Goal: Task Accomplishment & Management: Complete application form

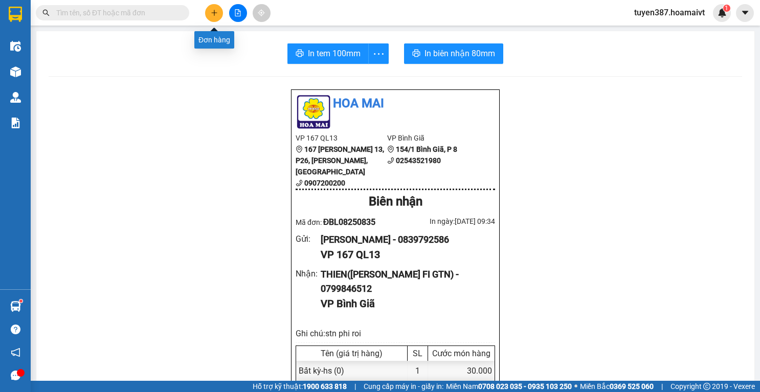
click at [211, 13] on icon "plus" at bounding box center [214, 12] width 7 height 7
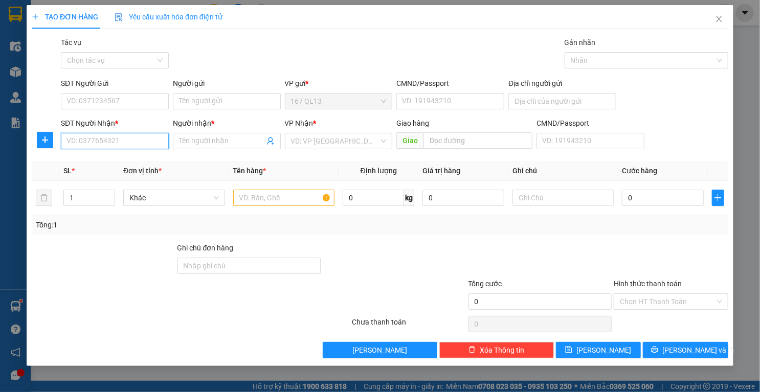
click at [162, 147] on input "SĐT Người Nhận *" at bounding box center [115, 141] width 108 height 16
type input "0375998147"
click at [261, 136] on input "Người nhận *" at bounding box center [221, 140] width 85 height 11
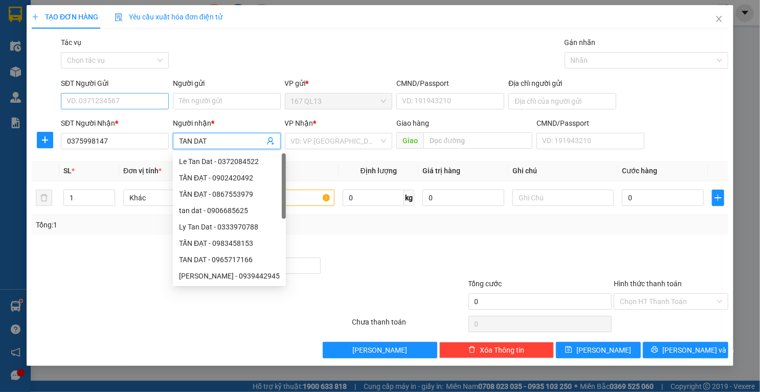
type input "TAN DAT"
click at [146, 94] on input "SĐT Người Gửi" at bounding box center [115, 101] width 108 height 16
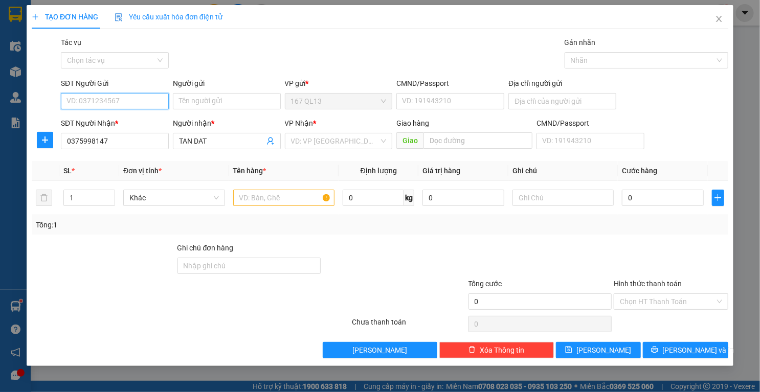
click at [128, 108] on input "SĐT Người Gửi" at bounding box center [115, 101] width 108 height 16
click at [126, 117] on div "0968095731 - khoa" at bounding box center [117, 121] width 101 height 11
type input "0968095731"
type input "khoa"
type input "0968095731"
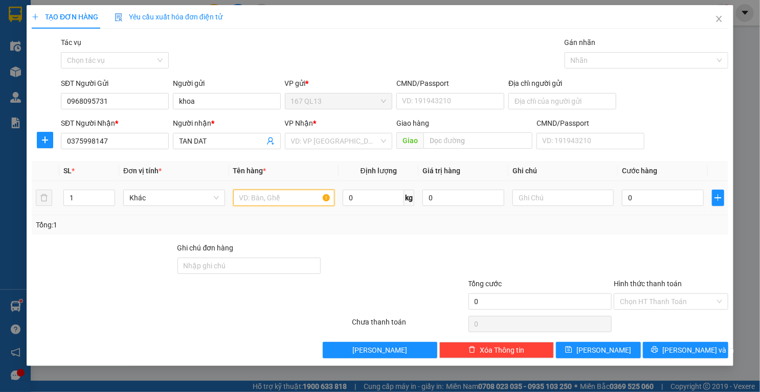
click at [292, 201] on input "text" at bounding box center [284, 198] width 102 height 16
type input "KIEN"
click at [585, 199] on input "text" at bounding box center [563, 198] width 102 height 16
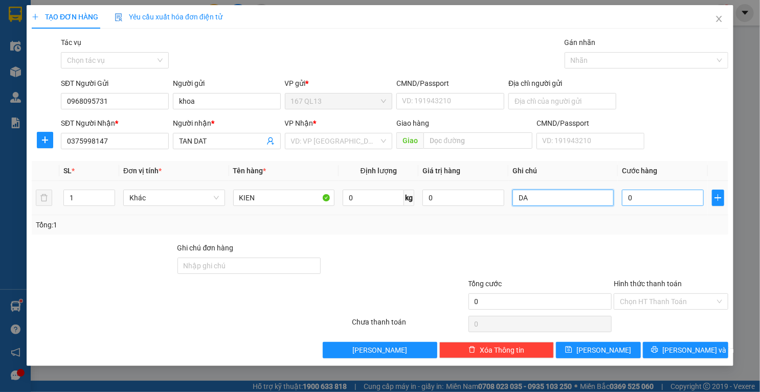
type input "DA"
click at [653, 190] on input "0" at bounding box center [663, 198] width 82 height 16
type input "3"
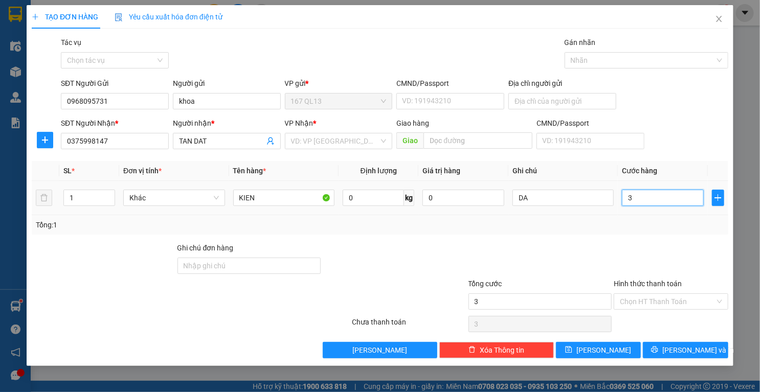
type input "30"
type input "30.000"
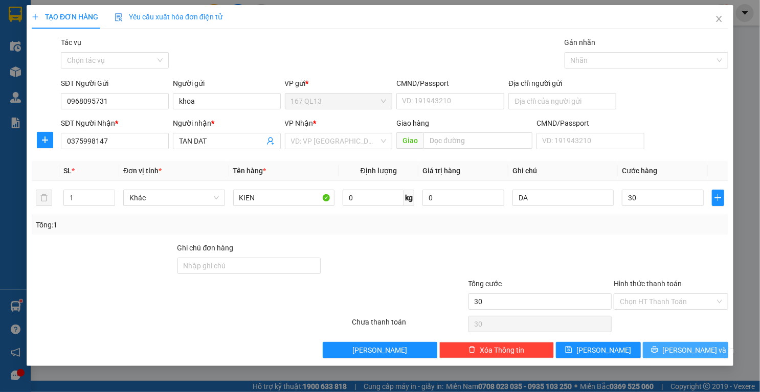
type input "30.000"
click at [663, 352] on button "[PERSON_NAME] và In" at bounding box center [684, 350] width 85 height 16
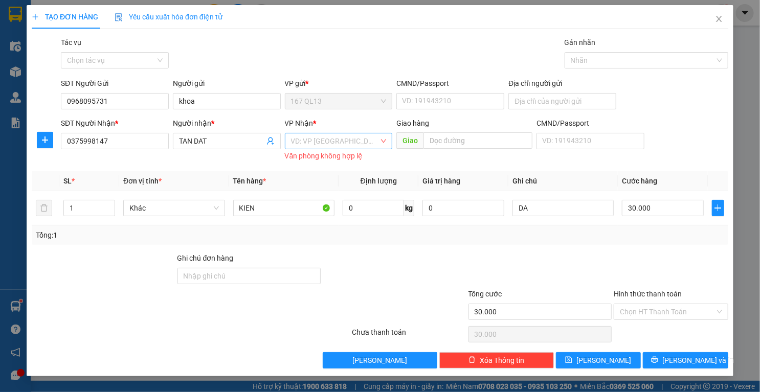
click at [359, 137] on input "search" at bounding box center [335, 140] width 88 height 15
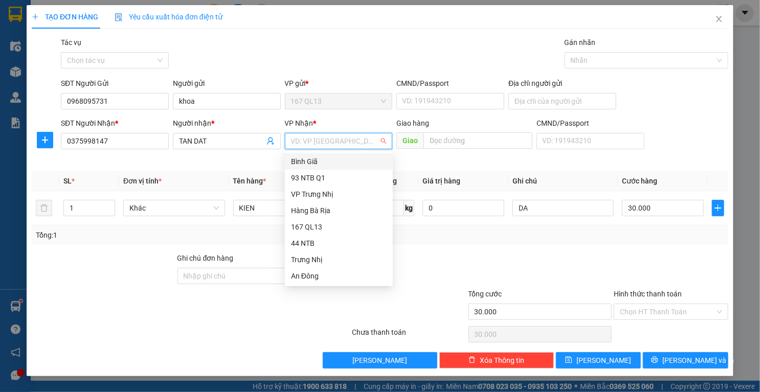
click at [333, 163] on div "Bình Giã" at bounding box center [339, 161] width 96 height 11
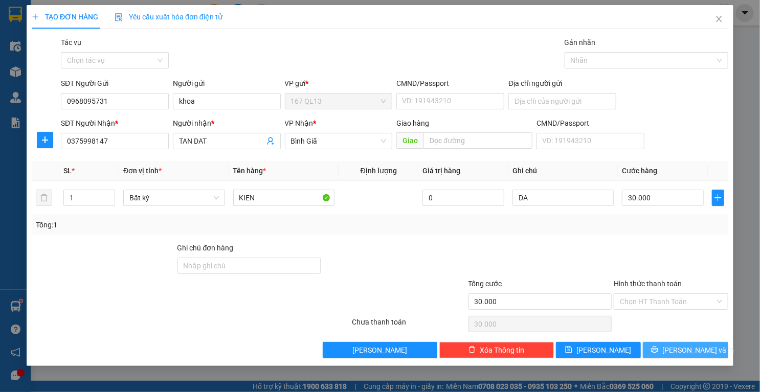
click at [658, 351] on icon "printer" at bounding box center [654, 350] width 7 height 7
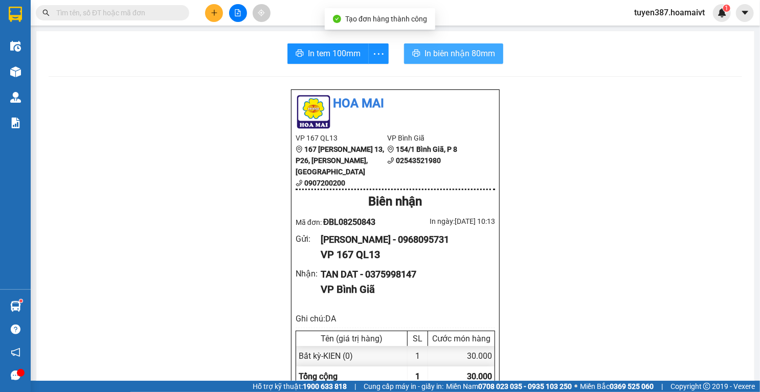
click at [467, 50] on span "In biên nhận 80mm" at bounding box center [459, 53] width 71 height 13
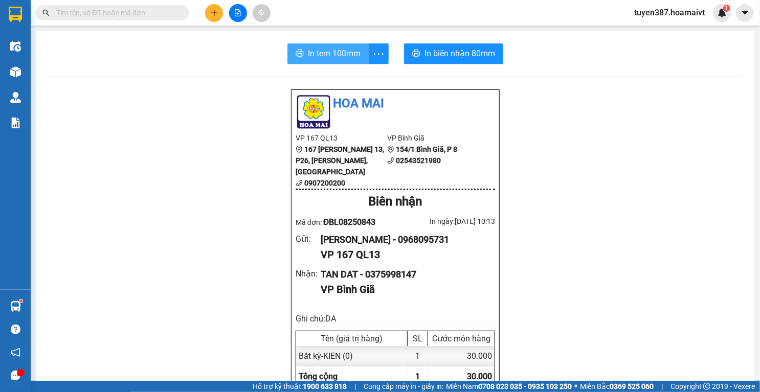
click at [332, 51] on span "In tem 100mm" at bounding box center [334, 53] width 53 height 13
click at [208, 12] on button at bounding box center [214, 13] width 18 height 18
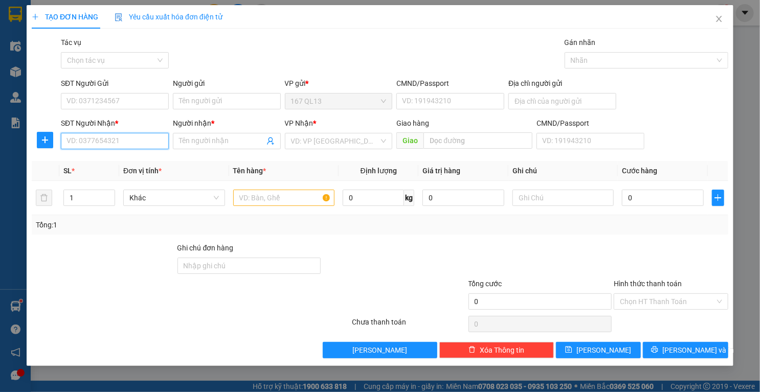
drag, startPoint x: 137, startPoint y: 140, endPoint x: 147, endPoint y: 126, distance: 16.5
click at [137, 136] on input "SĐT Người Nhận *" at bounding box center [115, 141] width 108 height 16
drag, startPoint x: 118, startPoint y: 158, endPoint x: 155, endPoint y: 118, distance: 55.0
click at [123, 152] on div "0908143952 0908143952 - Sofa_Trần.Quốc" at bounding box center [115, 161] width 109 height 20
drag, startPoint x: 102, startPoint y: 161, endPoint x: 134, endPoint y: 107, distance: 62.6
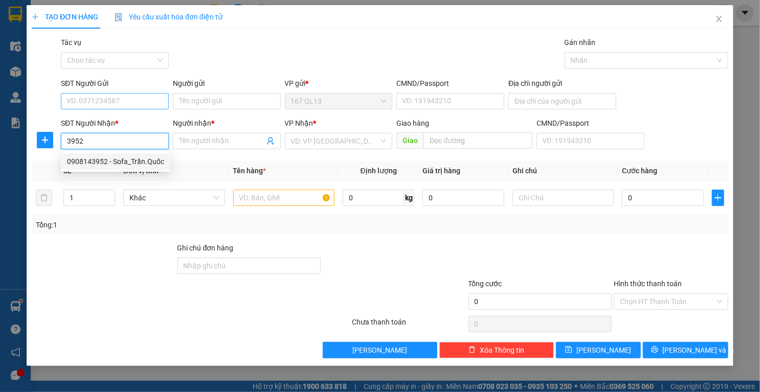
click at [103, 155] on div "0908143952 - Sofa_Trần.Quốc" at bounding box center [115, 161] width 109 height 16
type input "0908143952"
type input "Sofa_Trần.Quốc"
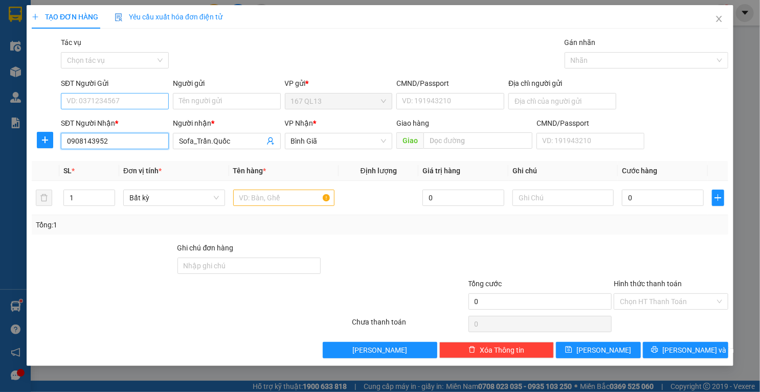
type input "0908143952"
click at [137, 101] on input "SĐT Người Gửi" at bounding box center [115, 101] width 108 height 16
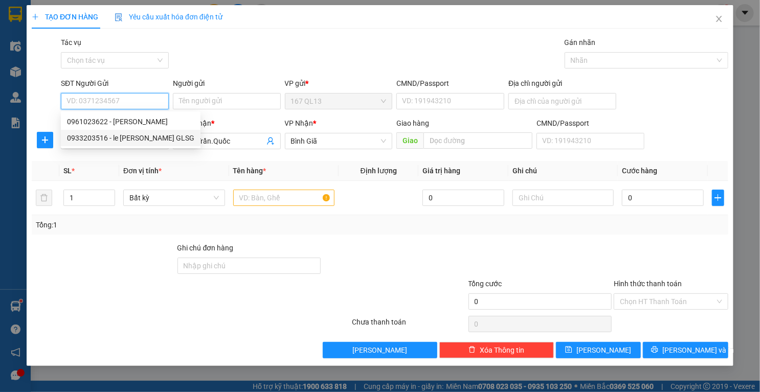
click at [123, 141] on div "0933203516 - le khoa GLSG" at bounding box center [130, 137] width 127 height 11
type input "0933203516"
type input "le khoa GLSG"
type input "096093011115"
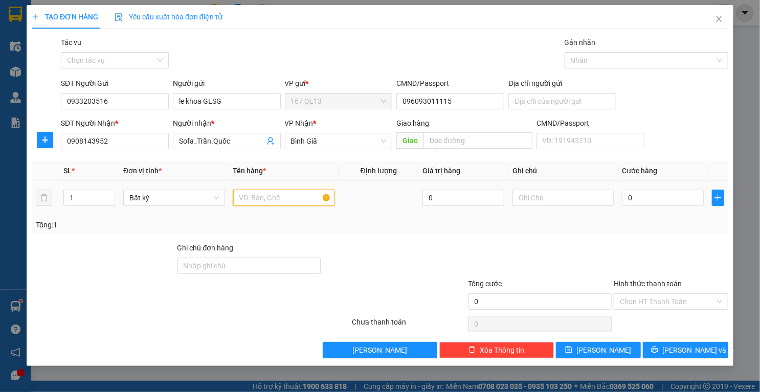
click at [284, 199] on input "text" at bounding box center [284, 198] width 102 height 16
type input "KIEN"
click at [567, 196] on input "text" at bounding box center [563, 198] width 102 height 16
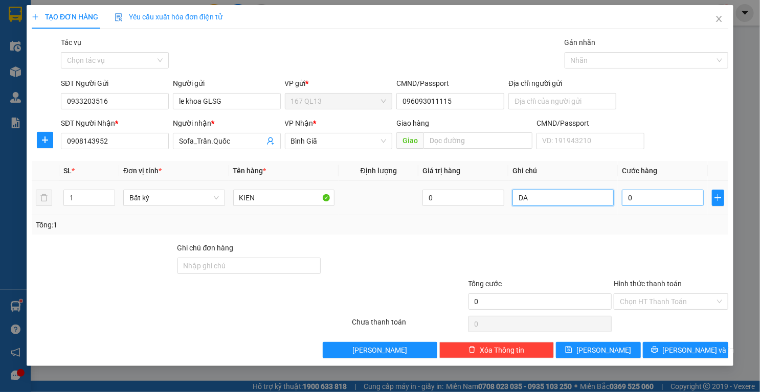
type input "DA"
type input "4"
type input "40"
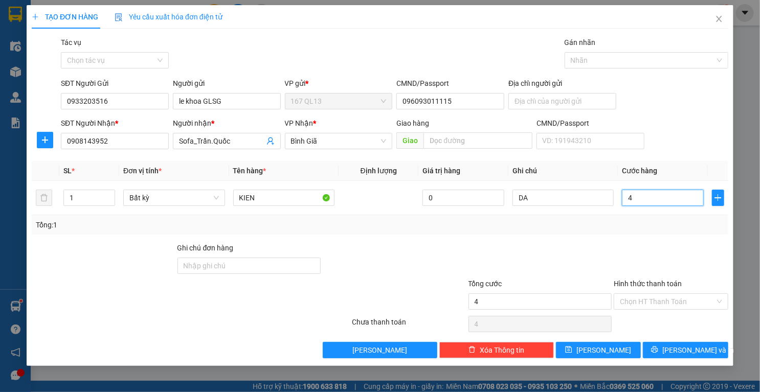
type input "40"
type input "40.000"
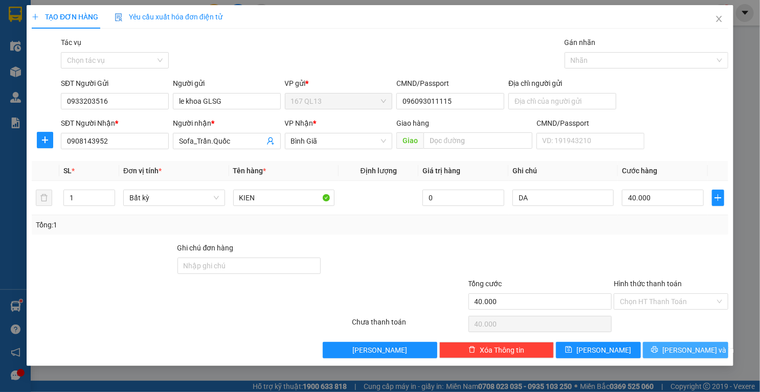
click at [655, 348] on button "[PERSON_NAME] và In" at bounding box center [684, 350] width 85 height 16
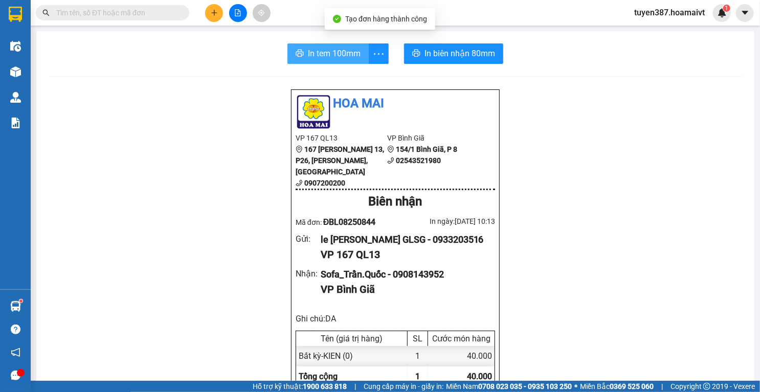
drag, startPoint x: 341, startPoint y: 56, endPoint x: 366, endPoint y: 64, distance: 26.5
click at [341, 56] on span "In tem 100mm" at bounding box center [334, 53] width 53 height 13
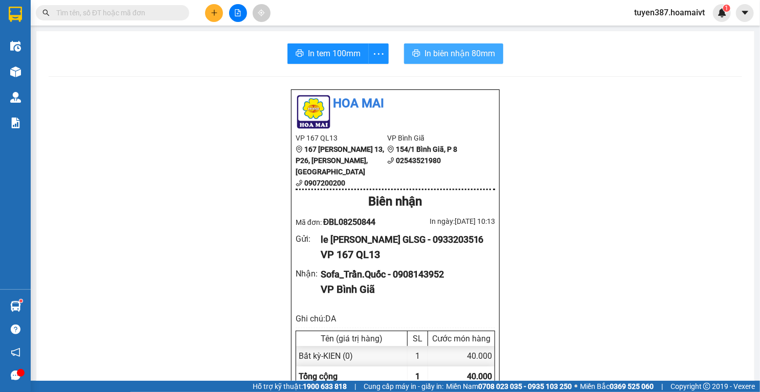
click at [461, 51] on span "In biên nhận 80mm" at bounding box center [459, 53] width 71 height 13
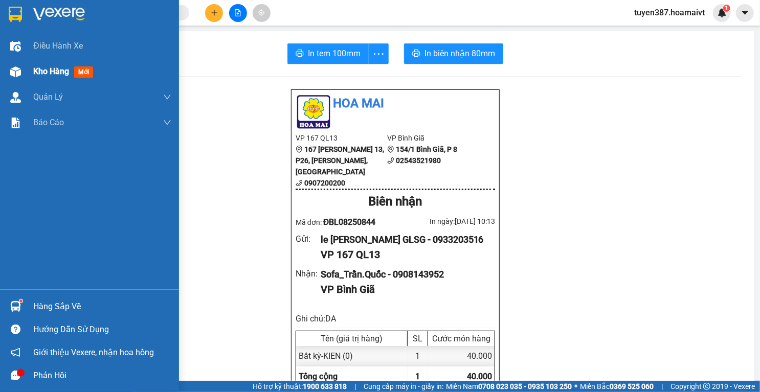
click at [16, 69] on img at bounding box center [15, 71] width 11 height 11
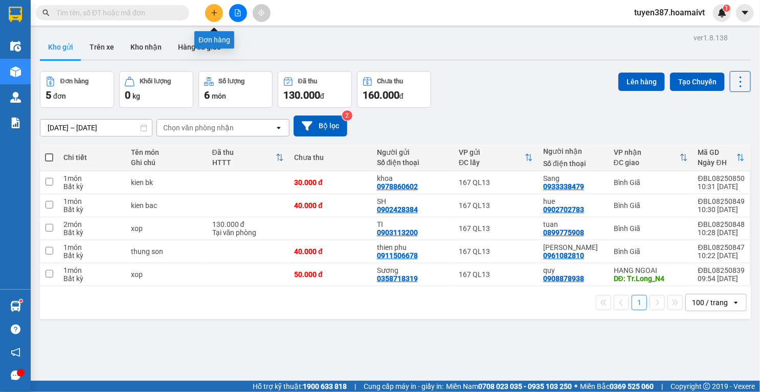
click at [213, 15] on icon "plus" at bounding box center [214, 12] width 7 height 7
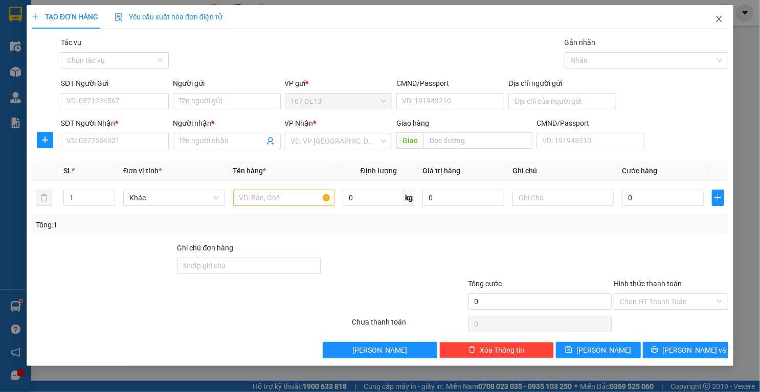
click at [716, 18] on icon "close" at bounding box center [719, 19] width 8 height 8
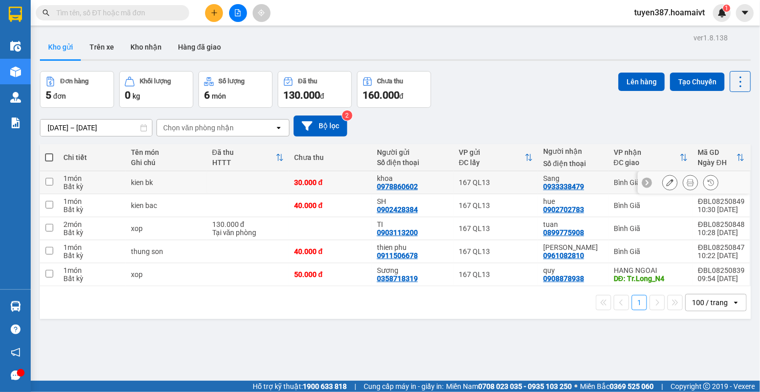
click at [605, 180] on td "Sang 0933338479" at bounding box center [573, 182] width 71 height 23
checkbox input "true"
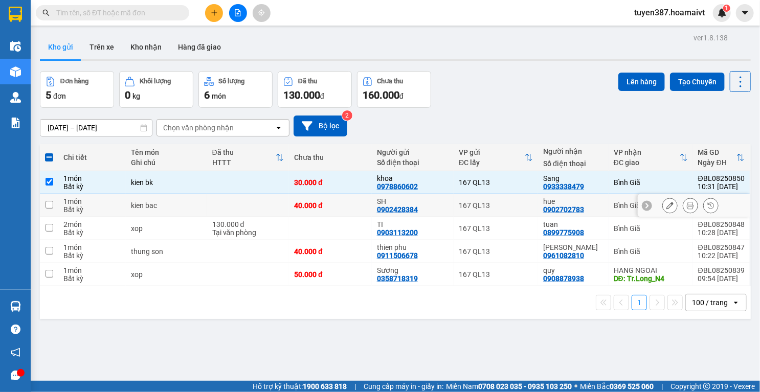
click at [608, 203] on td "Bình Giã" at bounding box center [650, 205] width 84 height 23
checkbox input "true"
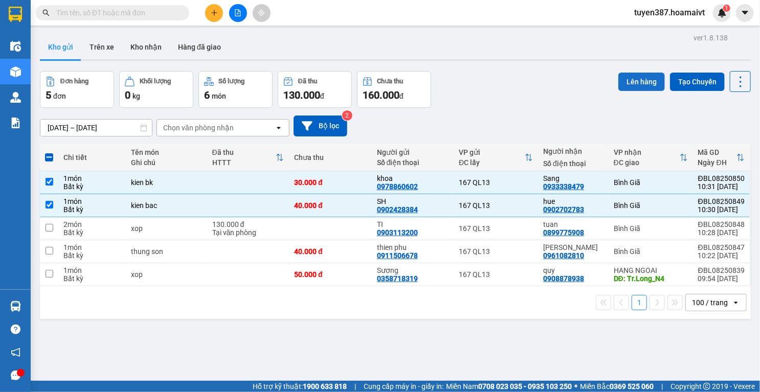
click at [638, 80] on button "Lên hàng" at bounding box center [641, 82] width 47 height 18
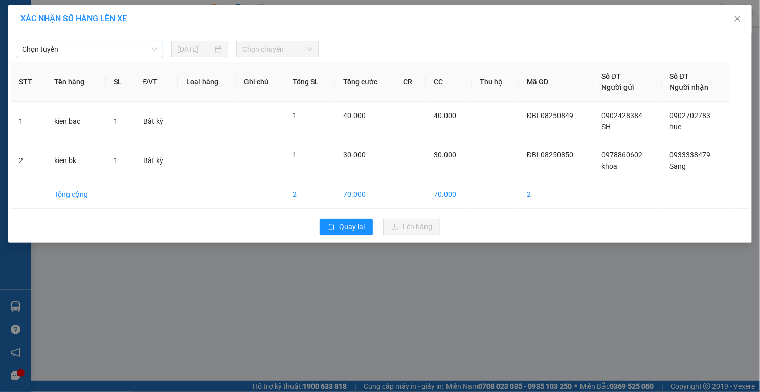
click at [110, 47] on span "Chọn tuyến" at bounding box center [89, 48] width 135 height 15
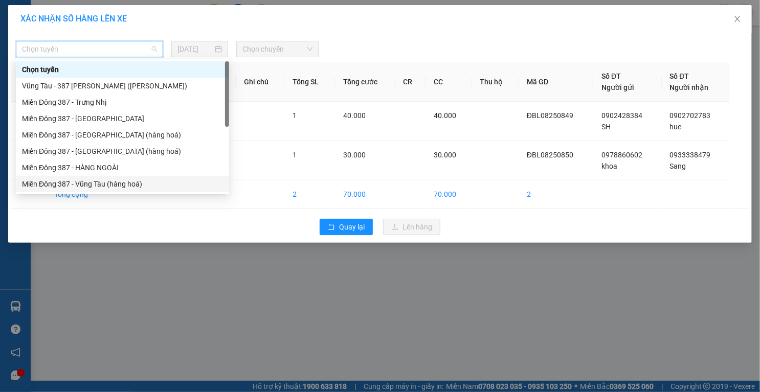
click at [113, 186] on div "Miền Đông 387 - Vũng Tàu (hàng hoá)" at bounding box center [122, 183] width 201 height 11
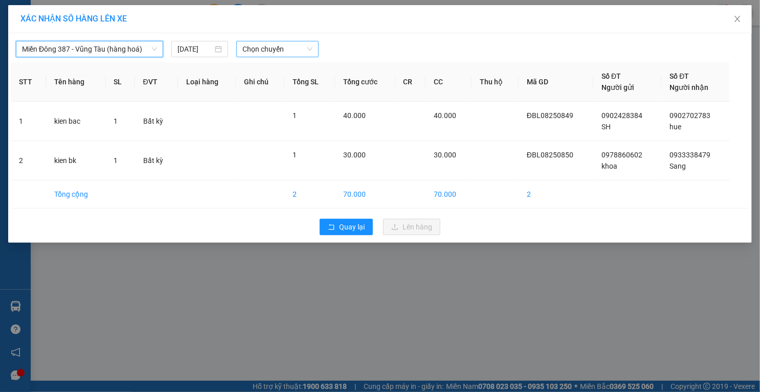
click at [298, 51] on span "Chọn chuyến" at bounding box center [277, 48] width 70 height 15
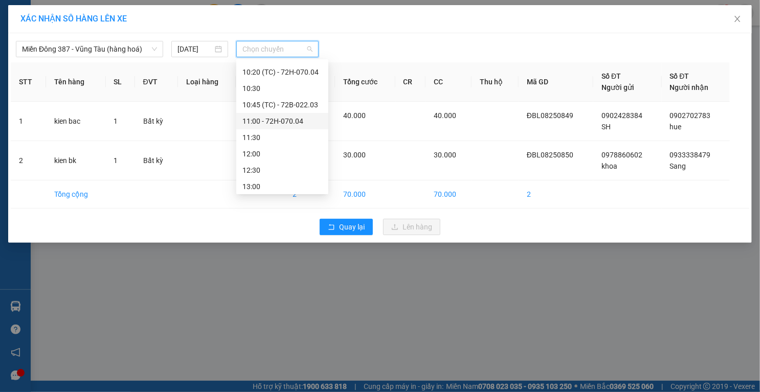
scroll to position [164, 0]
click at [307, 117] on div "10:45 (TC) - 72B-022.03" at bounding box center [282, 118] width 80 height 11
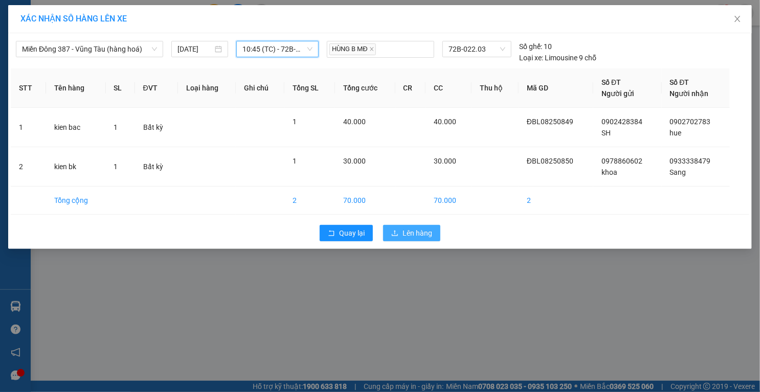
click at [415, 231] on span "Lên hàng" at bounding box center [417, 232] width 30 height 11
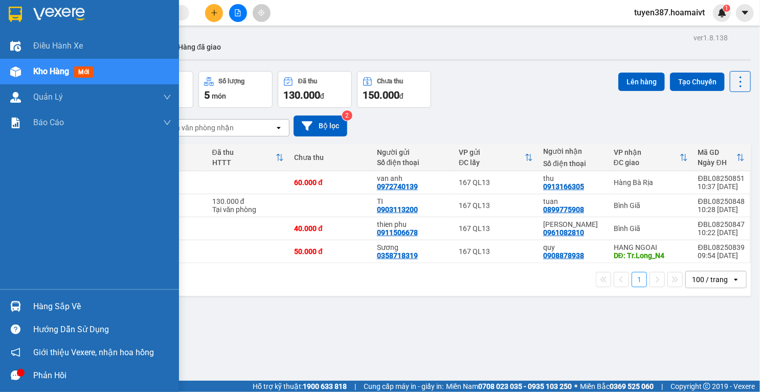
click at [18, 307] on img at bounding box center [15, 306] width 11 height 11
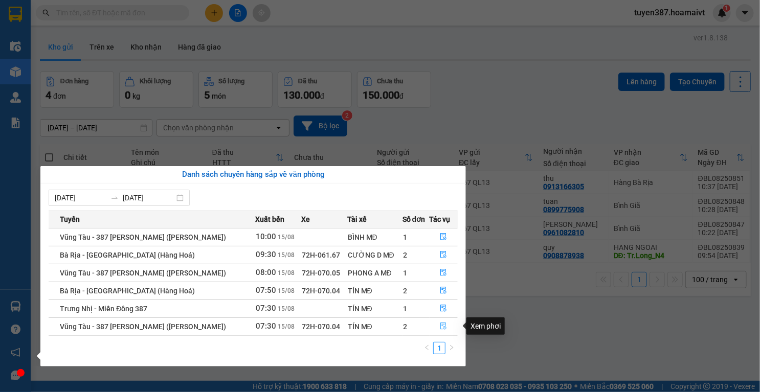
click at [441, 325] on icon "file-done" at bounding box center [443, 326] width 7 height 7
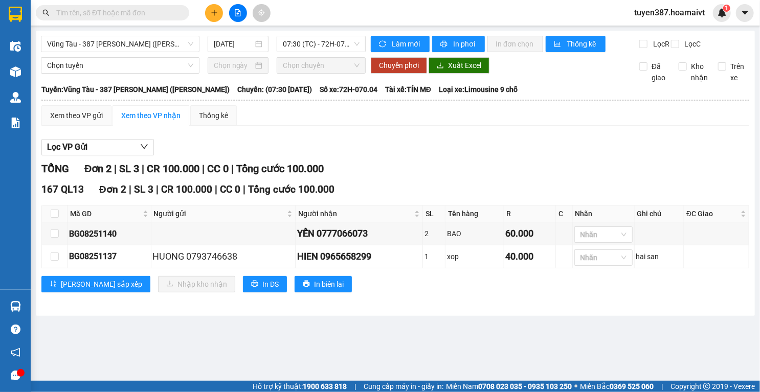
click at [48, 221] on th at bounding box center [55, 213] width 26 height 17
click at [52, 218] on input "checkbox" at bounding box center [55, 214] width 8 height 8
checkbox input "true"
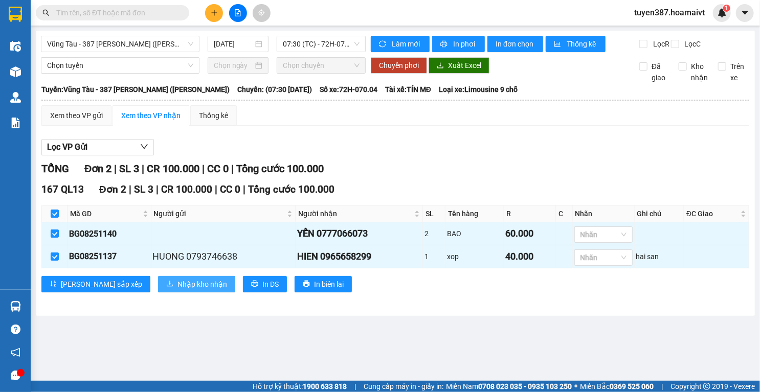
click at [177, 290] on span "Nhập kho nhận" at bounding box center [202, 284] width 50 height 11
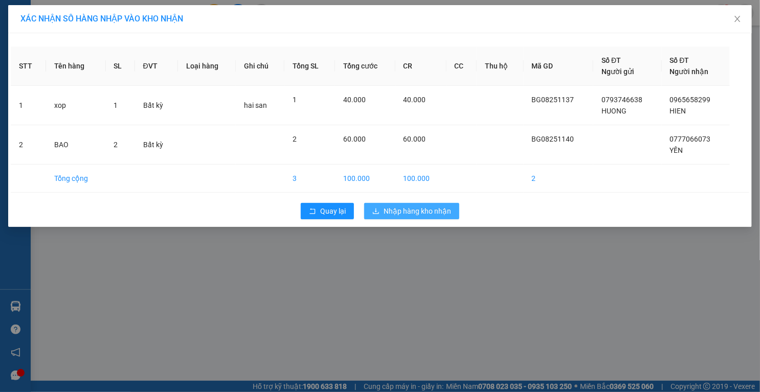
click at [432, 212] on span "Nhập hàng kho nhận" at bounding box center [416, 210] width 67 height 11
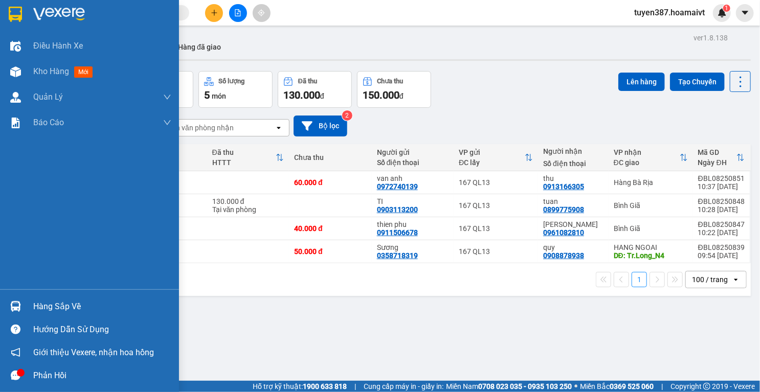
click at [9, 305] on div at bounding box center [16, 306] width 18 height 18
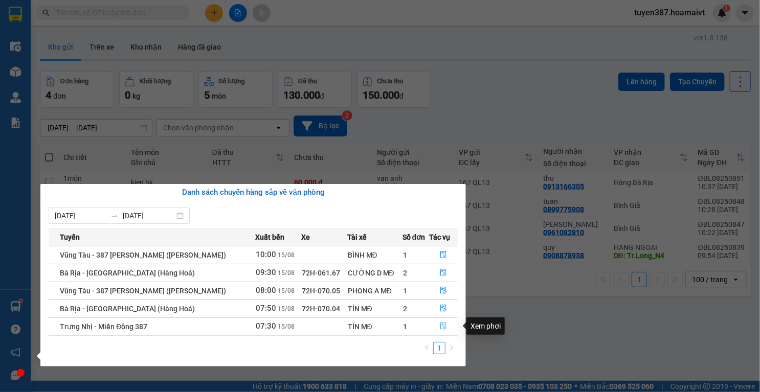
click at [440, 327] on icon "file-done" at bounding box center [443, 326] width 7 height 7
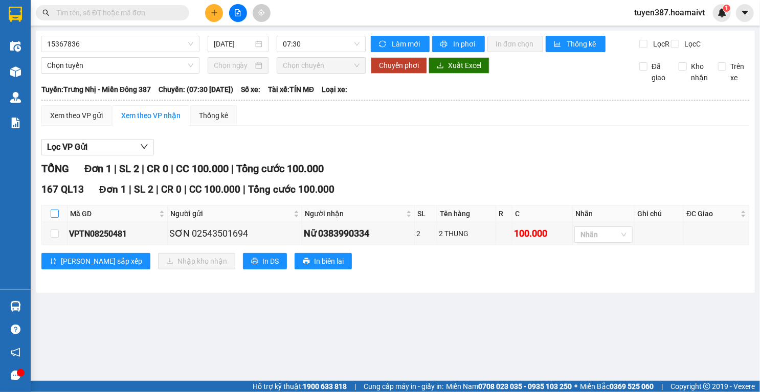
click at [55, 218] on input "checkbox" at bounding box center [55, 214] width 8 height 8
checkbox input "true"
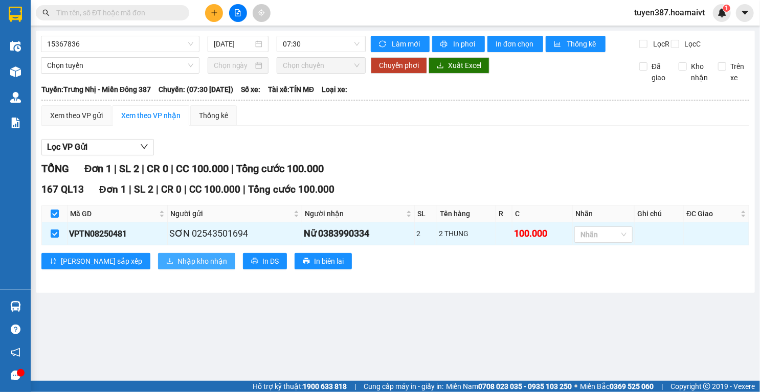
click at [177, 264] on span "Nhập kho nhận" at bounding box center [202, 261] width 50 height 11
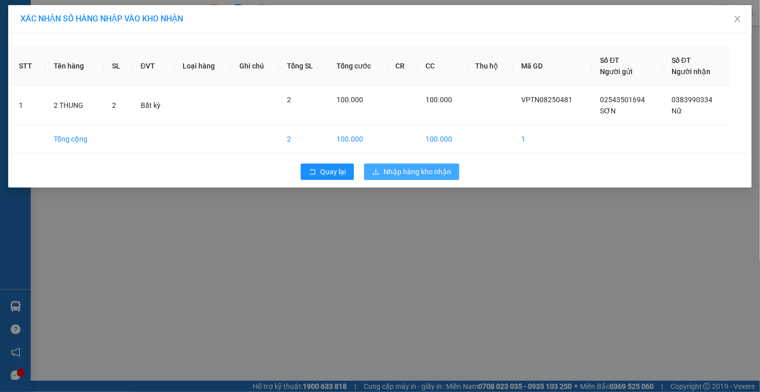
click at [410, 168] on span "Nhập hàng kho nhận" at bounding box center [416, 171] width 67 height 11
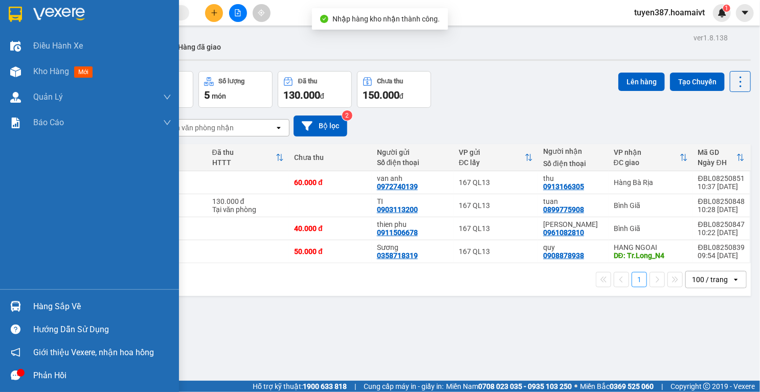
click at [16, 307] on img at bounding box center [15, 306] width 11 height 11
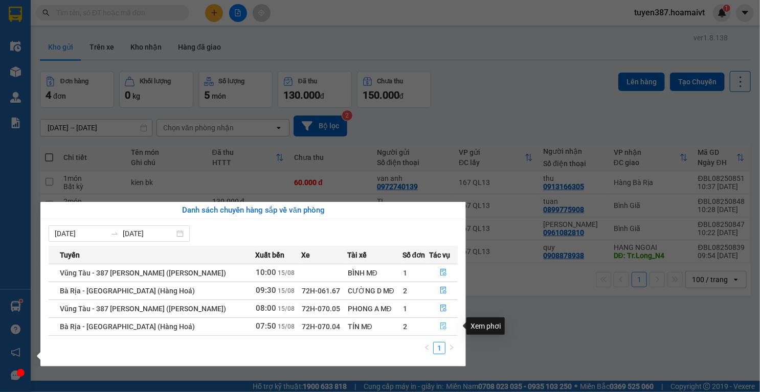
click at [445, 325] on icon "file-done" at bounding box center [443, 326] width 7 height 7
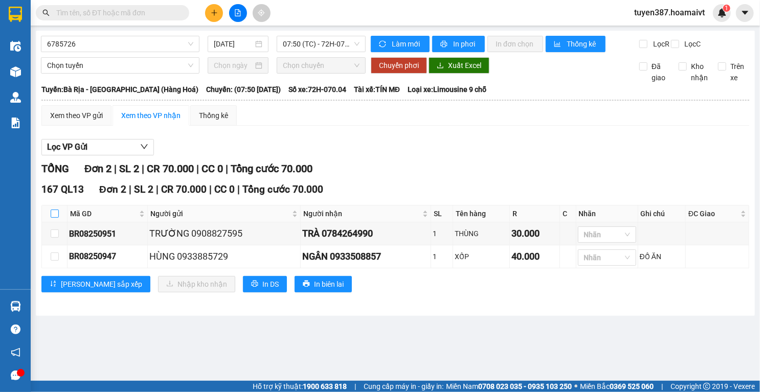
click at [53, 218] on input "checkbox" at bounding box center [55, 214] width 8 height 8
checkbox input "true"
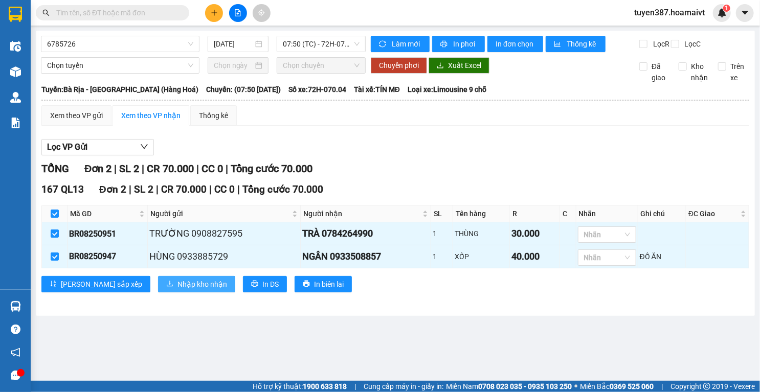
click at [177, 290] on span "Nhập kho nhận" at bounding box center [202, 284] width 50 height 11
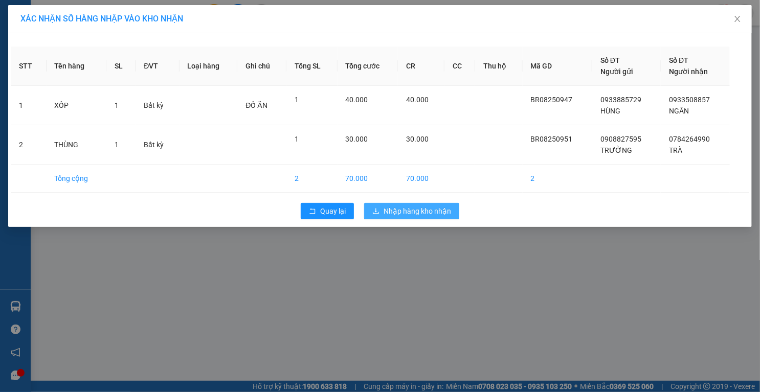
click at [417, 213] on span "Nhập hàng kho nhận" at bounding box center [416, 210] width 67 height 11
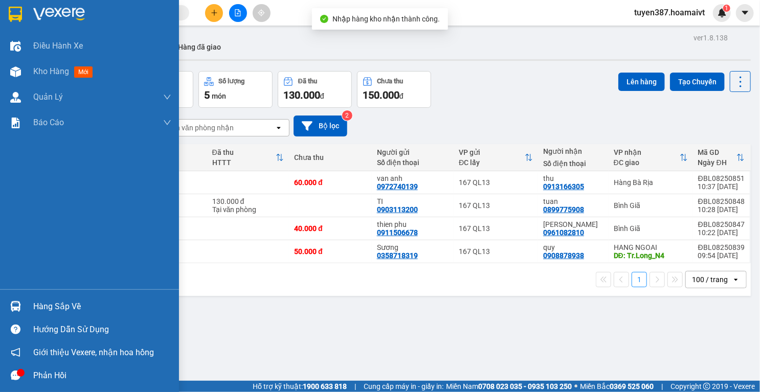
click at [16, 311] on img at bounding box center [15, 306] width 11 height 11
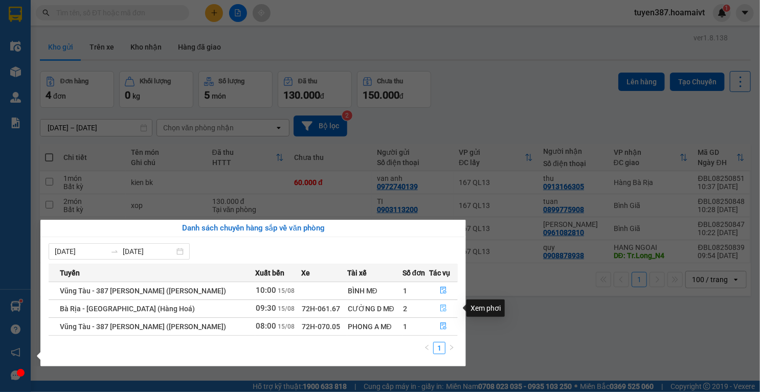
click at [442, 306] on icon "file-done" at bounding box center [443, 308] width 7 height 7
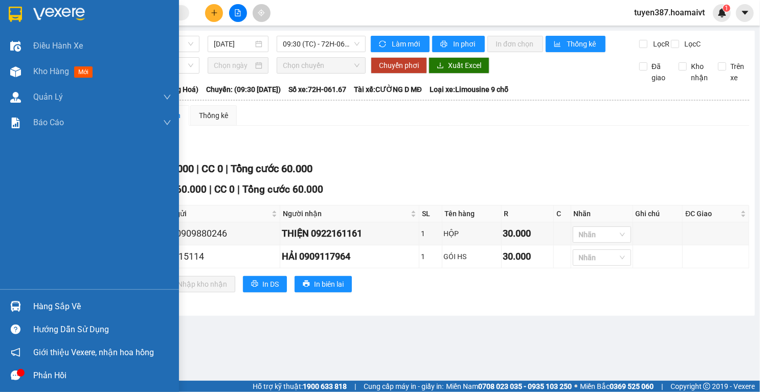
click at [17, 303] on img at bounding box center [15, 306] width 11 height 11
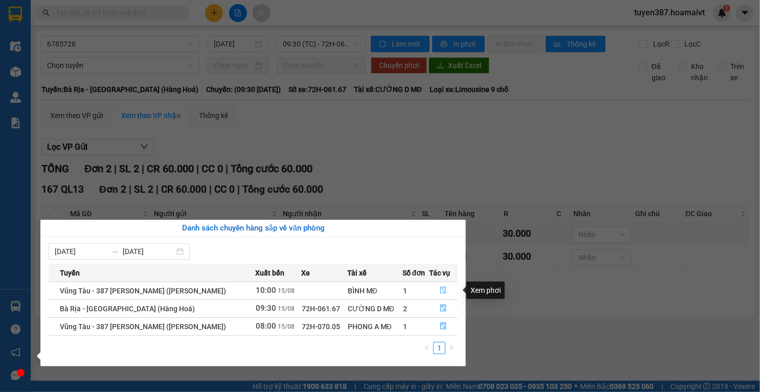
click at [444, 290] on icon "file-done" at bounding box center [443, 290] width 7 height 7
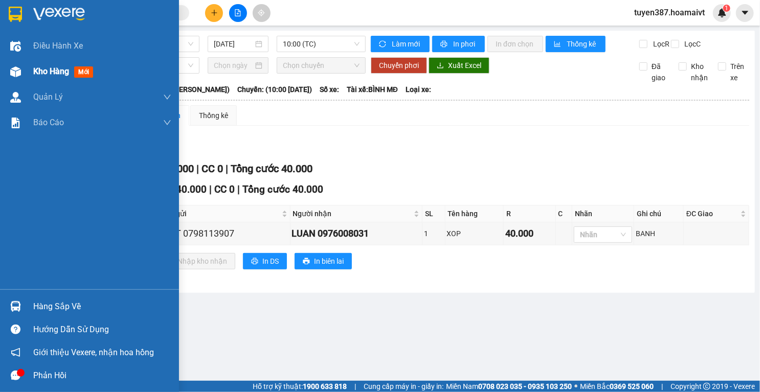
click at [16, 67] on img at bounding box center [15, 71] width 11 height 11
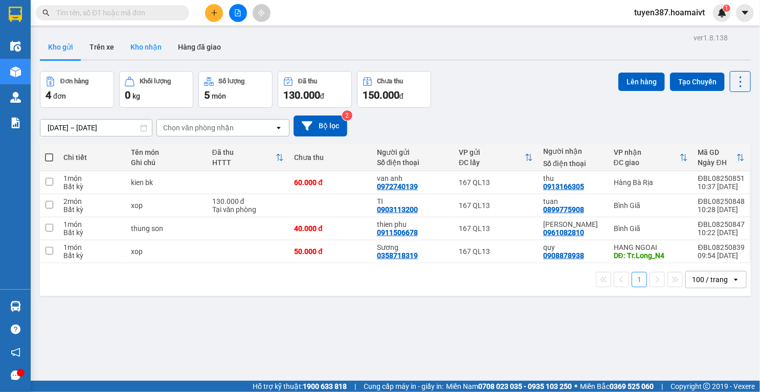
click at [147, 50] on button "Kho nhận" at bounding box center [146, 47] width 48 height 25
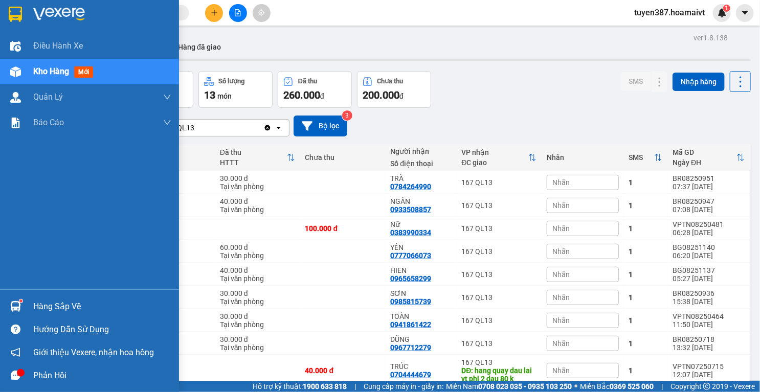
click at [16, 303] on img at bounding box center [15, 306] width 11 height 11
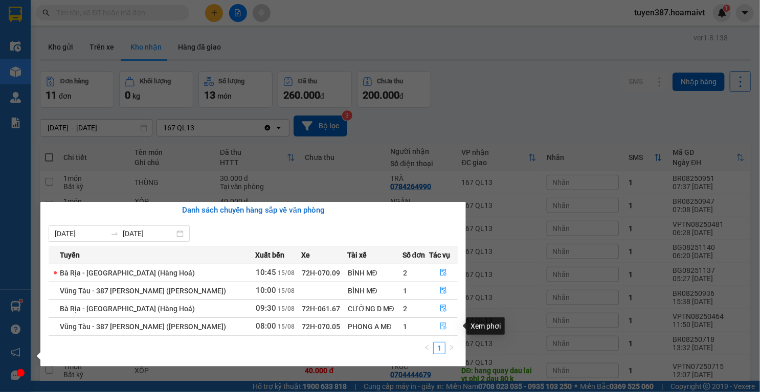
click at [443, 326] on icon "file-done" at bounding box center [443, 326] width 7 height 7
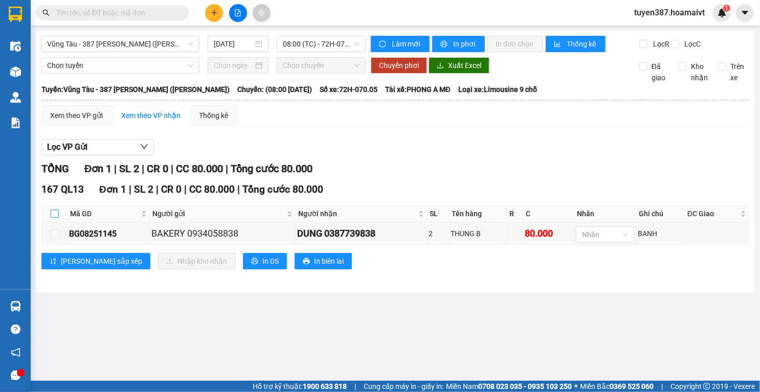
click at [52, 218] on input "checkbox" at bounding box center [55, 214] width 8 height 8
checkbox input "true"
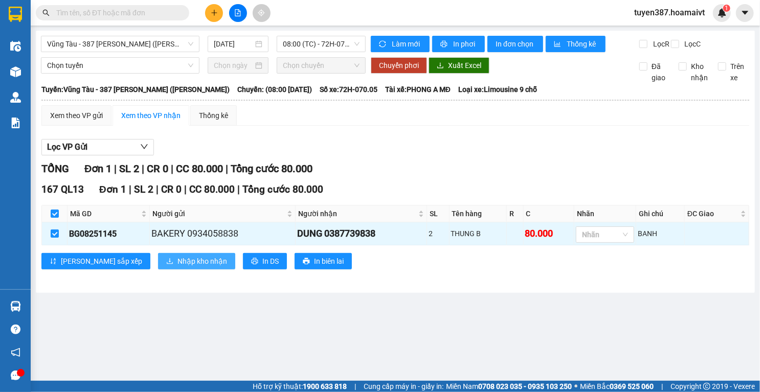
click at [177, 267] on span "Nhập kho nhận" at bounding box center [202, 261] width 50 height 11
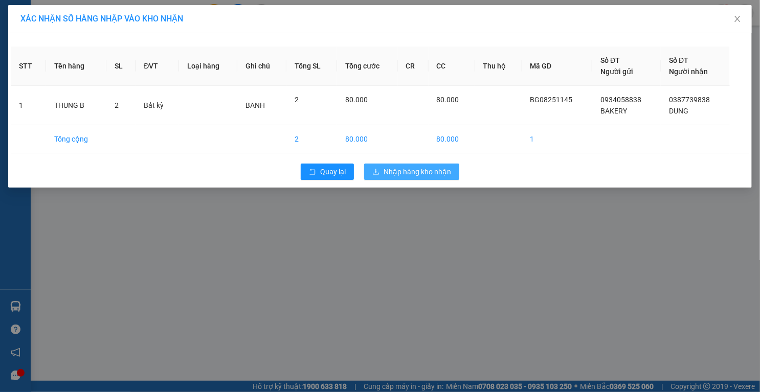
click at [408, 166] on span "Nhập hàng kho nhận" at bounding box center [416, 171] width 67 height 11
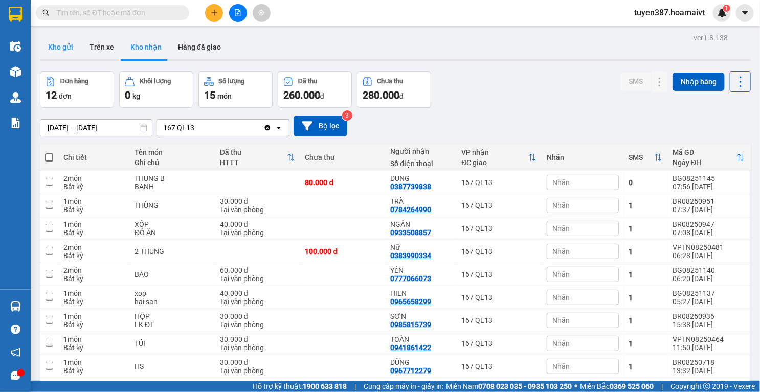
click at [52, 49] on button "Kho gửi" at bounding box center [60, 47] width 41 height 25
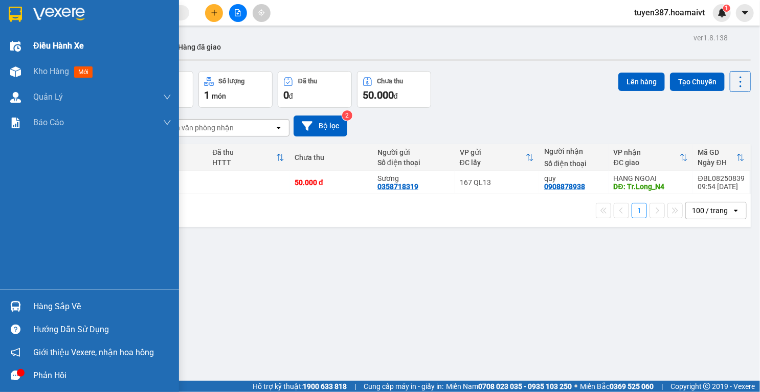
click at [62, 43] on span "Điều hành xe" at bounding box center [58, 45] width 51 height 13
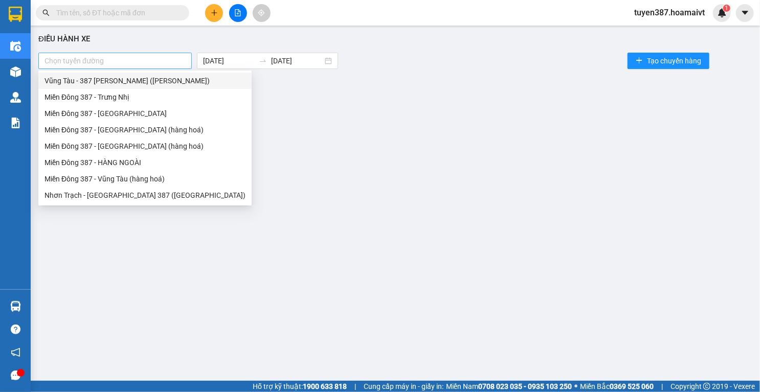
click at [155, 59] on div at bounding box center [115, 61] width 148 height 12
click at [123, 179] on div "Miền Đông 387 - Vũng Tàu (hàng hoá)" at bounding box center [144, 178] width 201 height 11
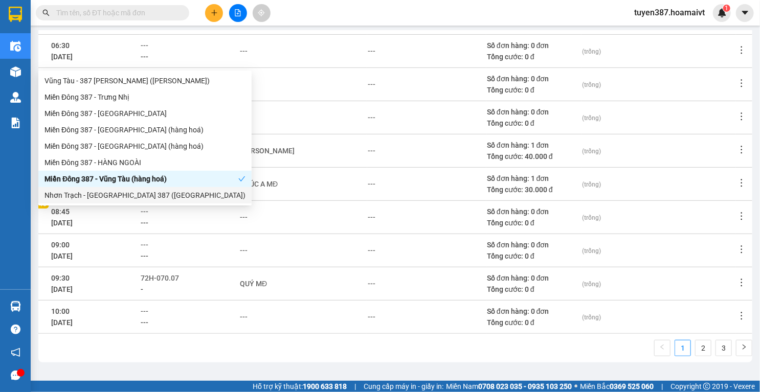
scroll to position [177, 0]
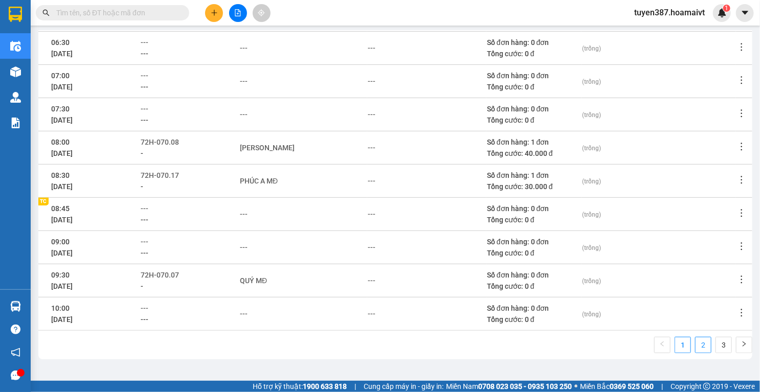
click at [698, 347] on link "2" at bounding box center [702, 344] width 15 height 15
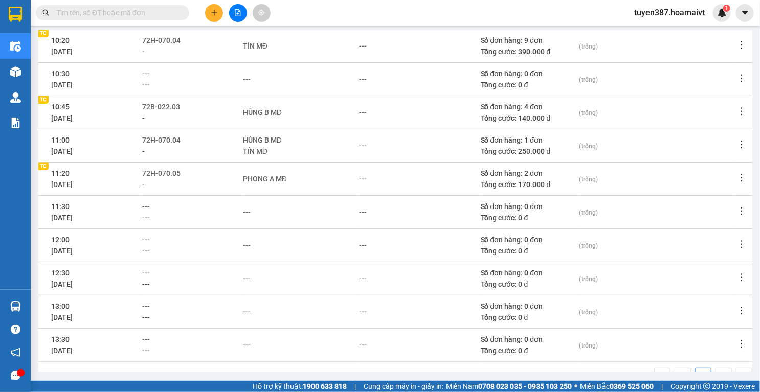
scroll to position [95, 0]
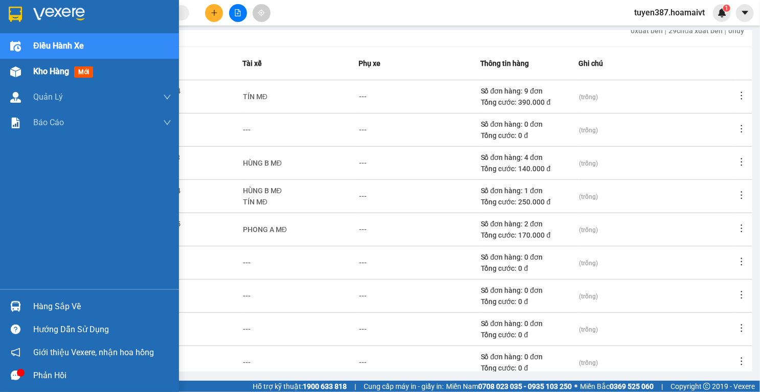
click at [18, 75] on img at bounding box center [15, 71] width 11 height 11
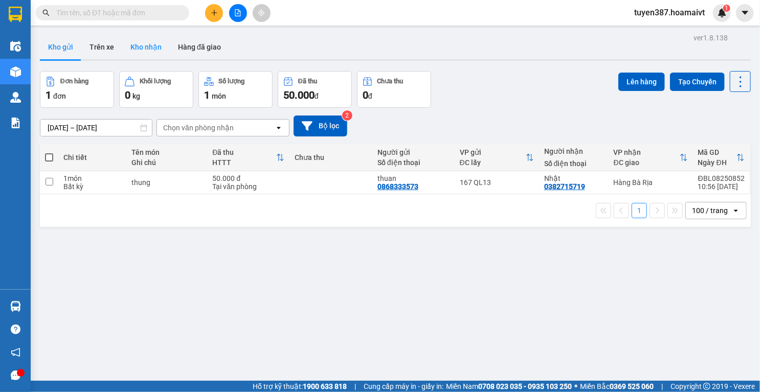
click at [147, 52] on button "Kho nhận" at bounding box center [146, 47] width 48 height 25
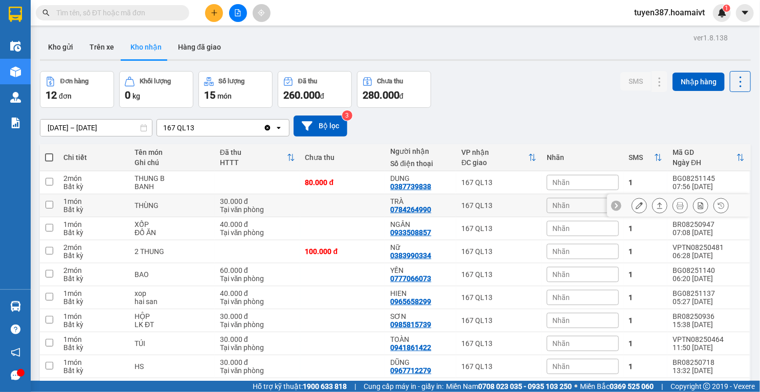
scroll to position [41, 0]
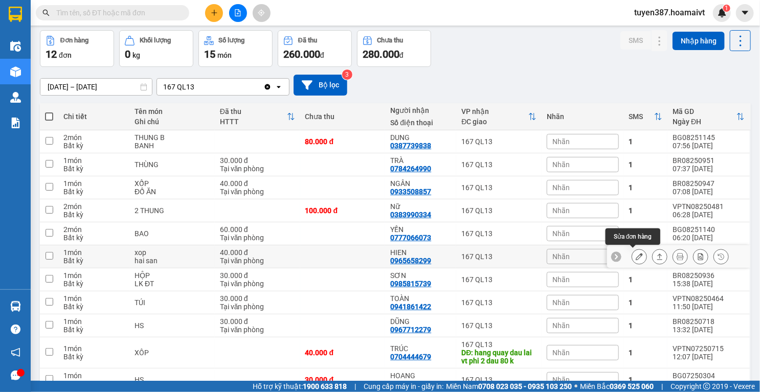
click at [635, 256] on icon at bounding box center [638, 256] width 7 height 7
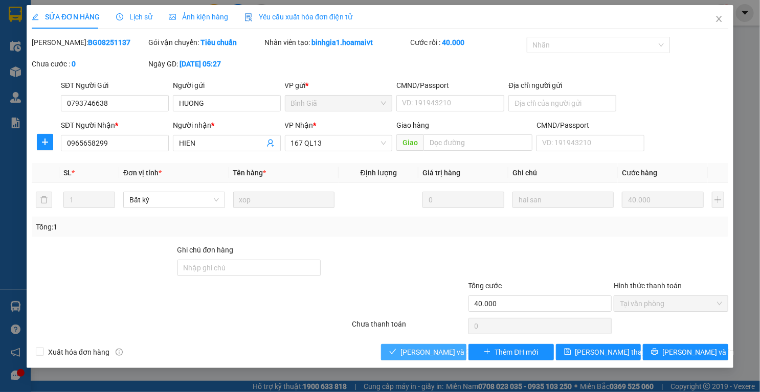
drag, startPoint x: 434, startPoint y: 348, endPoint x: 455, endPoint y: 331, distance: 26.6
click at [433, 348] on span "[PERSON_NAME] và Giao hàng" at bounding box center [449, 352] width 98 height 11
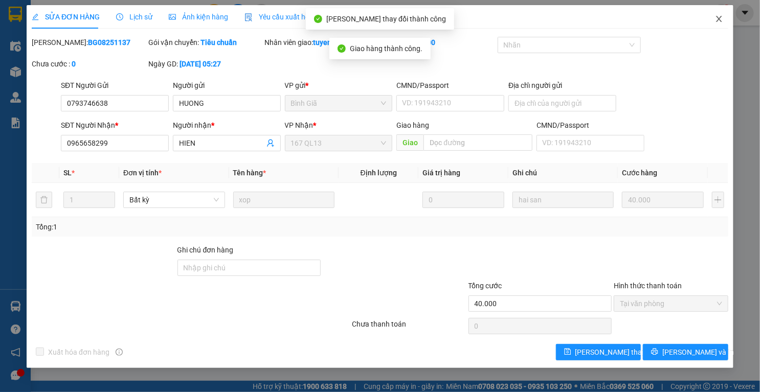
click at [720, 17] on icon "close" at bounding box center [719, 19] width 8 height 8
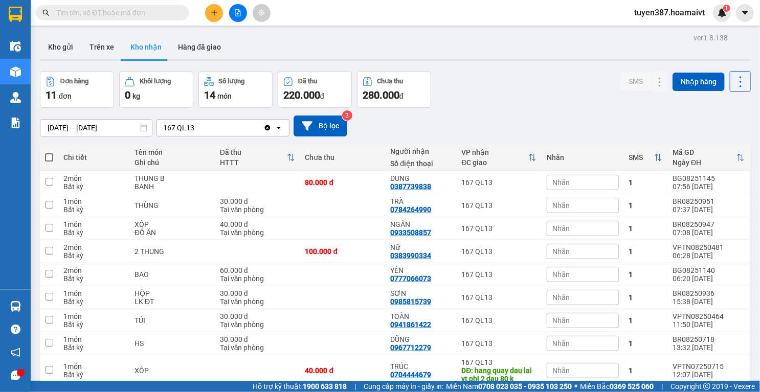
click at [214, 8] on button at bounding box center [214, 13] width 18 height 18
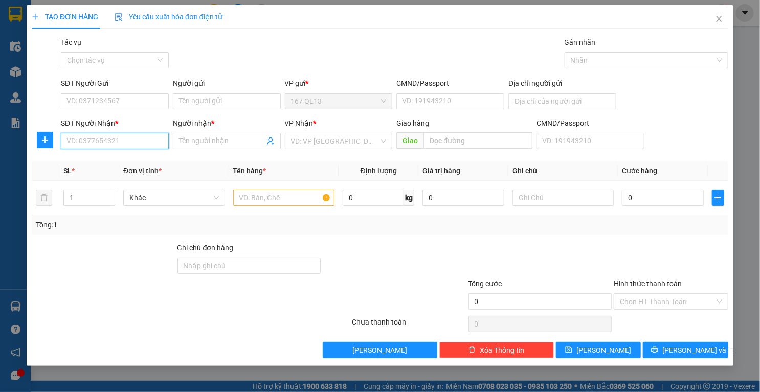
click at [151, 136] on input "SĐT Người Nhận *" at bounding box center [115, 141] width 108 height 16
type input "0973195117"
click at [202, 140] on input "Người nhận *" at bounding box center [221, 140] width 85 height 11
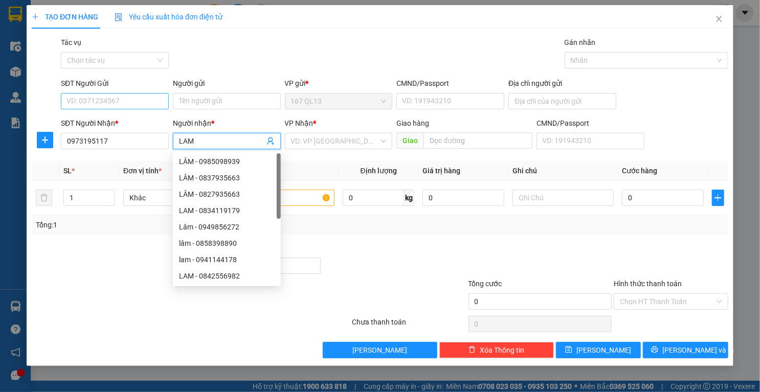
type input "LAM"
click at [136, 103] on input "SĐT Người Gửi" at bounding box center [115, 101] width 108 height 16
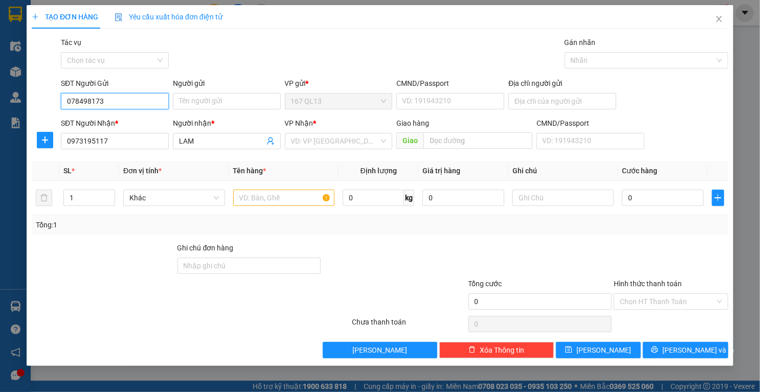
type input "0784981732"
click at [100, 121] on div "0784981732 - nhan" at bounding box center [115, 121] width 96 height 11
type input "nhan"
type input "0784981732"
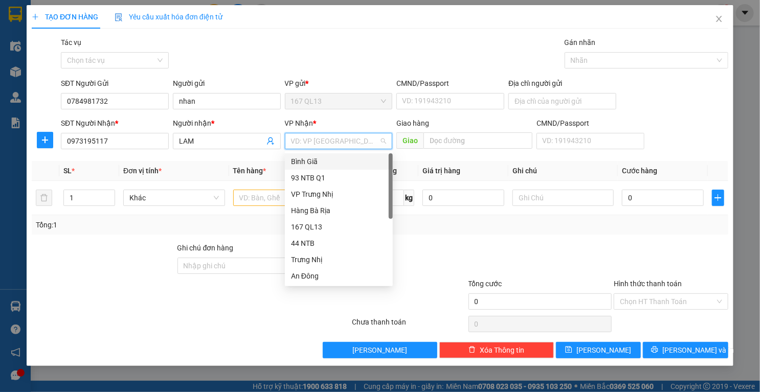
click at [346, 142] on input "search" at bounding box center [335, 140] width 88 height 15
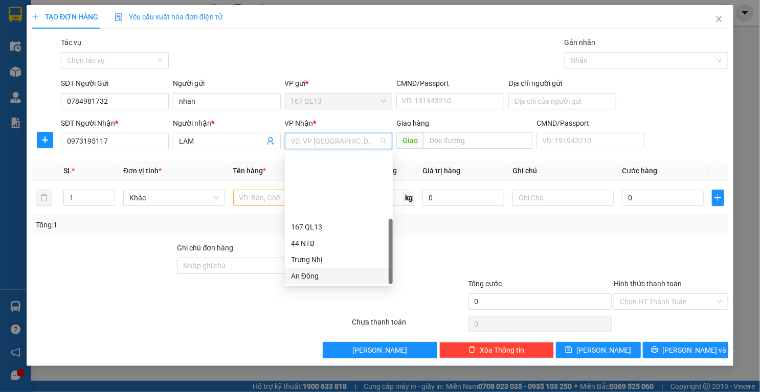
scroll to position [82, 0]
click at [325, 261] on div "HANG NGOAI" at bounding box center [339, 259] width 96 height 11
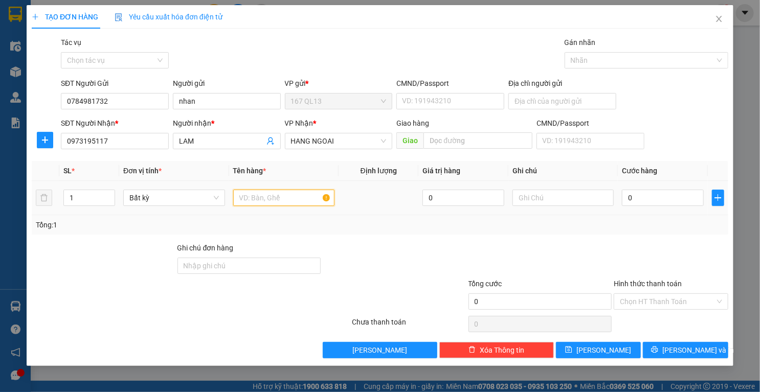
click at [305, 198] on input "text" at bounding box center [284, 198] width 102 height 16
type input "THUNG"
click at [658, 197] on input "0" at bounding box center [663, 198] width 82 height 16
type input "6"
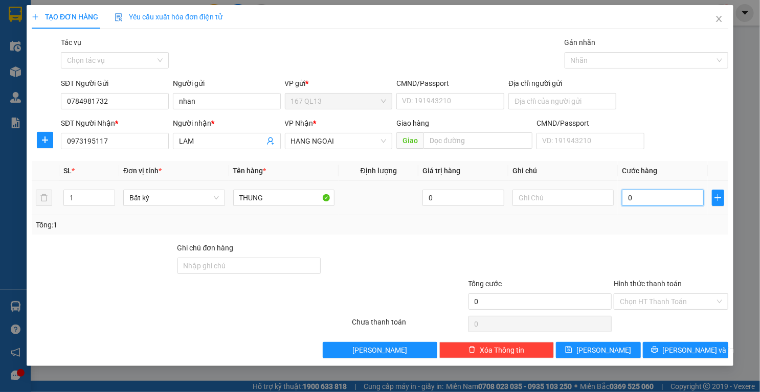
type input "6"
type input "60"
type input "60.000"
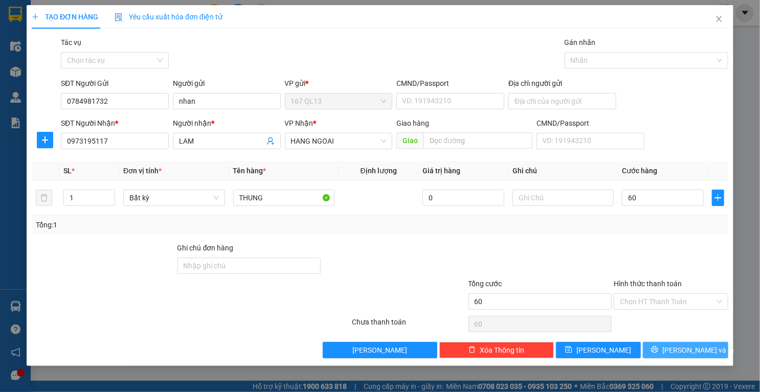
type input "60.000"
click at [658, 350] on icon "printer" at bounding box center [654, 349] width 7 height 7
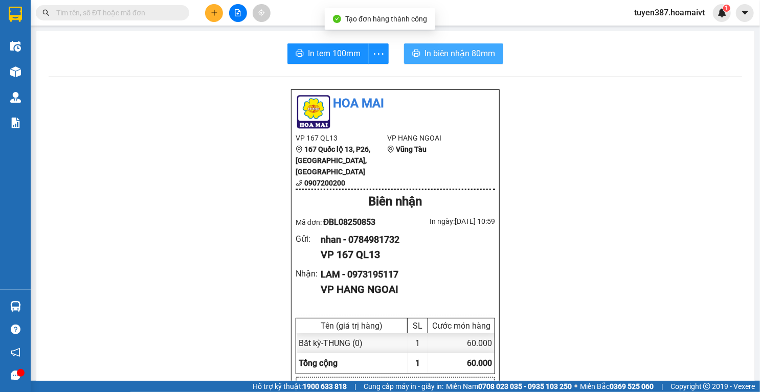
click at [445, 50] on span "In biên nhận 80mm" at bounding box center [459, 53] width 71 height 13
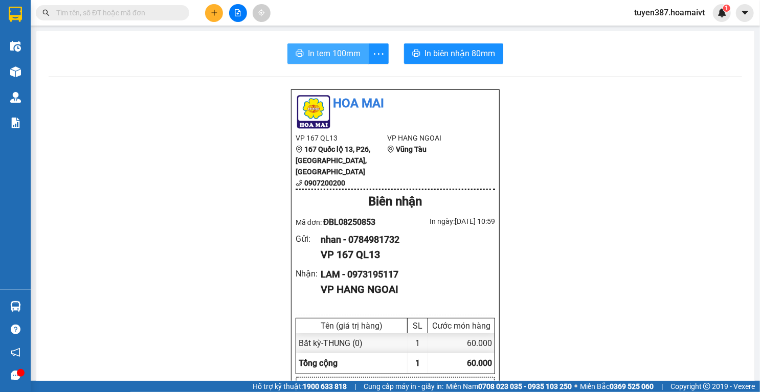
click at [321, 49] on span "In tem 100mm" at bounding box center [334, 53] width 53 height 13
click at [210, 14] on button at bounding box center [214, 13] width 18 height 18
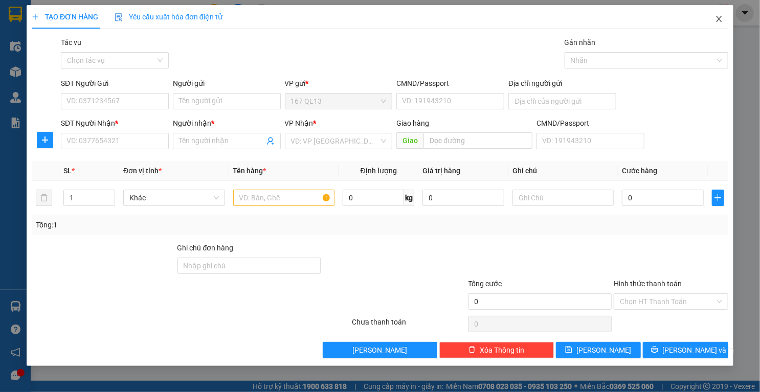
click at [718, 17] on icon "close" at bounding box center [719, 19] width 8 height 8
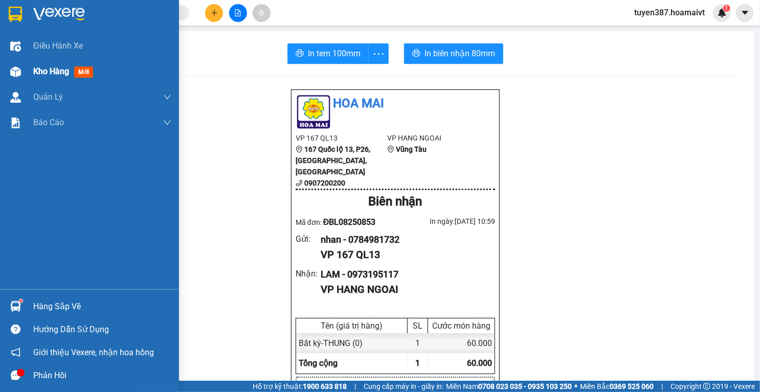
click at [16, 70] on img at bounding box center [15, 71] width 11 height 11
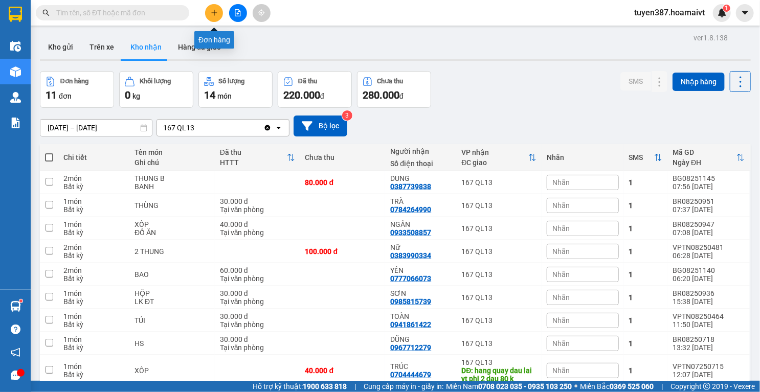
click at [217, 11] on icon "plus" at bounding box center [214, 12] width 7 height 7
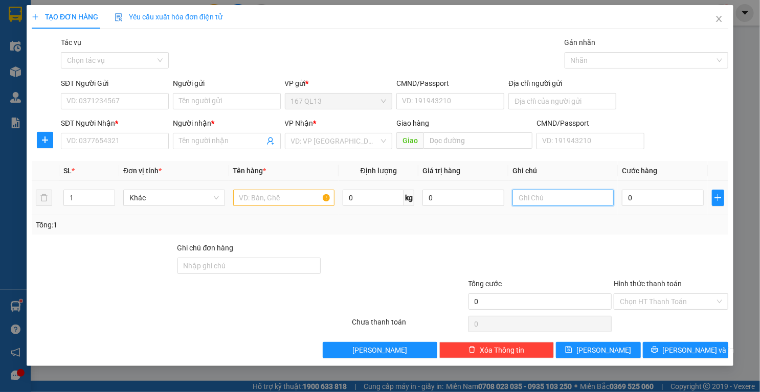
click at [558, 198] on input "text" at bounding box center [563, 198] width 102 height 16
click at [296, 199] on input "text" at bounding box center [284, 198] width 102 height 16
type input "KIEN DAI"
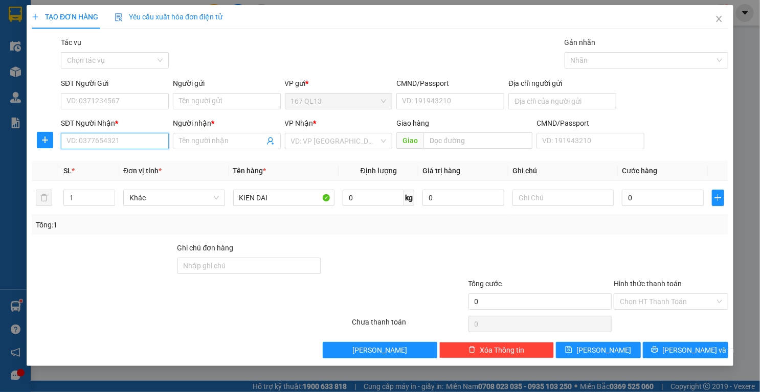
click at [130, 143] on input "SĐT Người Nhận *" at bounding box center [115, 141] width 108 height 16
drag, startPoint x: 134, startPoint y: 145, endPoint x: 155, endPoint y: 102, distance: 47.3
click at [135, 139] on input "SĐT Người Nhận *" at bounding box center [115, 141] width 108 height 16
click at [98, 156] on div "0899797456 - TIỆP" at bounding box center [115, 161] width 96 height 11
type input "0899797456"
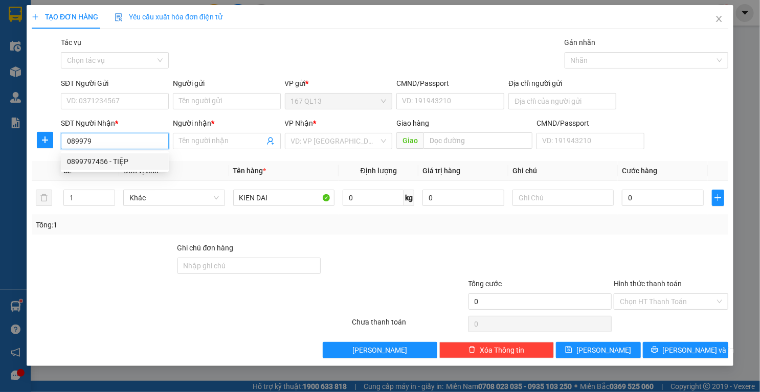
type input "TIỆP"
type input "0899797456"
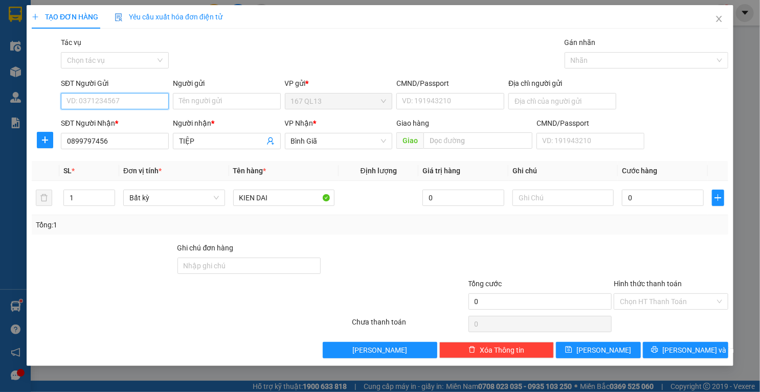
click at [127, 101] on input "SĐT Người Gửi" at bounding box center [115, 101] width 108 height 16
drag, startPoint x: 106, startPoint y: 121, endPoint x: 121, endPoint y: 128, distance: 15.8
click at [106, 121] on div "0347160565 - T home" at bounding box center [115, 121] width 96 height 11
type input "0347160565"
type input "T home"
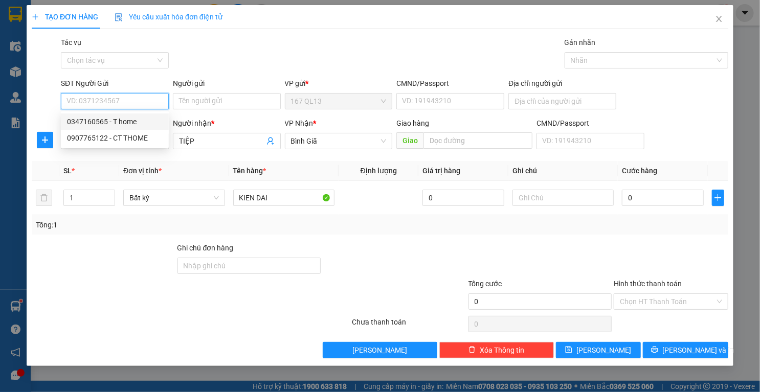
type input "049206003312"
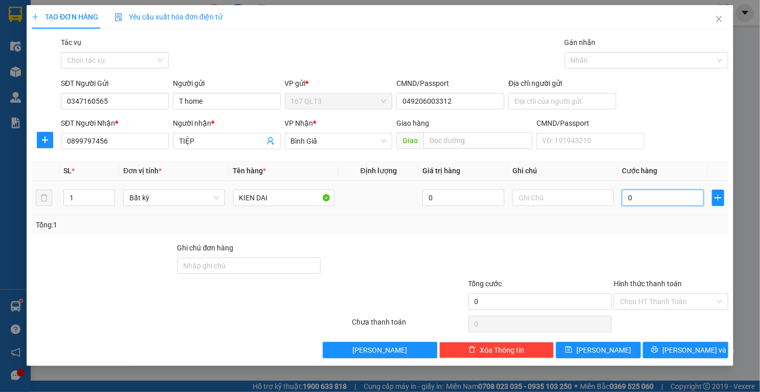
click at [656, 198] on input "0" at bounding box center [663, 198] width 82 height 16
click at [660, 351] on button "[PERSON_NAME] và In" at bounding box center [684, 350] width 85 height 16
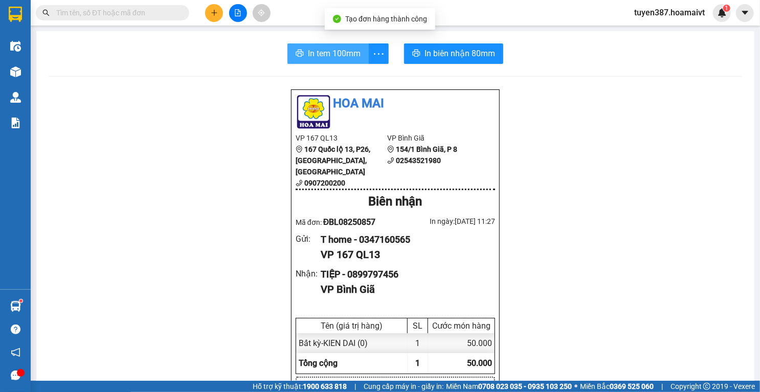
click at [312, 54] on span "In tem 100mm" at bounding box center [334, 53] width 53 height 13
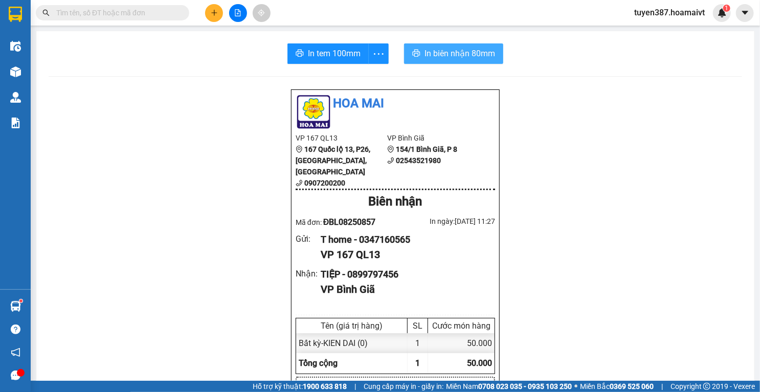
click at [458, 47] on button "In biên nhận 80mm" at bounding box center [453, 53] width 99 height 20
click at [211, 14] on icon "plus" at bounding box center [214, 12] width 7 height 7
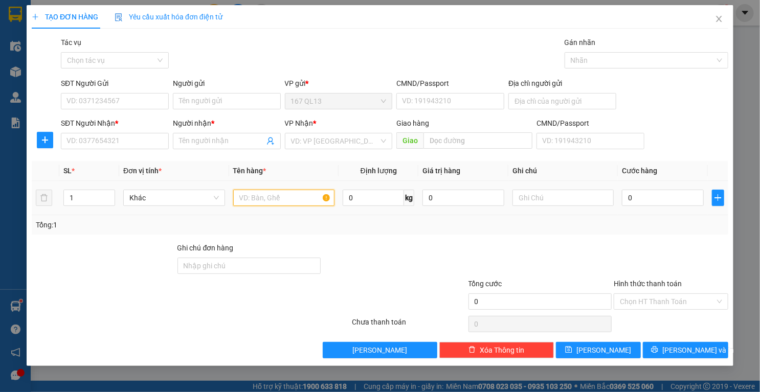
click at [268, 199] on input "text" at bounding box center [284, 198] width 102 height 16
type input "HS"
click at [149, 135] on input "SĐT Người Nhận *" at bounding box center [115, 141] width 108 height 16
click at [143, 135] on input "SĐT Người Nhận *" at bounding box center [115, 141] width 108 height 16
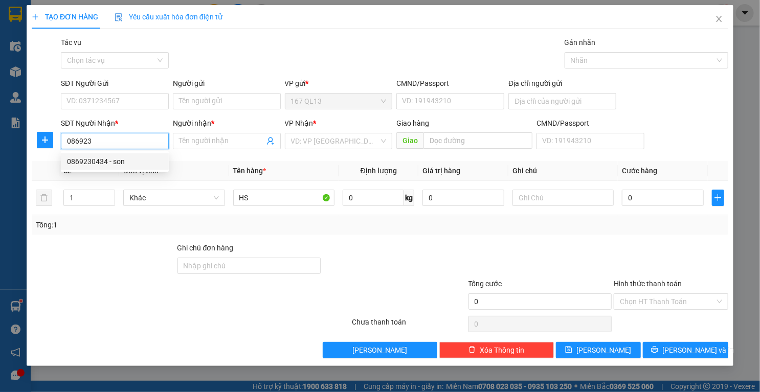
click at [100, 164] on div "0869230434 - son" at bounding box center [115, 161] width 96 height 11
type input "0869230434"
type input "son"
type input "ve dan"
type input "0869230434"
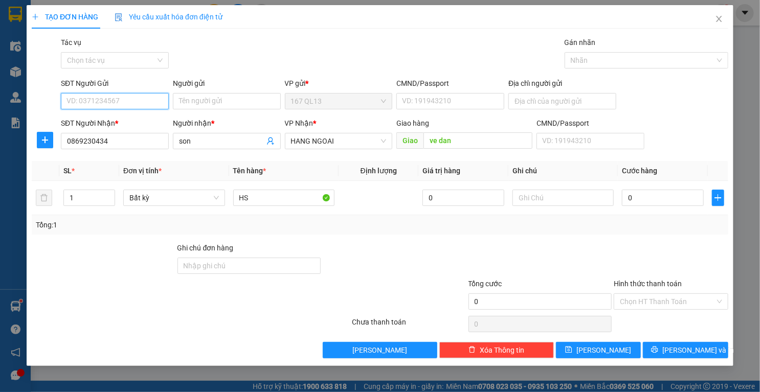
click at [141, 95] on input "SĐT Người Gửi" at bounding box center [115, 101] width 108 height 16
click at [124, 123] on div "0364550327 - truong" at bounding box center [115, 121] width 96 height 11
type input "0364550327"
type input "truong"
click at [672, 297] on input "Hình thức thanh toán" at bounding box center [666, 301] width 95 height 15
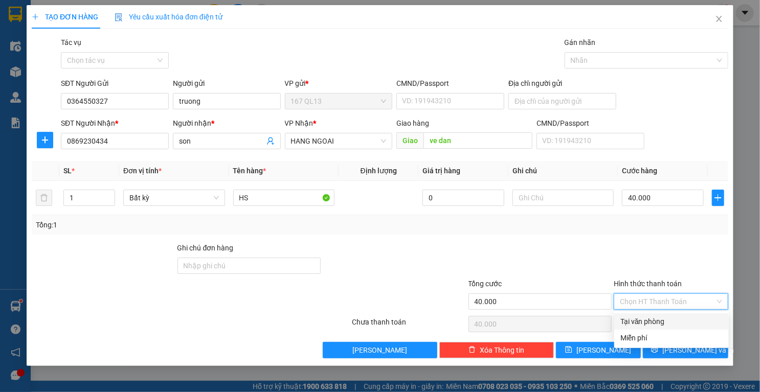
click at [656, 318] on div "Tại văn phòng" at bounding box center [671, 321] width 102 height 11
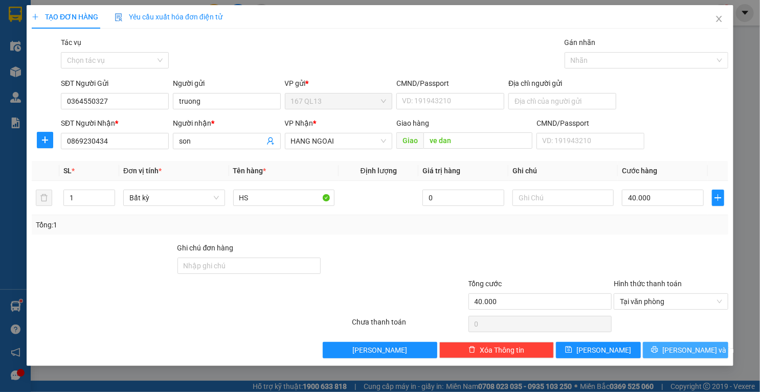
click at [654, 349] on button "[PERSON_NAME] và In" at bounding box center [684, 350] width 85 height 16
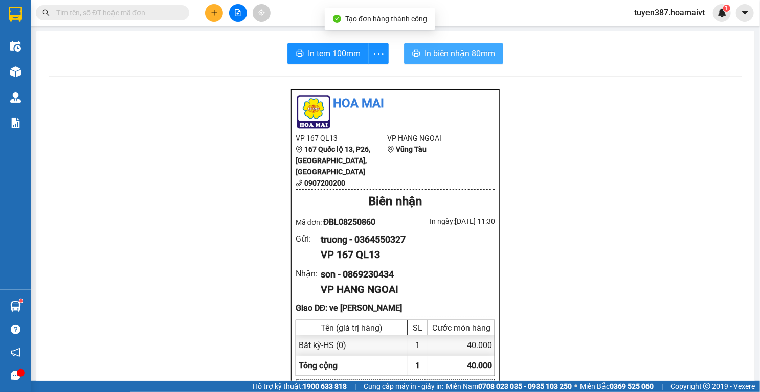
click at [451, 50] on span "In biên nhận 80mm" at bounding box center [459, 53] width 71 height 13
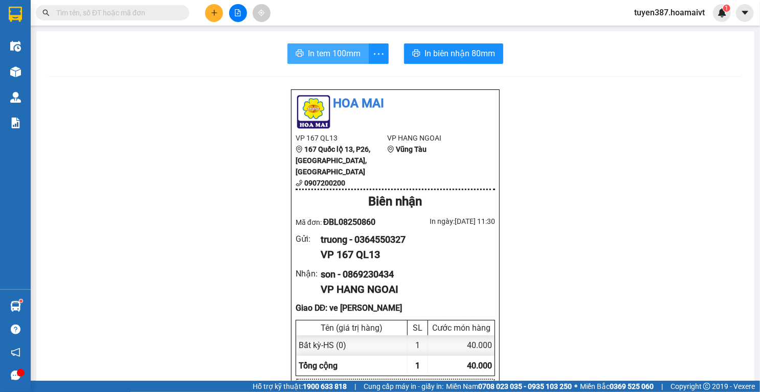
click at [315, 48] on span "In tem 100mm" at bounding box center [334, 53] width 53 height 13
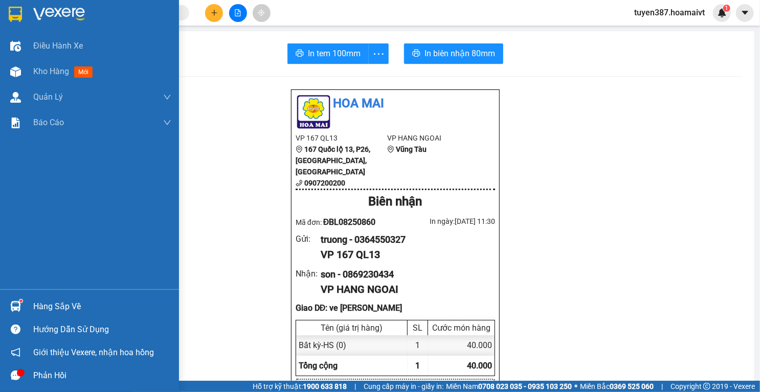
click at [15, 307] on img at bounding box center [15, 306] width 11 height 11
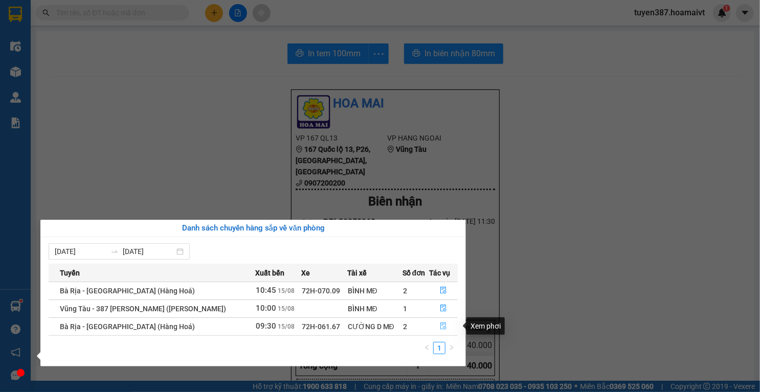
click at [446, 327] on button "button" at bounding box center [444, 326] width 28 height 16
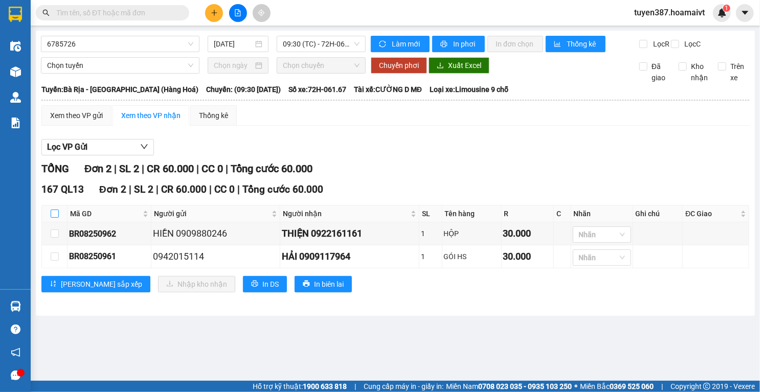
click at [54, 218] on input "checkbox" at bounding box center [55, 214] width 8 height 8
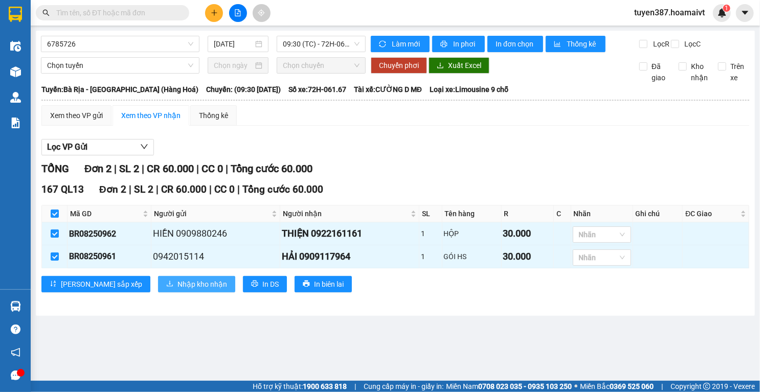
click at [177, 290] on span "Nhập kho nhận" at bounding box center [202, 284] width 50 height 11
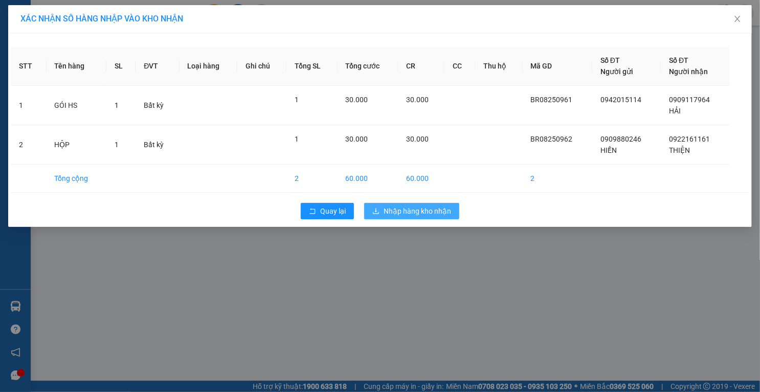
click at [430, 211] on span "Nhập hàng kho nhận" at bounding box center [416, 210] width 67 height 11
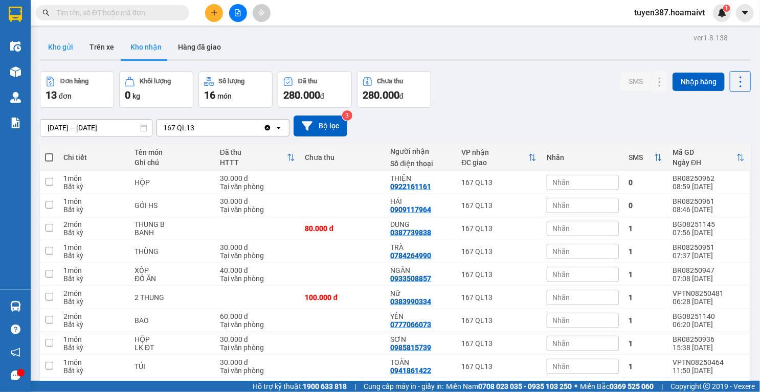
click at [58, 51] on button "Kho gửi" at bounding box center [60, 47] width 41 height 25
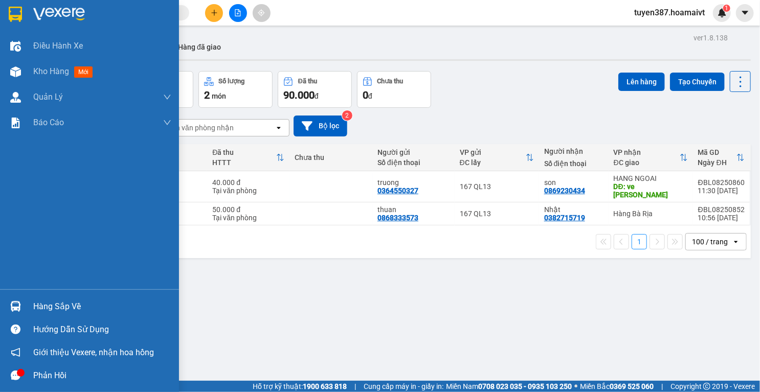
click at [16, 307] on img at bounding box center [15, 306] width 11 height 11
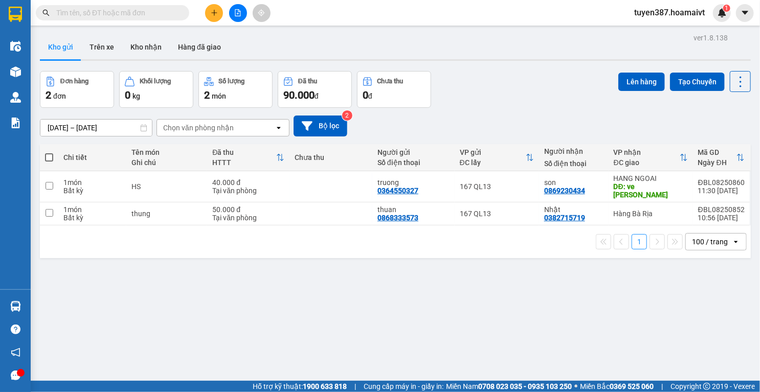
click at [213, 9] on section "Kết quả tìm kiếm ( 0 ) Bộ lọc No Data tuyen387.hoamaivt 1 Điều hành xe Kho hàng…" at bounding box center [380, 196] width 760 height 392
click at [211, 8] on button at bounding box center [214, 13] width 18 height 18
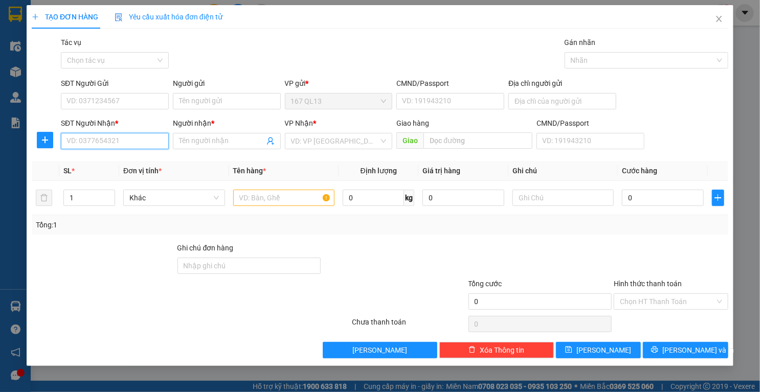
click at [124, 135] on input "SĐT Người Nhận *" at bounding box center [115, 141] width 108 height 16
click at [123, 170] on div "0869999592 0869999592 - THÀNH" at bounding box center [115, 161] width 108 height 20
click at [121, 136] on input "0869999" at bounding box center [115, 141] width 108 height 16
click at [122, 154] on div "0869999592 - THÀNH" at bounding box center [115, 161] width 108 height 16
type input "0869999592"
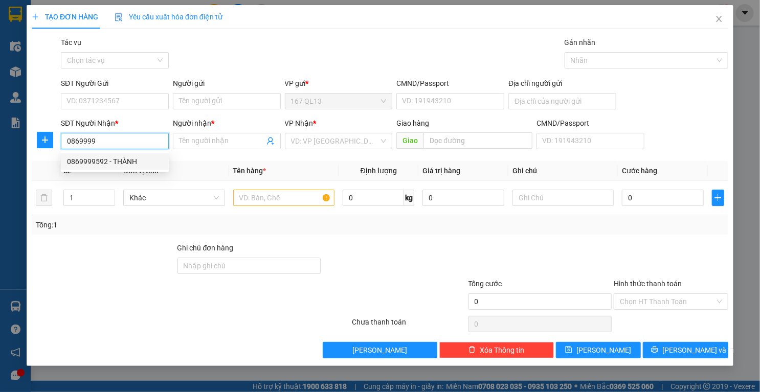
type input "THÀNH"
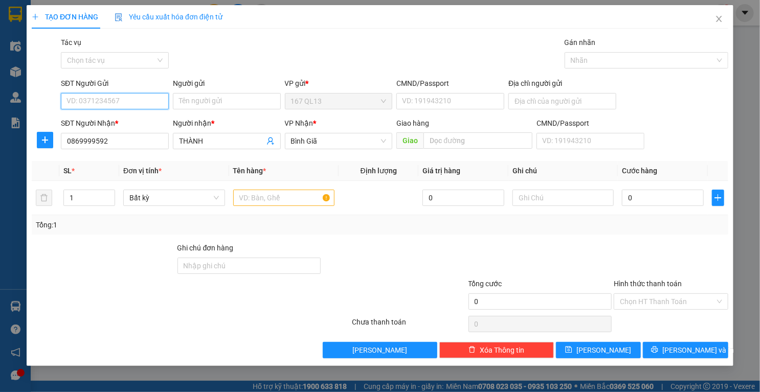
click at [149, 102] on input "SĐT Người Gửi" at bounding box center [115, 101] width 108 height 16
click at [127, 123] on div "0373933579 - sang" at bounding box center [115, 121] width 96 height 11
type input "0373933579"
type input "sang"
click at [298, 200] on input "text" at bounding box center [284, 198] width 102 height 16
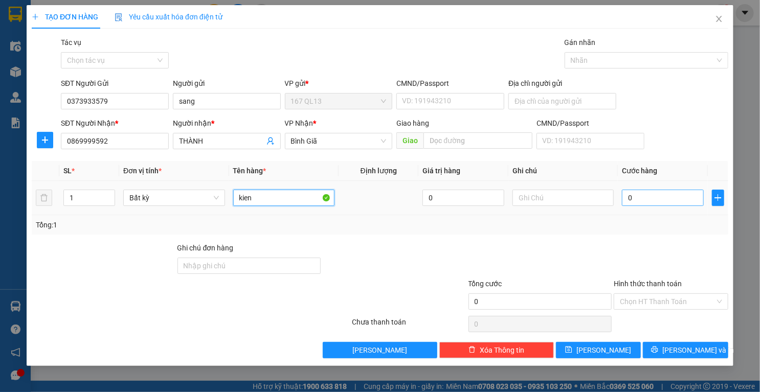
type input "kien"
type input "4"
type input "40"
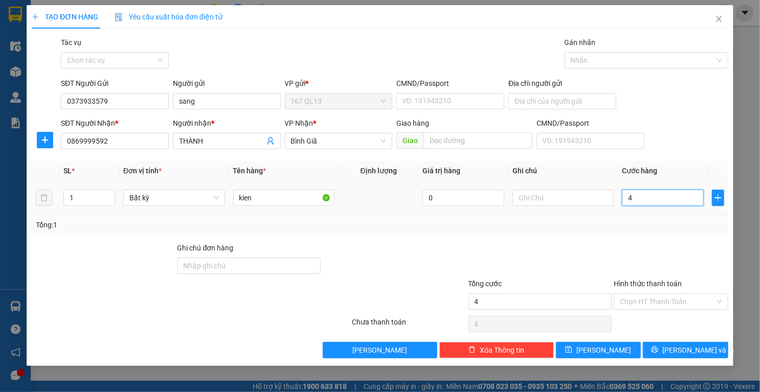
type input "40"
click at [661, 352] on button "[PERSON_NAME] và In" at bounding box center [684, 350] width 85 height 16
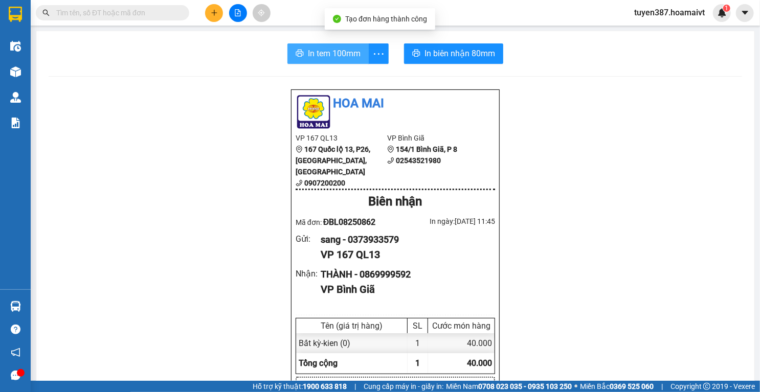
click at [340, 47] on span "In tem 100mm" at bounding box center [334, 53] width 53 height 13
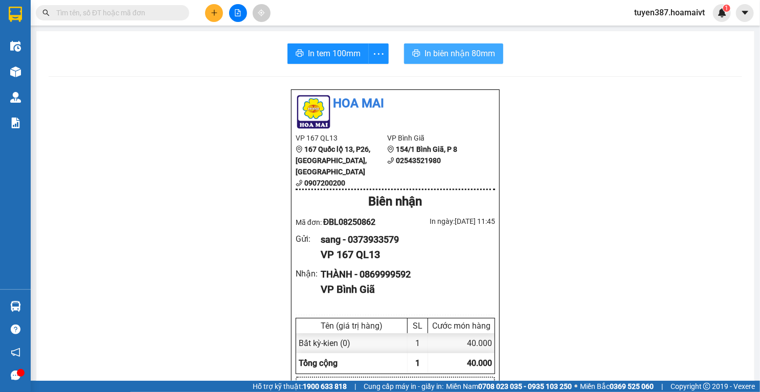
click at [438, 55] on span "In biên nhận 80mm" at bounding box center [459, 53] width 71 height 13
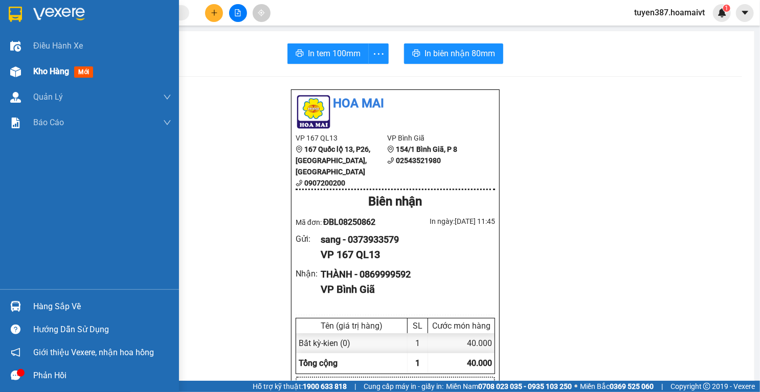
click at [18, 70] on img at bounding box center [15, 71] width 11 height 11
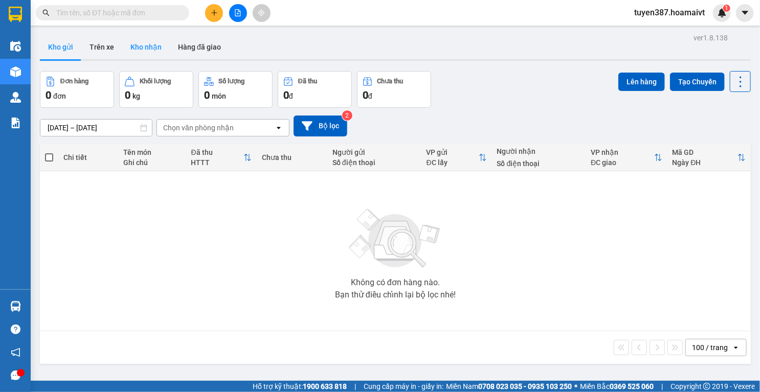
click at [147, 49] on button "Kho nhận" at bounding box center [146, 47] width 48 height 25
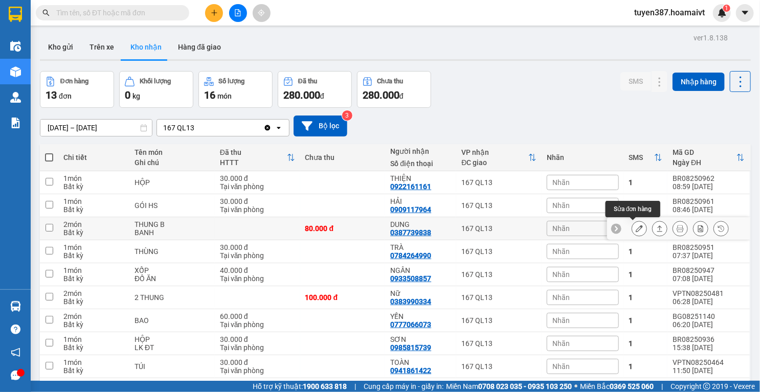
click at [635, 225] on icon at bounding box center [638, 228] width 7 height 7
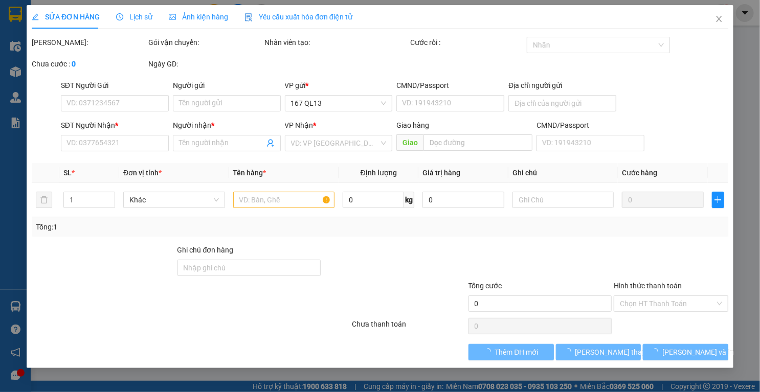
type input "0934058838"
type input "BAKERY"
type input "0387739838"
type input "DUNG"
type input "80.000"
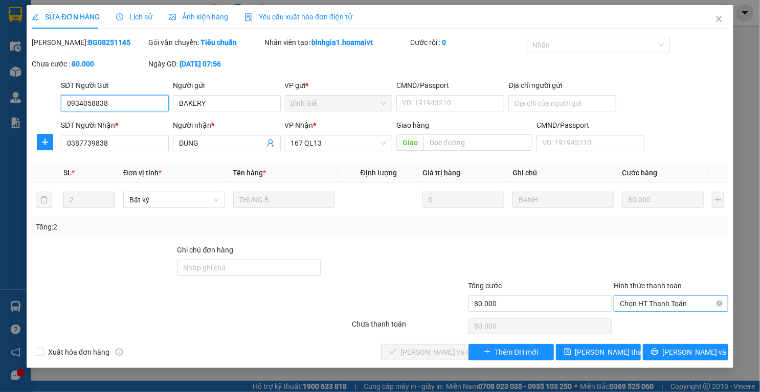
click at [680, 298] on span "Chọn HT Thanh Toán" at bounding box center [670, 303] width 102 height 15
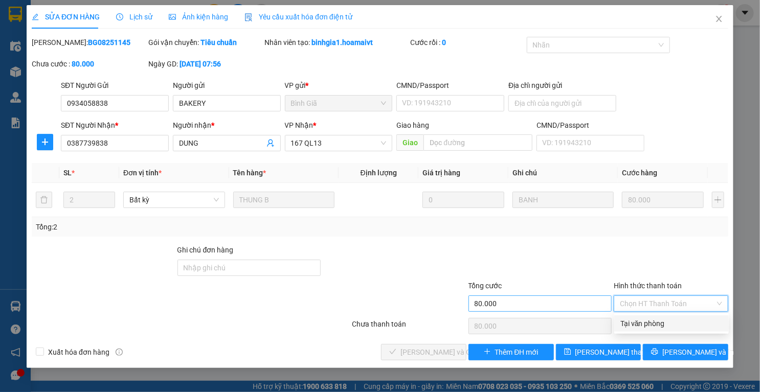
drag, startPoint x: 645, startPoint y: 324, endPoint x: 530, endPoint y: 299, distance: 117.7
click at [630, 321] on div "Tại văn phòng" at bounding box center [671, 323] width 102 height 11
type input "0"
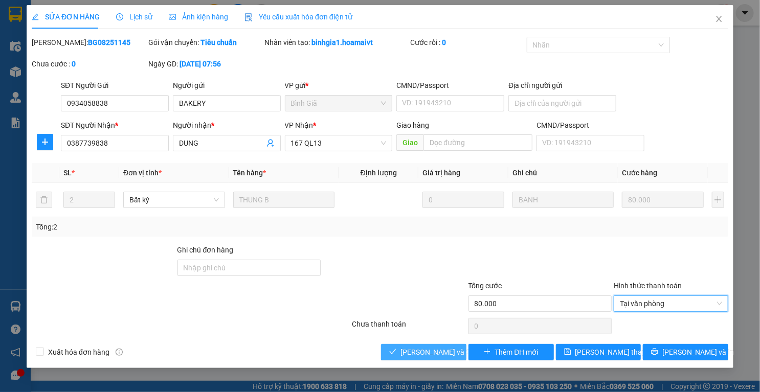
click at [416, 350] on span "[PERSON_NAME] và Giao hàng" at bounding box center [449, 352] width 98 height 11
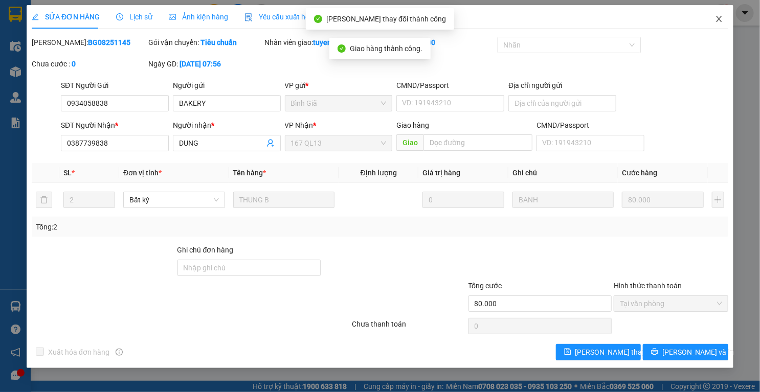
click at [719, 19] on icon "close" at bounding box center [719, 19] width 6 height 6
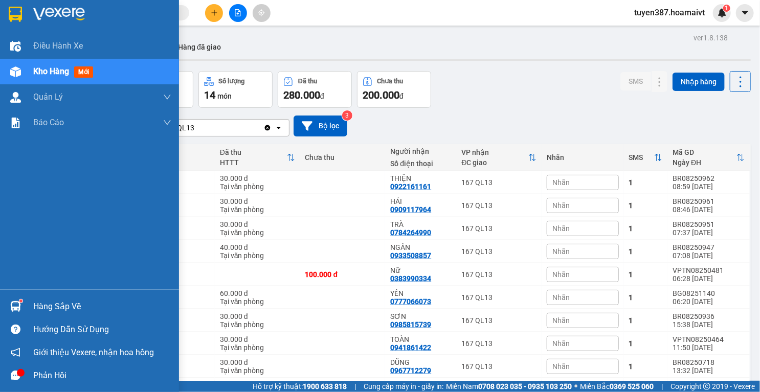
click at [15, 302] on img at bounding box center [15, 306] width 11 height 11
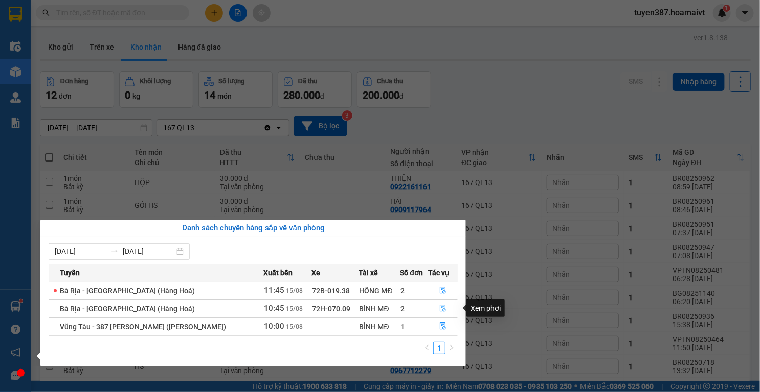
click at [440, 307] on icon "file-done" at bounding box center [443, 308] width 6 height 7
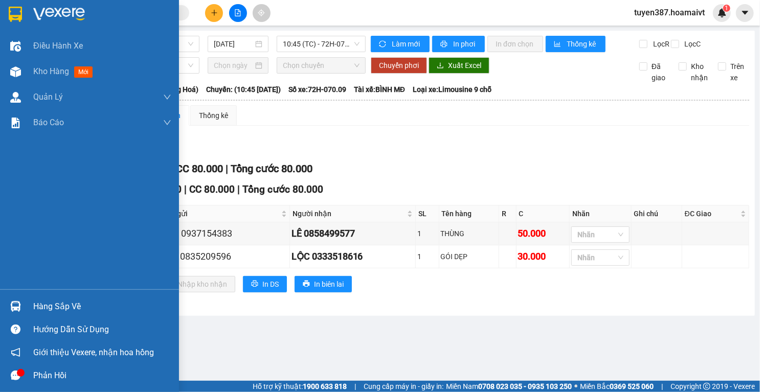
click at [10, 304] on img at bounding box center [15, 306] width 11 height 11
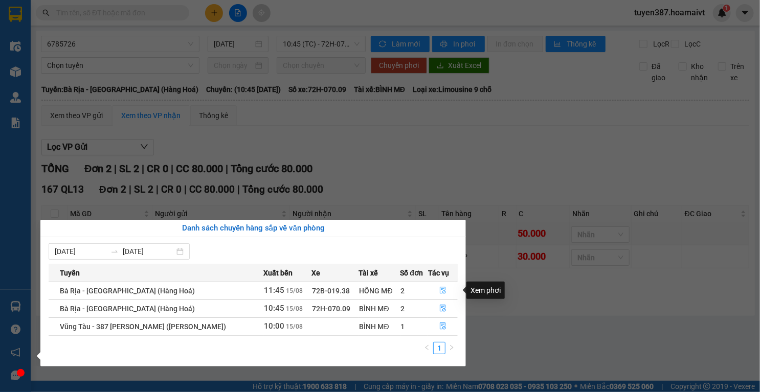
click at [444, 286] on button "button" at bounding box center [442, 291] width 29 height 16
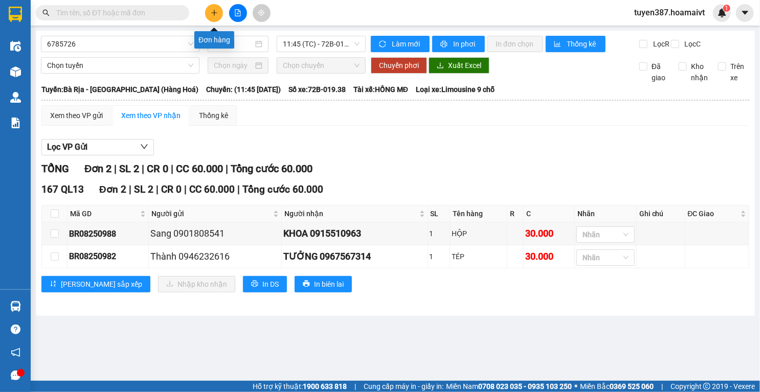
click at [214, 8] on button at bounding box center [214, 13] width 18 height 18
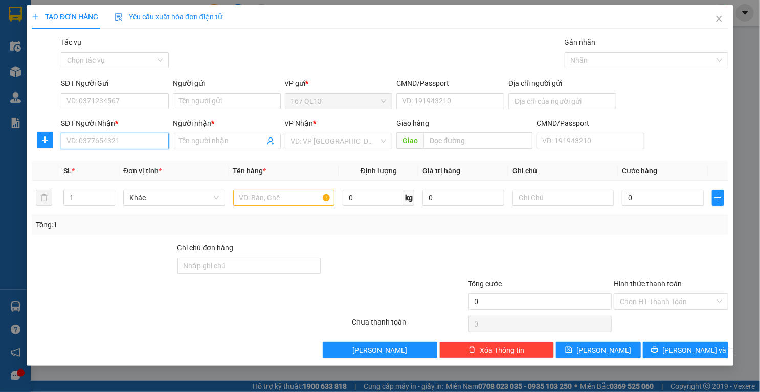
click at [159, 142] on input "SĐT Người Nhận *" at bounding box center [115, 141] width 108 height 16
type input "2"
click at [108, 195] on icon "up" at bounding box center [109, 196] width 4 height 4
click at [136, 140] on input "SĐT Người Nhận *" at bounding box center [115, 141] width 108 height 16
type input "0702342473"
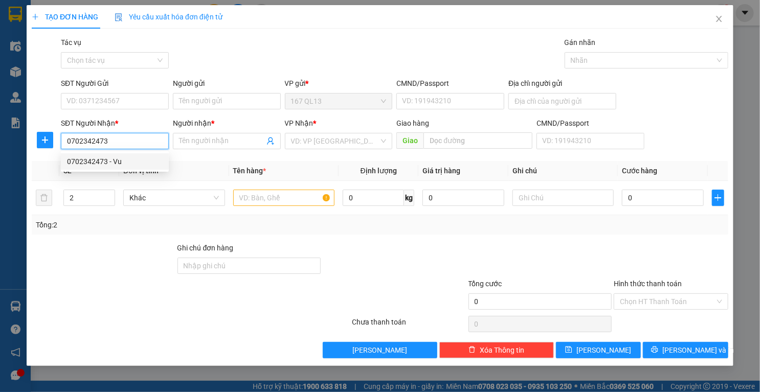
click at [120, 165] on div "0702342473 - Vu" at bounding box center [115, 161] width 96 height 11
type input "Vu"
type input "phuoc thai"
type input "0702342473"
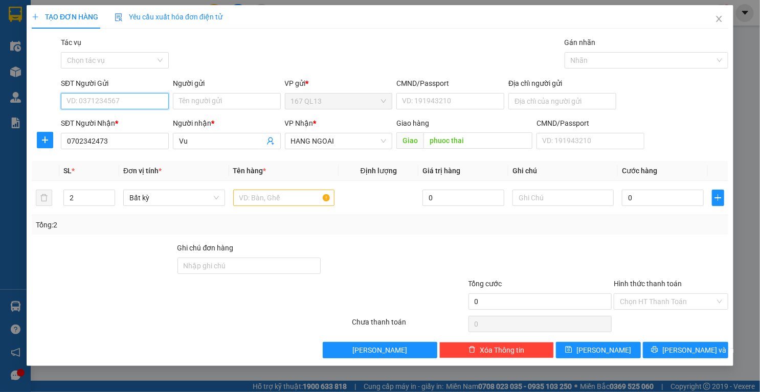
click at [145, 98] on input "SĐT Người Gửi" at bounding box center [115, 101] width 108 height 16
click at [102, 120] on div "0966666033 - loc lao" at bounding box center [115, 121] width 96 height 11
type input "0966666033"
type input "loc lao"
type input "051093014711"
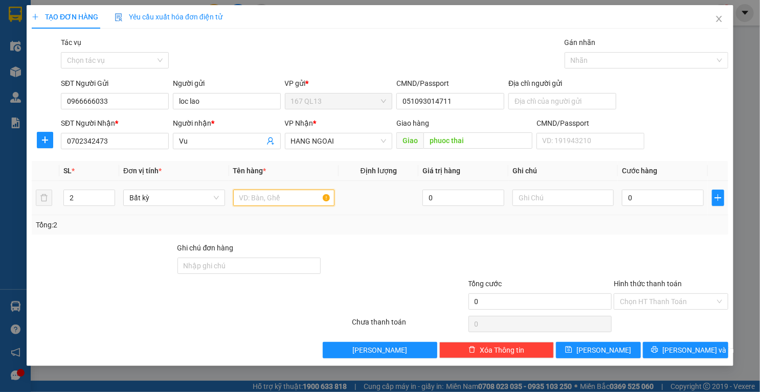
click at [286, 199] on input "text" at bounding box center [284, 198] width 102 height 16
type input "kien"
click at [677, 197] on input "0" at bounding box center [663, 198] width 82 height 16
click at [660, 199] on input "0" at bounding box center [663, 198] width 82 height 16
type input "01"
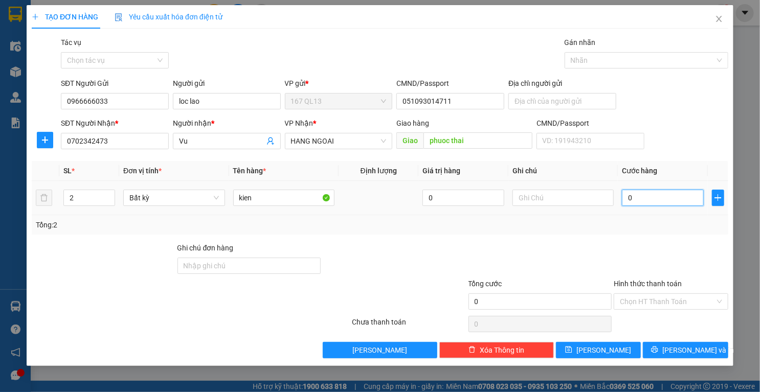
type input "1"
type input "0"
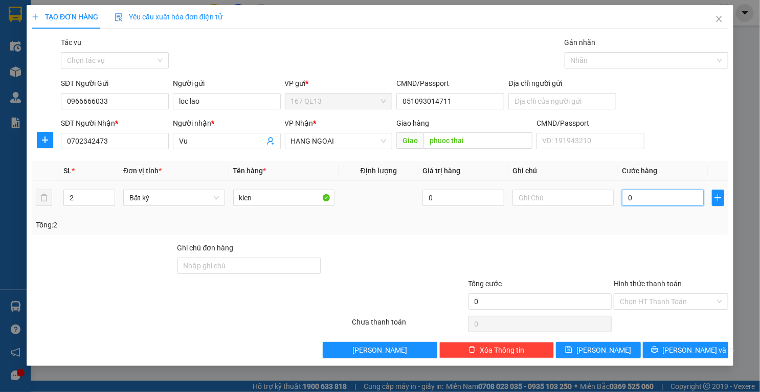
click at [626, 197] on input "0" at bounding box center [663, 198] width 82 height 16
type input "10"
type input "100"
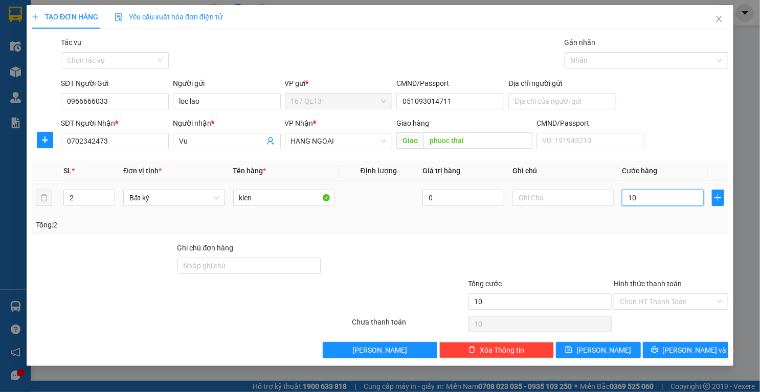
type input "100"
click at [654, 349] on button "[PERSON_NAME] và In" at bounding box center [684, 350] width 85 height 16
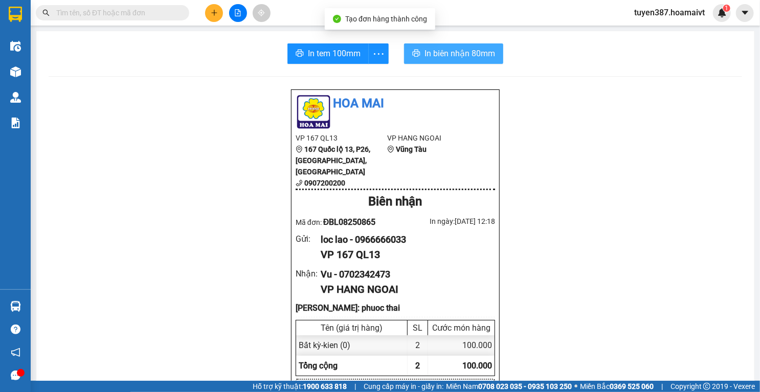
click at [472, 52] on span "In biên nhận 80mm" at bounding box center [459, 53] width 71 height 13
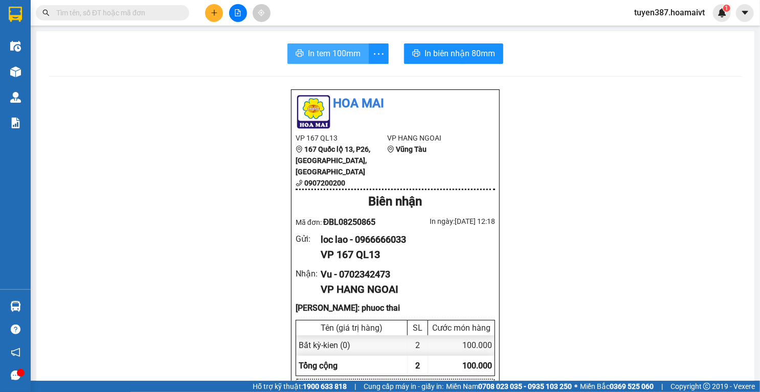
click at [328, 49] on span "In tem 100mm" at bounding box center [334, 53] width 53 height 13
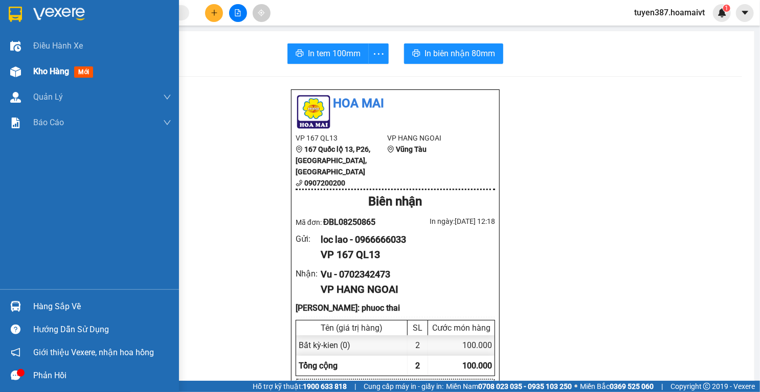
click at [17, 71] on img at bounding box center [15, 71] width 11 height 11
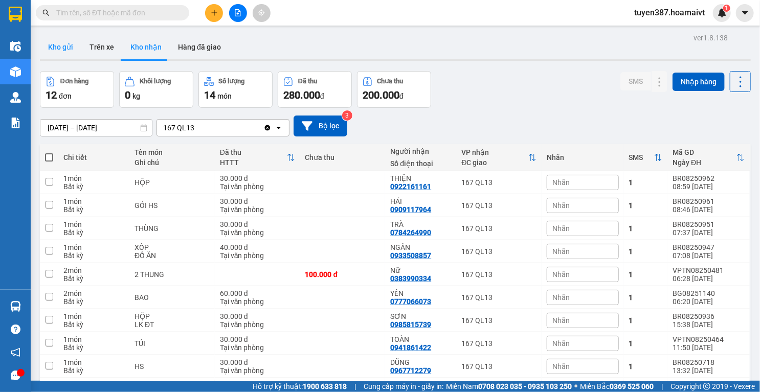
click at [54, 48] on button "Kho gửi" at bounding box center [60, 47] width 41 height 25
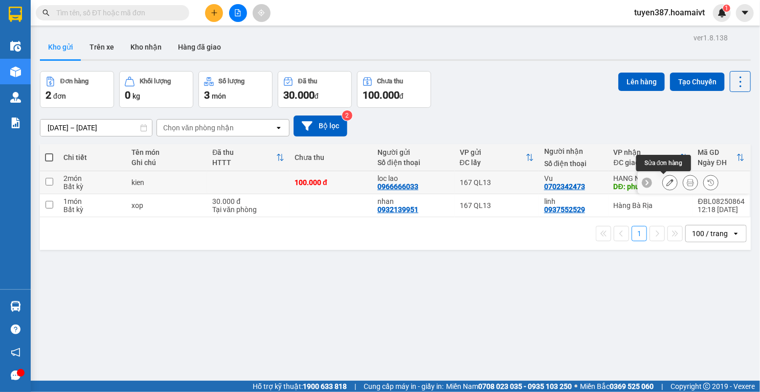
click at [666, 181] on icon at bounding box center [669, 182] width 7 height 7
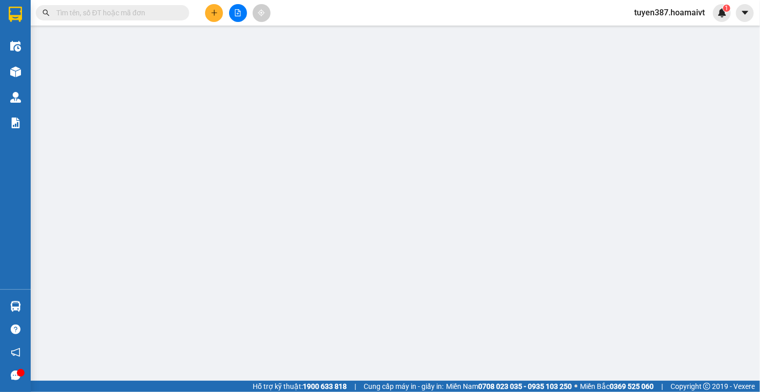
type input "0966666033"
type input "loc lao"
type input "051093014711"
type input "0702342473"
type input "Vu"
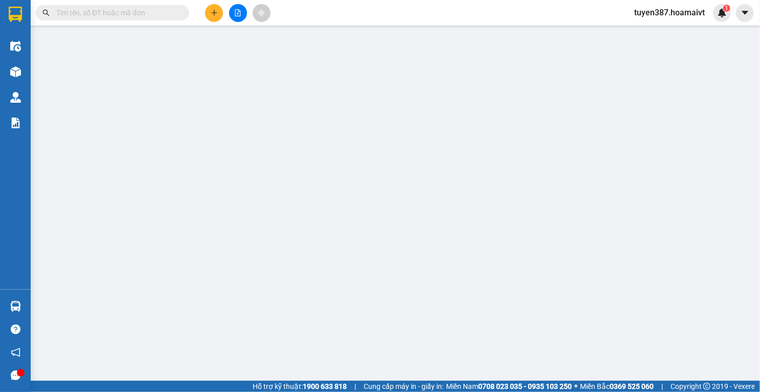
type input "phuoc thai"
type input "100.000"
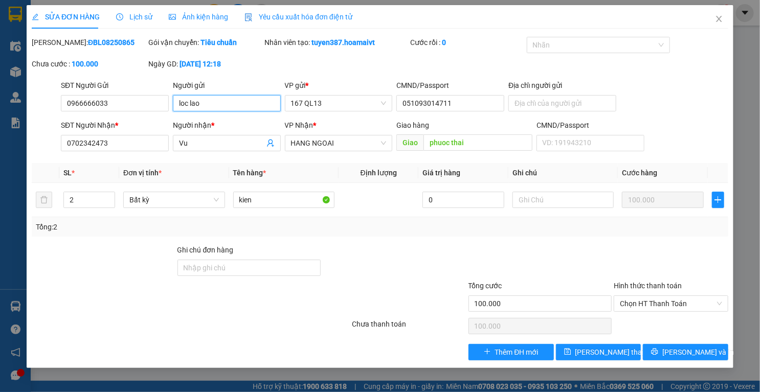
click at [209, 104] on input "loc lao" at bounding box center [227, 103] width 108 height 16
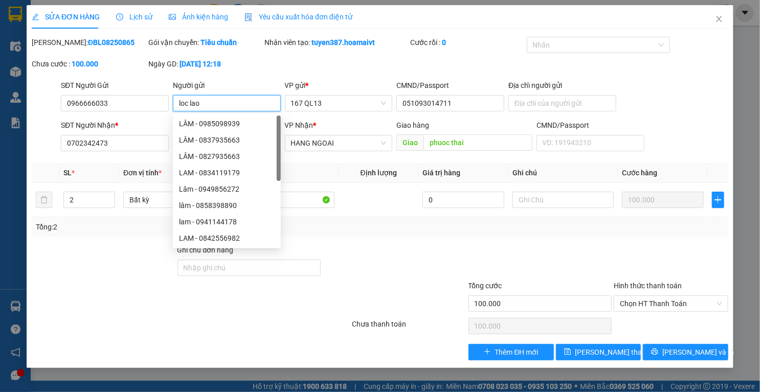
type input "loc la"
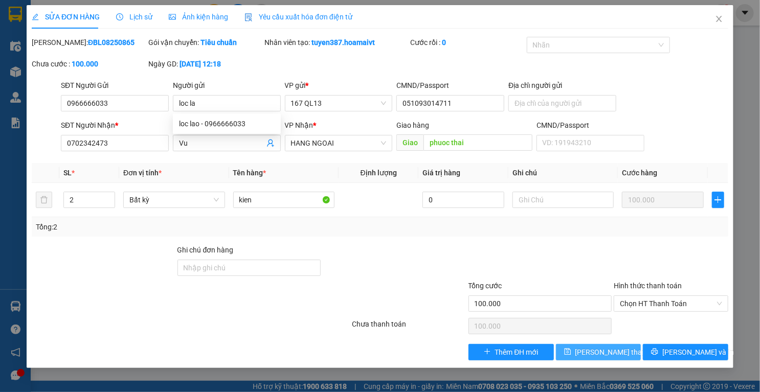
click at [610, 354] on span "[PERSON_NAME] thay đổi" at bounding box center [616, 352] width 82 height 11
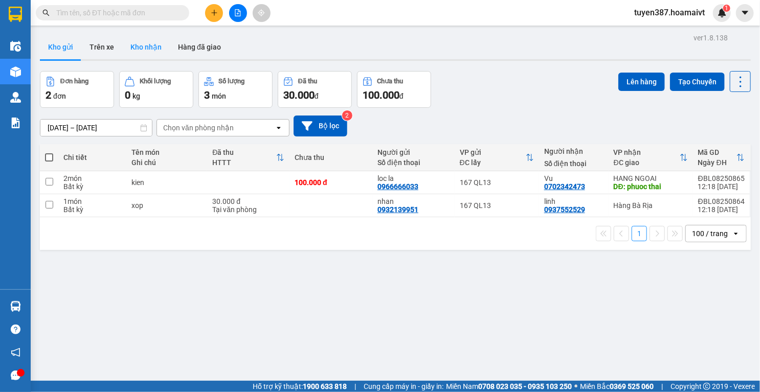
click at [145, 46] on button "Kho nhận" at bounding box center [146, 47] width 48 height 25
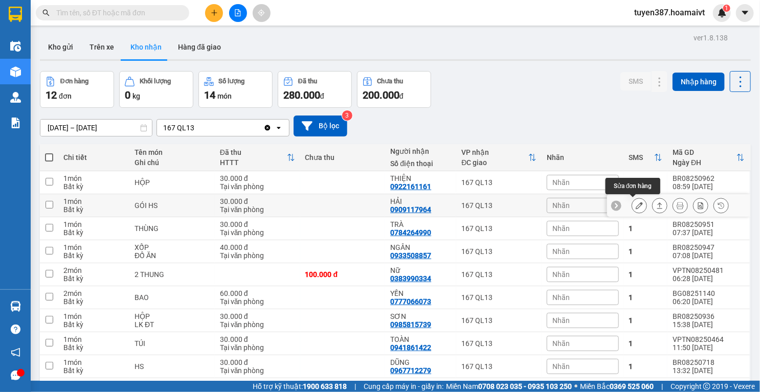
click at [635, 205] on icon at bounding box center [638, 205] width 7 height 7
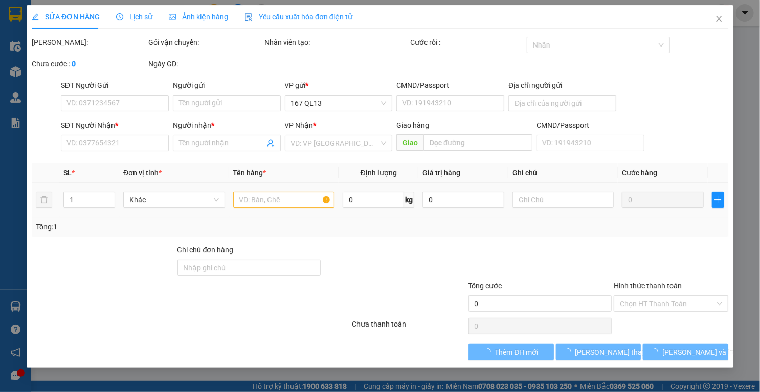
type input "0942015114"
type input "0909117964"
type input "HẢI"
type input "30.000"
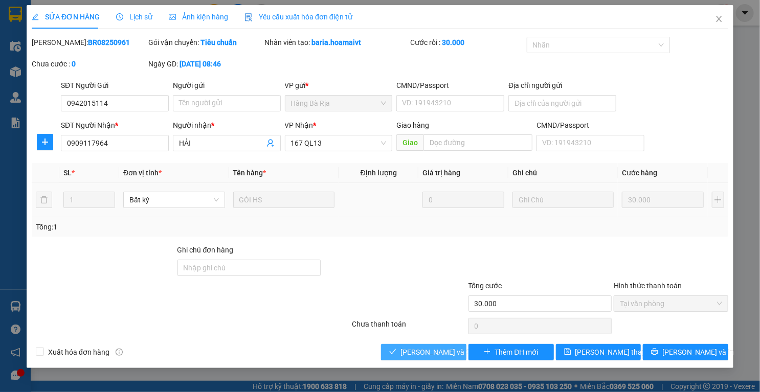
click at [429, 349] on span "[PERSON_NAME] và Giao hàng" at bounding box center [449, 352] width 98 height 11
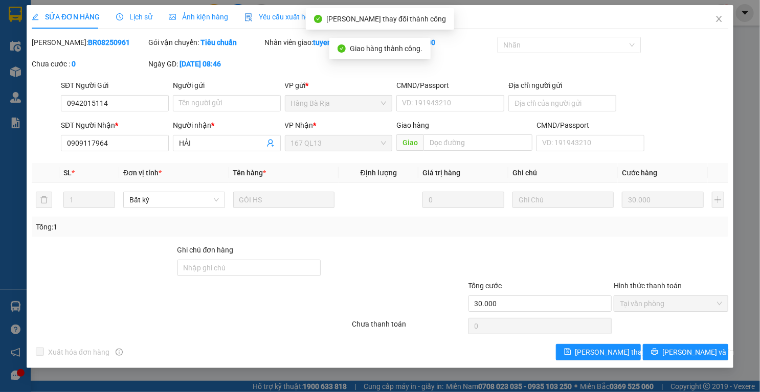
click at [722, 20] on icon "close" at bounding box center [719, 19] width 8 height 8
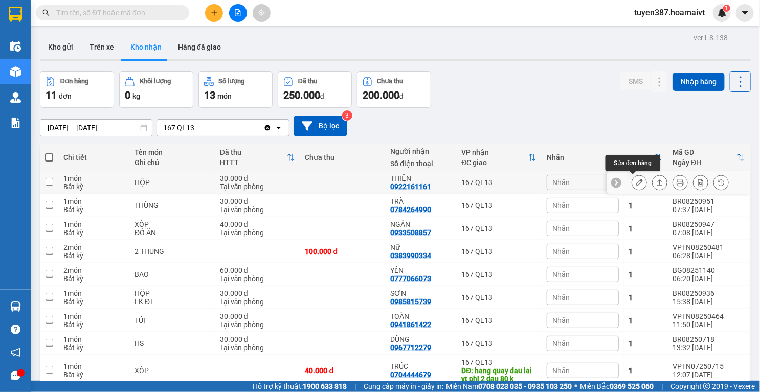
click at [635, 182] on icon at bounding box center [638, 182] width 7 height 7
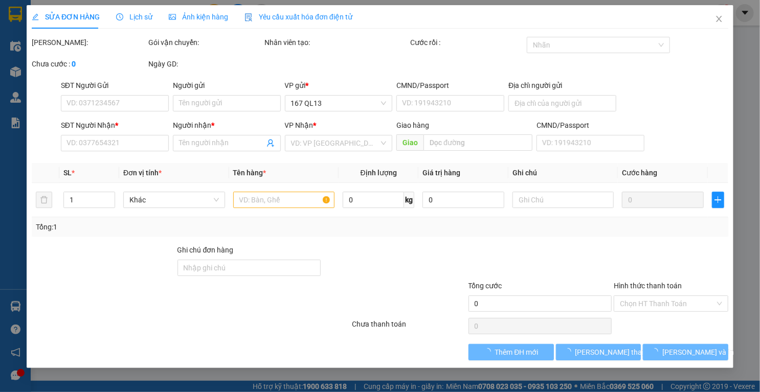
type input "0909880246"
type input "HIỀN"
type input "077204002437"
type input "0922161161"
type input "THIỆN"
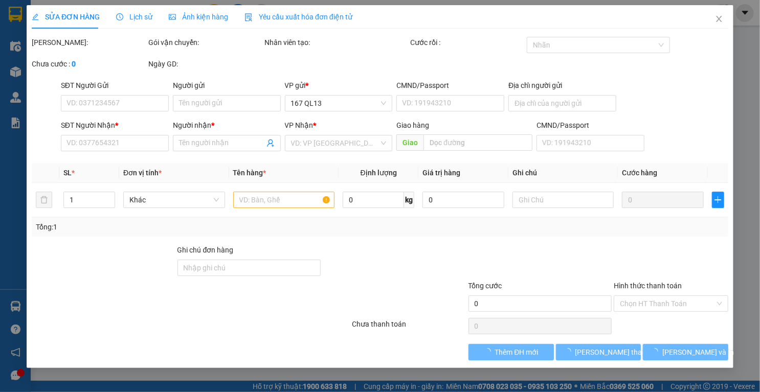
type input "30.000"
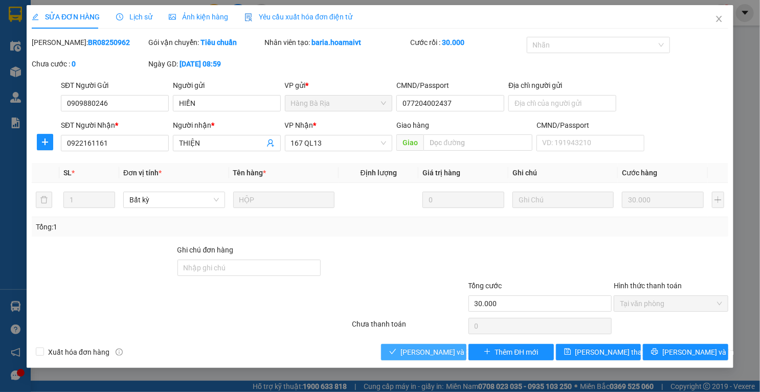
drag, startPoint x: 445, startPoint y: 354, endPoint x: 452, endPoint y: 344, distance: 11.8
click at [444, 353] on span "[PERSON_NAME] và Giao hàng" at bounding box center [449, 352] width 98 height 11
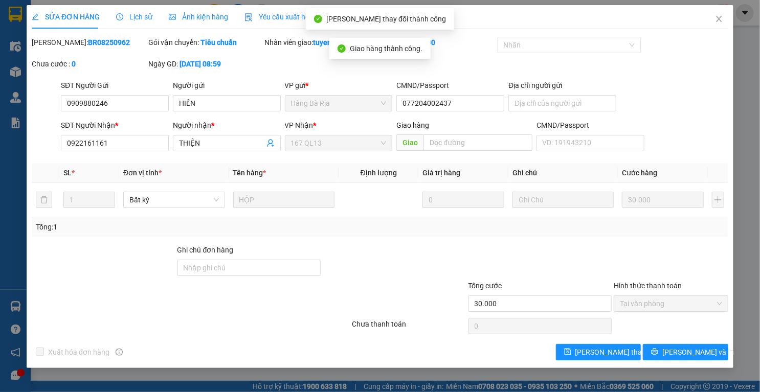
click at [718, 16] on icon "close" at bounding box center [719, 19] width 8 height 8
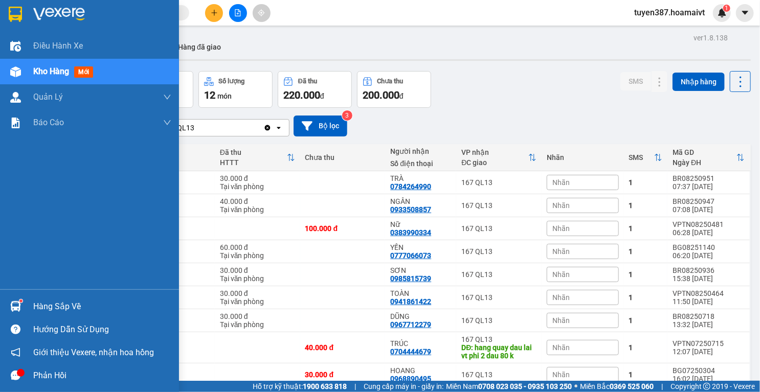
click at [12, 298] on div at bounding box center [16, 306] width 18 height 18
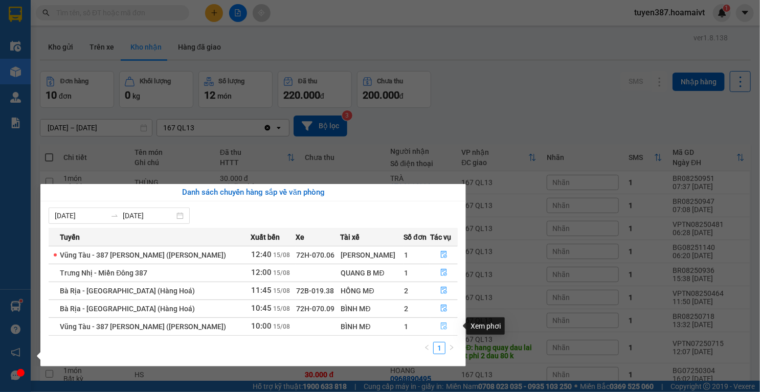
click at [441, 325] on icon "file-done" at bounding box center [444, 326] width 6 height 7
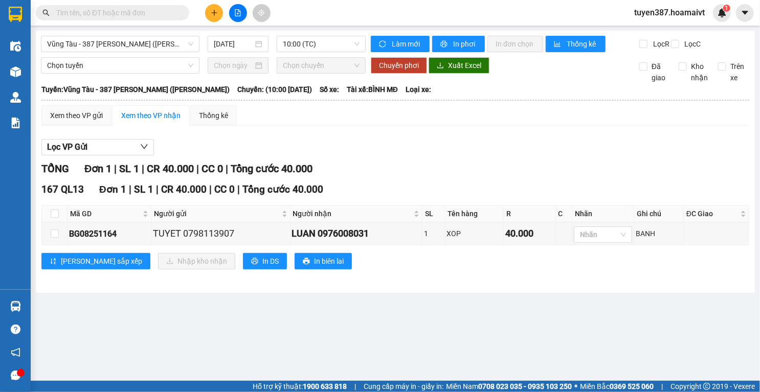
click at [54, 218] on input "checkbox" at bounding box center [55, 214] width 8 height 8
checkbox input "true"
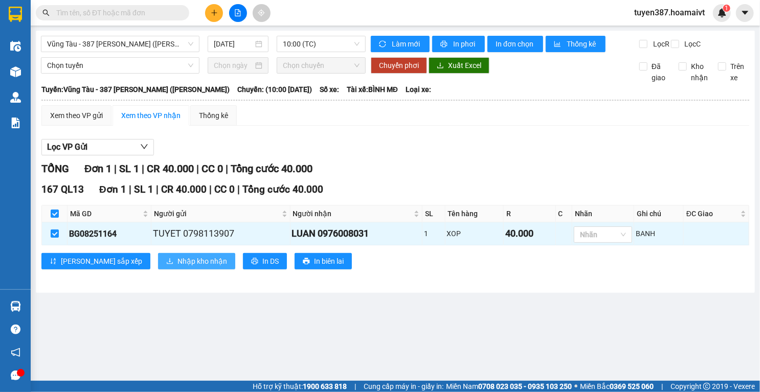
click at [177, 267] on span "Nhập kho nhận" at bounding box center [202, 261] width 50 height 11
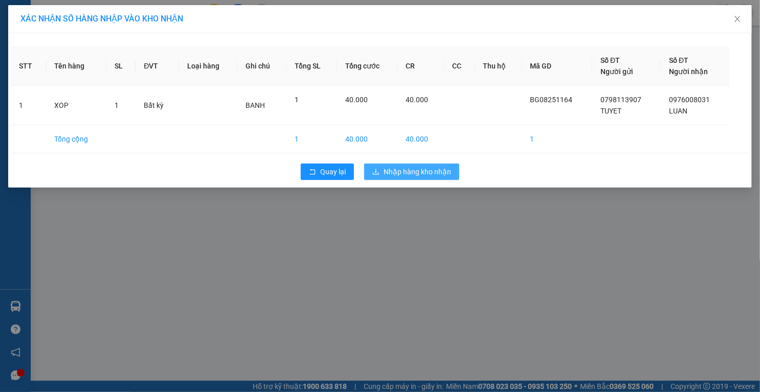
click at [412, 171] on span "Nhập hàng kho nhận" at bounding box center [416, 171] width 67 height 11
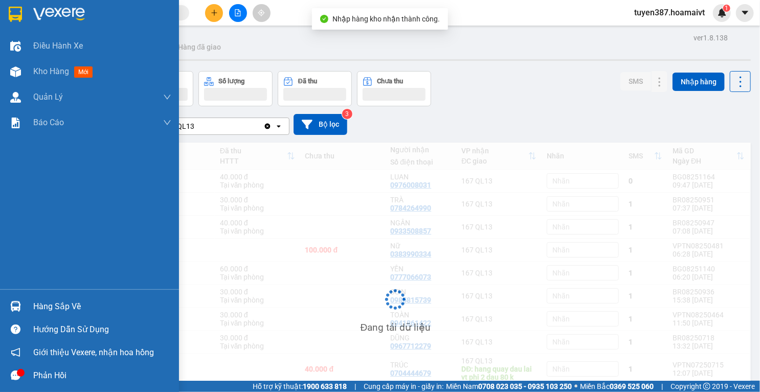
click at [16, 307] on img at bounding box center [15, 306] width 11 height 11
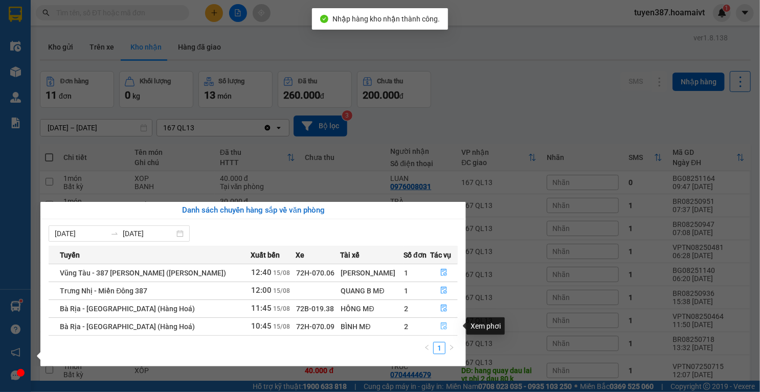
click at [442, 325] on icon "file-done" at bounding box center [443, 326] width 7 height 7
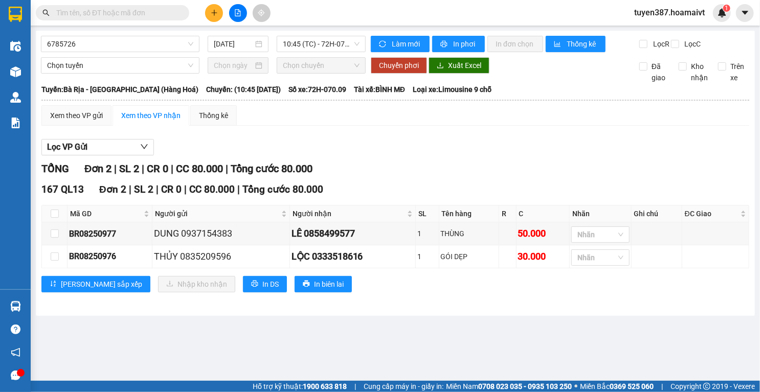
click at [54, 218] on input "checkbox" at bounding box center [55, 214] width 8 height 8
checkbox input "true"
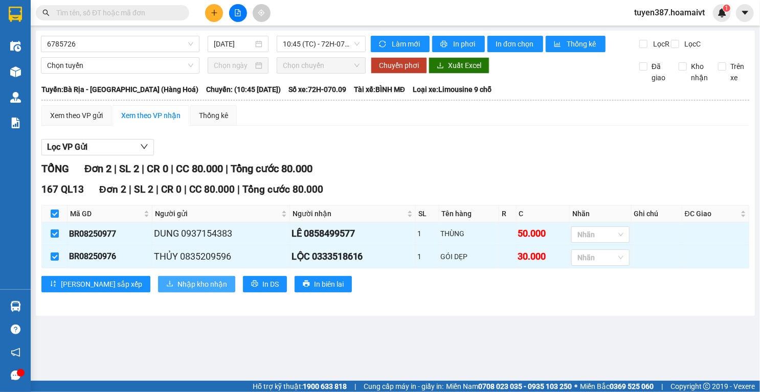
click at [177, 290] on span "Nhập kho nhận" at bounding box center [202, 284] width 50 height 11
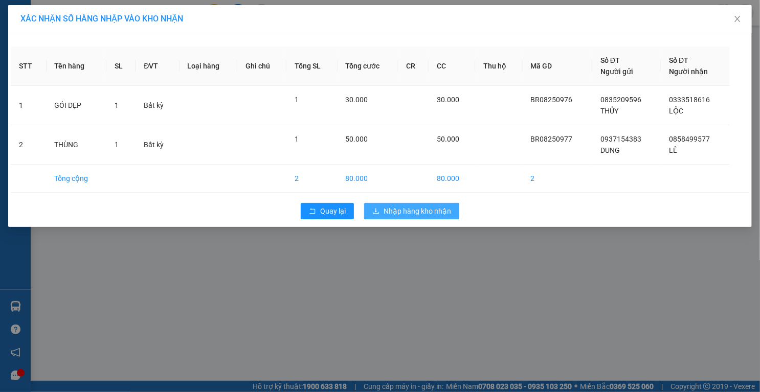
click at [422, 210] on span "Nhập hàng kho nhận" at bounding box center [416, 210] width 67 height 11
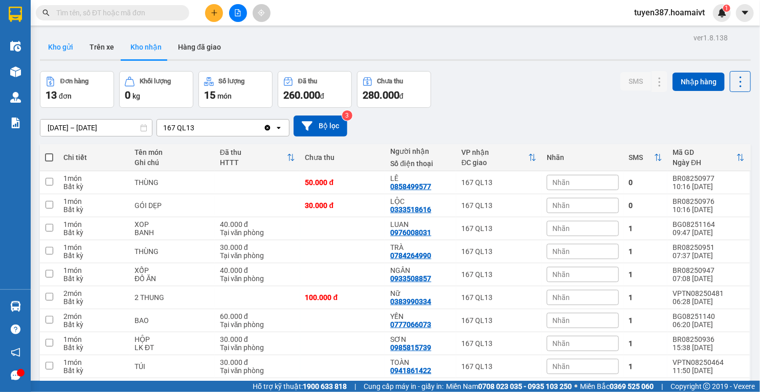
click at [62, 49] on button "Kho gửi" at bounding box center [60, 47] width 41 height 25
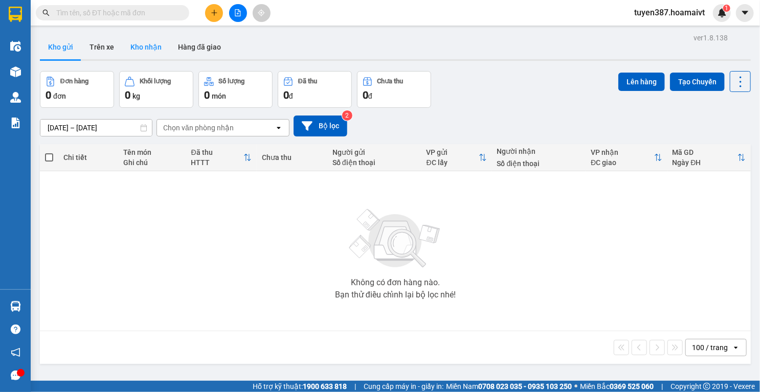
click at [139, 49] on button "Kho nhận" at bounding box center [146, 47] width 48 height 25
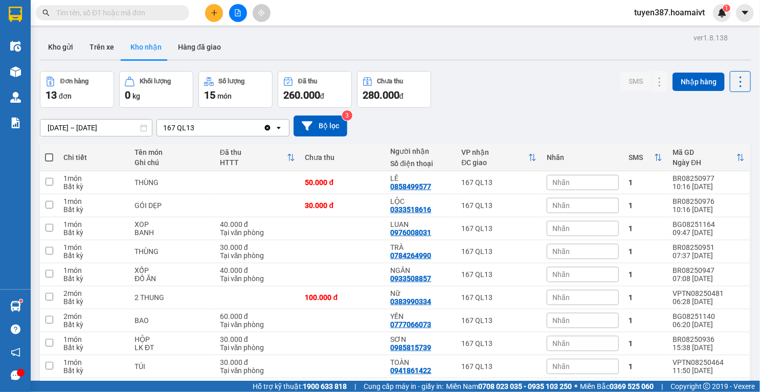
click at [149, 45] on button "Kho nhận" at bounding box center [146, 47] width 48 height 25
click at [636, 251] on button at bounding box center [639, 252] width 14 height 18
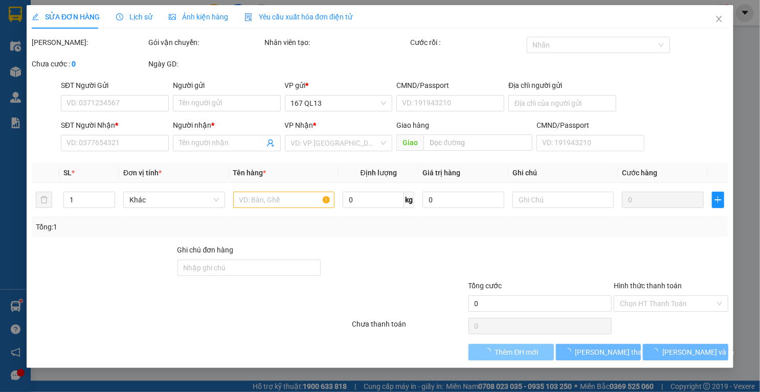
type input "0908827595"
type input "TRƯỜNG"
type input "077081007688"
type input "0784264990"
type input "TRÀ"
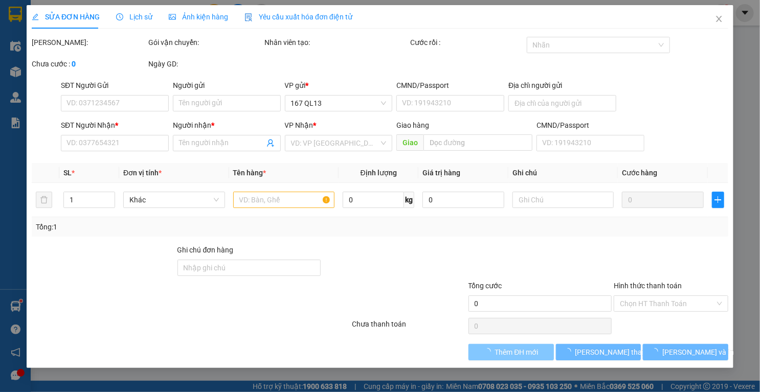
type input "30.000"
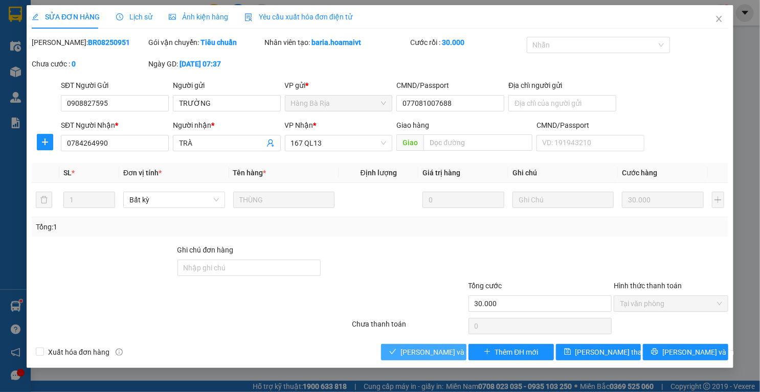
click at [444, 352] on span "[PERSON_NAME] và Giao hàng" at bounding box center [449, 352] width 98 height 11
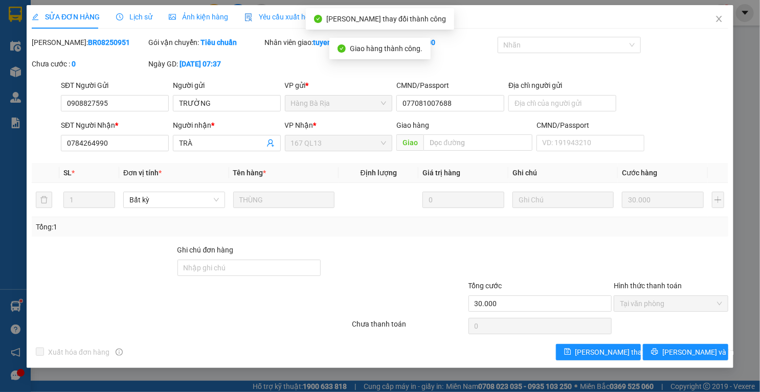
click at [720, 20] on icon "close" at bounding box center [719, 19] width 8 height 8
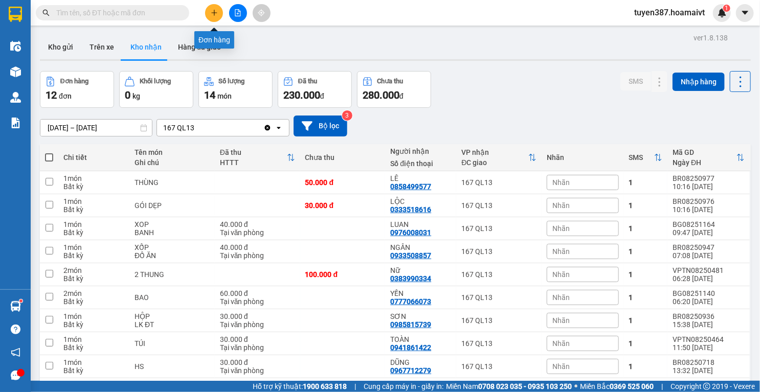
click at [216, 17] on button at bounding box center [214, 13] width 18 height 18
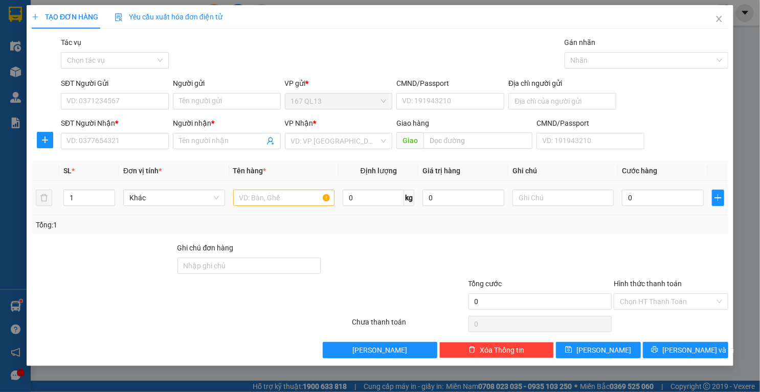
click at [295, 196] on input "text" at bounding box center [284, 198] width 102 height 16
type input "thung"
click at [589, 197] on input "text" at bounding box center [563, 198] width 102 height 16
click at [644, 196] on input "0" at bounding box center [663, 198] width 82 height 16
type input "4"
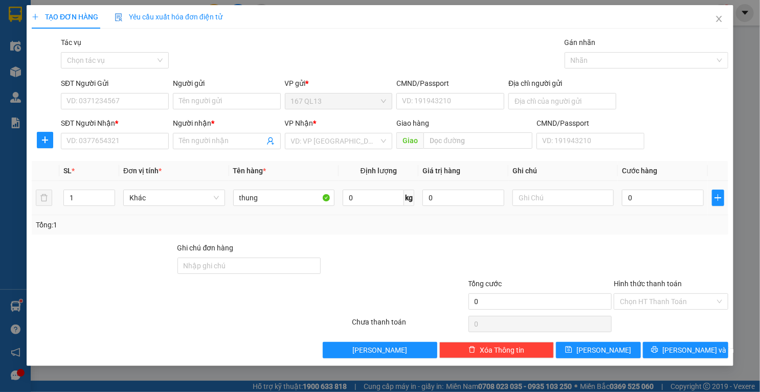
type input "4"
type input "40"
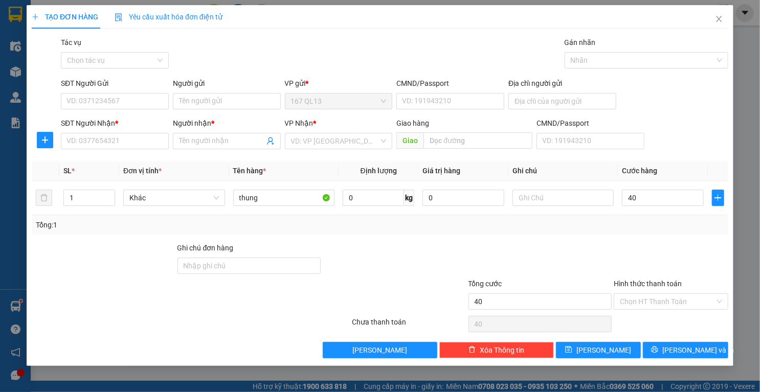
type input "40.000"
click at [162, 138] on input "SĐT Người Nhận *" at bounding box center [115, 141] width 108 height 16
type input "0909803093"
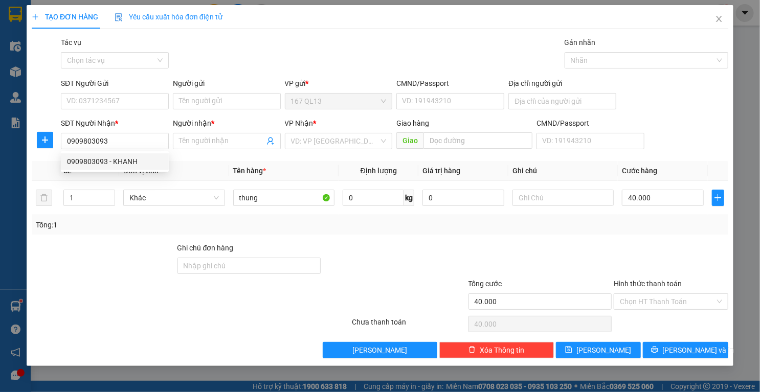
click at [109, 161] on div "0909803093 - KHANH" at bounding box center [115, 161] width 96 height 11
type input "KHANH"
type input "0909803093"
click at [138, 102] on input "SĐT Người Gửi" at bounding box center [115, 101] width 108 height 16
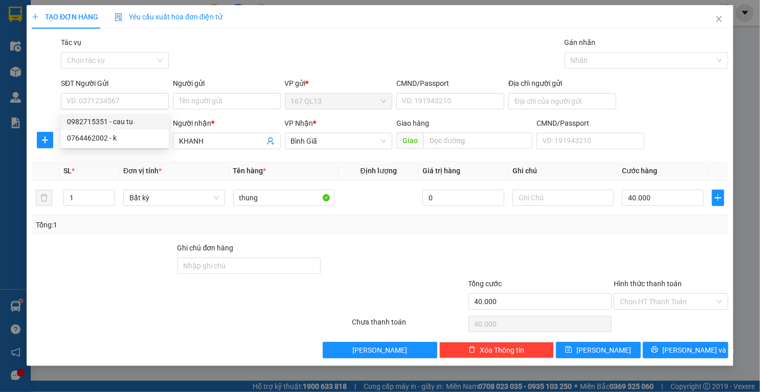
click at [123, 122] on div "0982715351 - cau tu" at bounding box center [115, 121] width 96 height 11
type input "0982715351"
type input "cau tu"
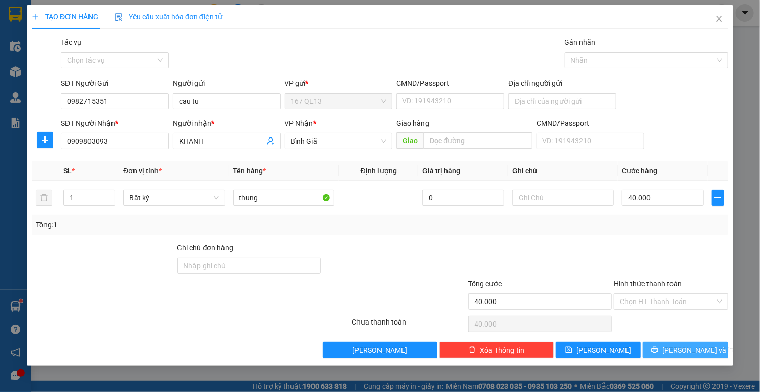
click at [662, 351] on button "[PERSON_NAME] và In" at bounding box center [684, 350] width 85 height 16
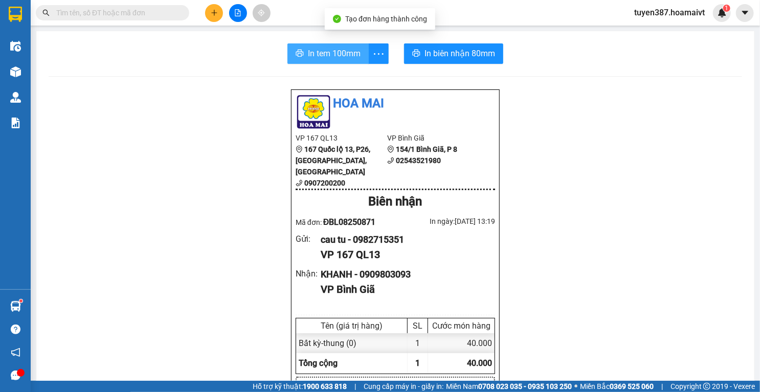
click at [311, 51] on span "In tem 100mm" at bounding box center [334, 53] width 53 height 13
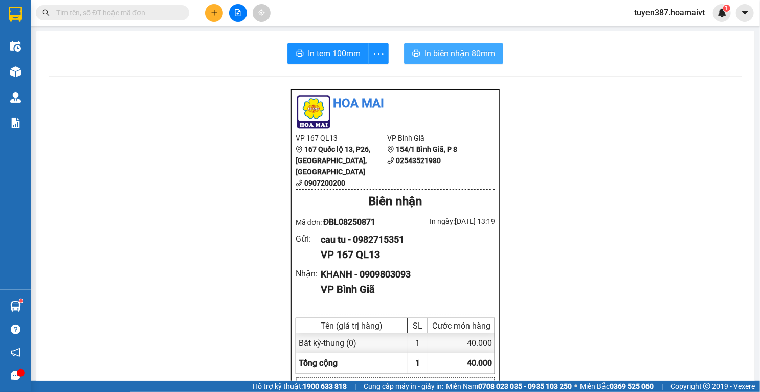
click at [463, 49] on span "In biên nhận 80mm" at bounding box center [459, 53] width 71 height 13
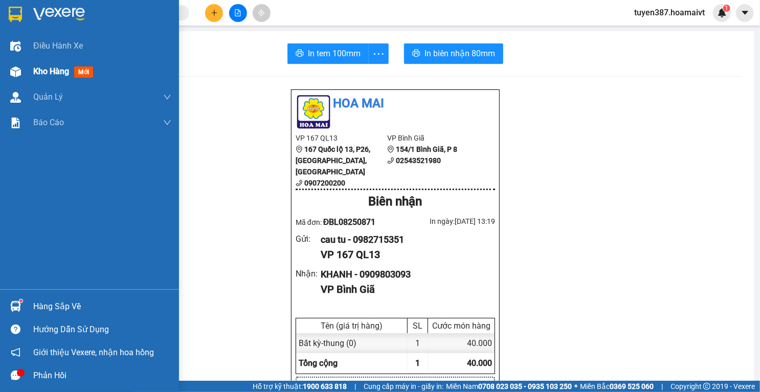
click at [17, 67] on img at bounding box center [15, 71] width 11 height 11
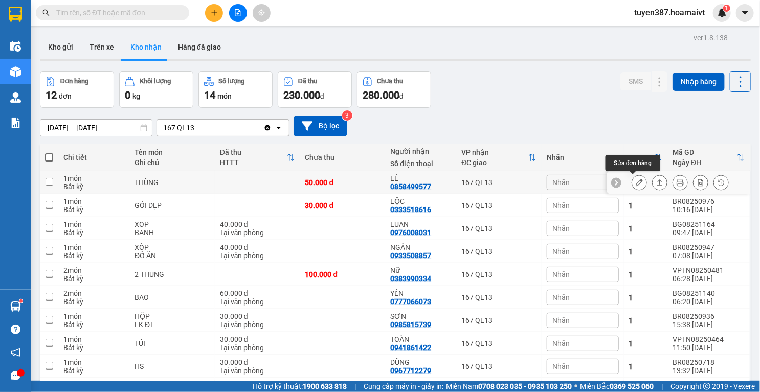
click at [632, 181] on button at bounding box center [639, 183] width 14 height 18
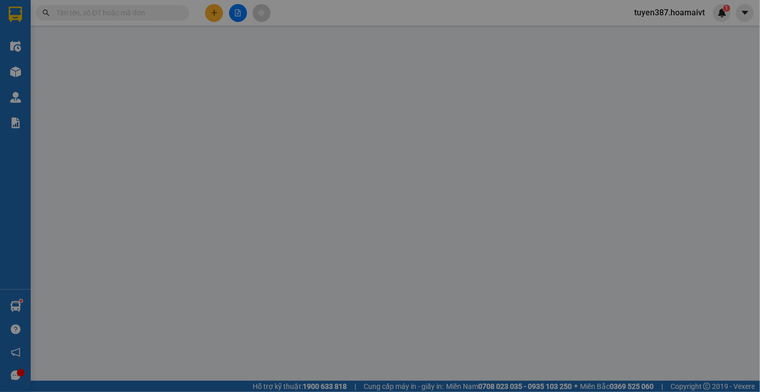
type input "0937154383"
type input "DUNG"
type input "077178002469"
type input "0858499577"
type input "LÊ"
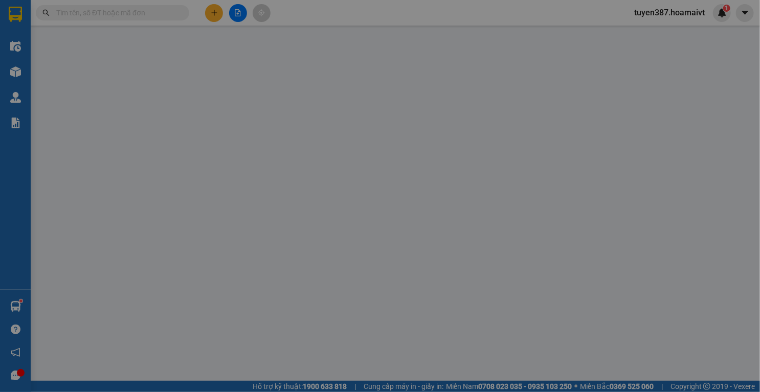
type input "50.000"
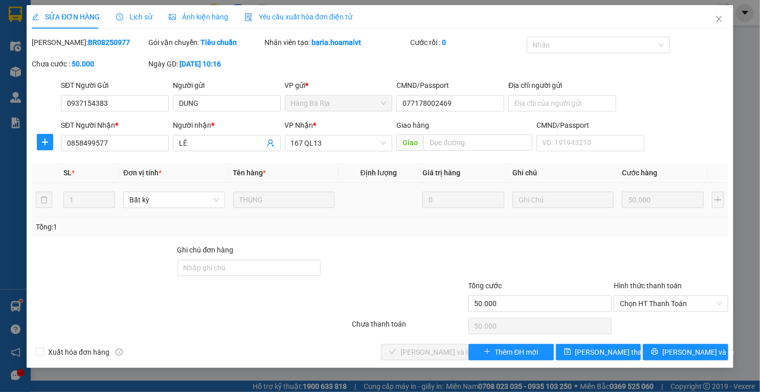
drag, startPoint x: 655, startPoint y: 300, endPoint x: 651, endPoint y: 306, distance: 7.0
click at [654, 300] on span "Chọn HT Thanh Toán" at bounding box center [670, 303] width 102 height 15
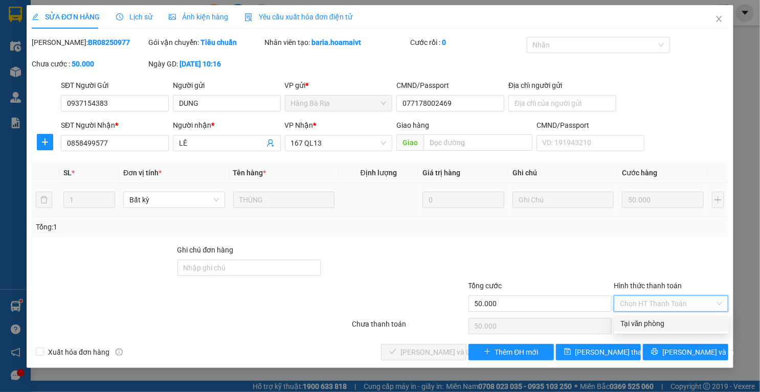
drag, startPoint x: 644, startPoint y: 323, endPoint x: 638, endPoint y: 325, distance: 6.3
click at [642, 323] on div "Tại văn phòng" at bounding box center [671, 323] width 102 height 11
type input "0"
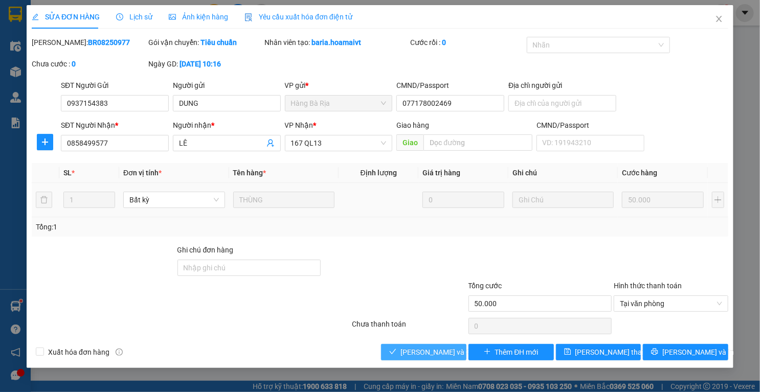
click at [436, 350] on span "[PERSON_NAME] và Giao hàng" at bounding box center [449, 352] width 98 height 11
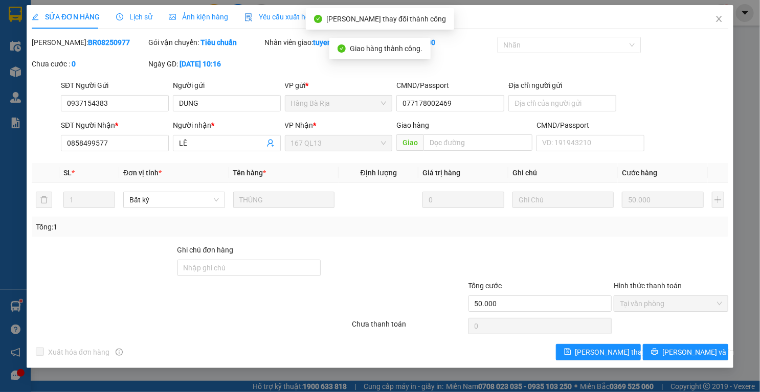
click at [720, 18] on icon "close" at bounding box center [719, 19] width 8 height 8
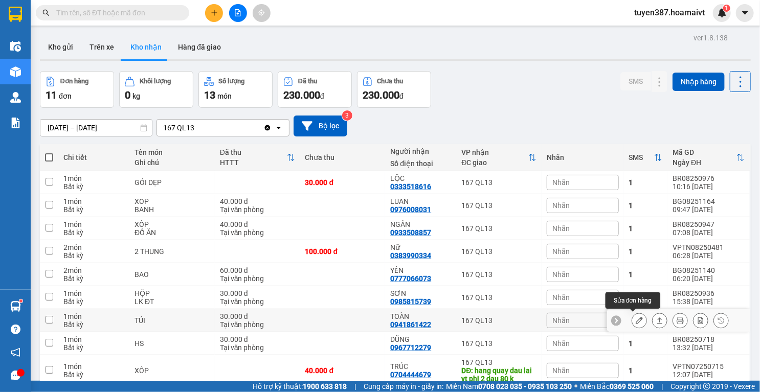
click at [635, 323] on icon at bounding box center [638, 320] width 7 height 7
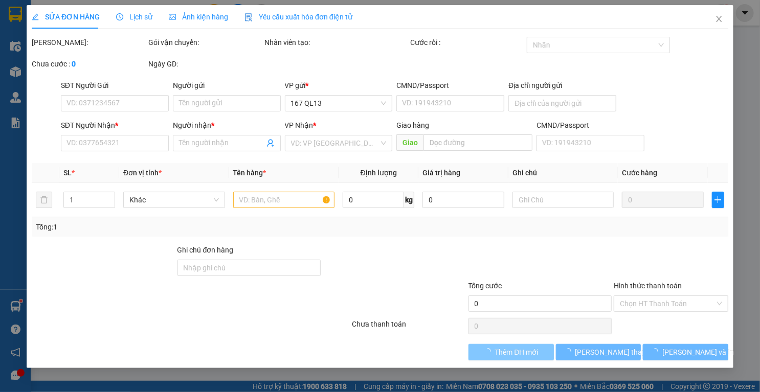
type input "0941861422"
type input "TOÀN"
type input "30.000"
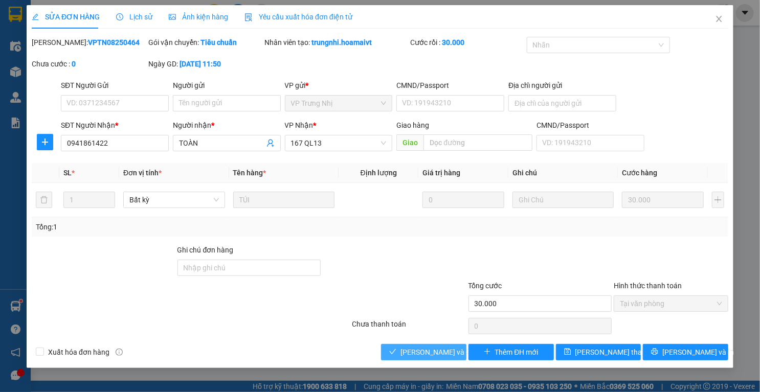
click at [434, 352] on span "[PERSON_NAME] và Giao hàng" at bounding box center [449, 352] width 98 height 11
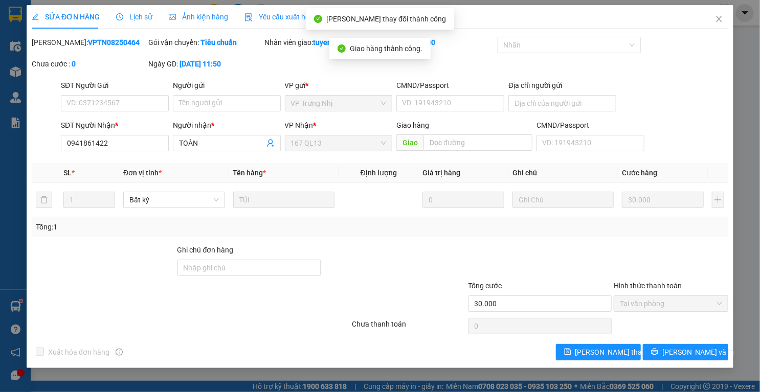
click at [719, 17] on icon "close" at bounding box center [719, 19] width 8 height 8
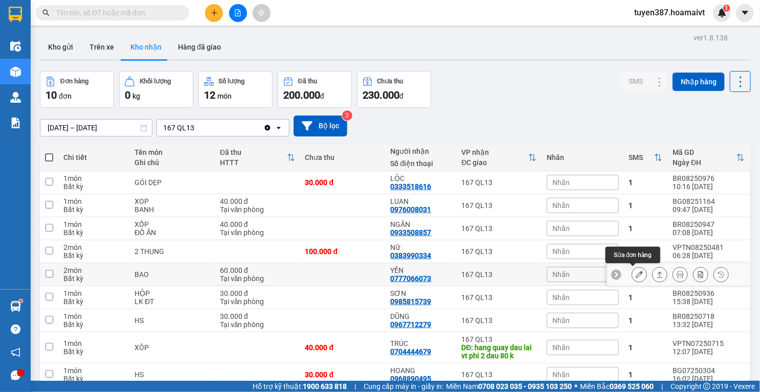
click at [635, 272] on icon at bounding box center [638, 274] width 7 height 7
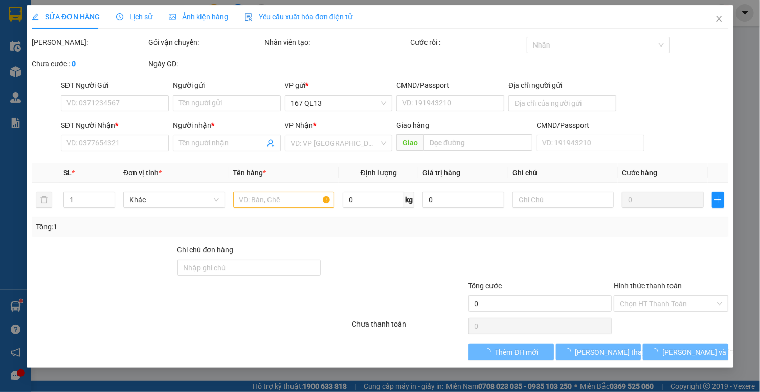
type input "0777066073"
type input "YẾN"
type input "60.000"
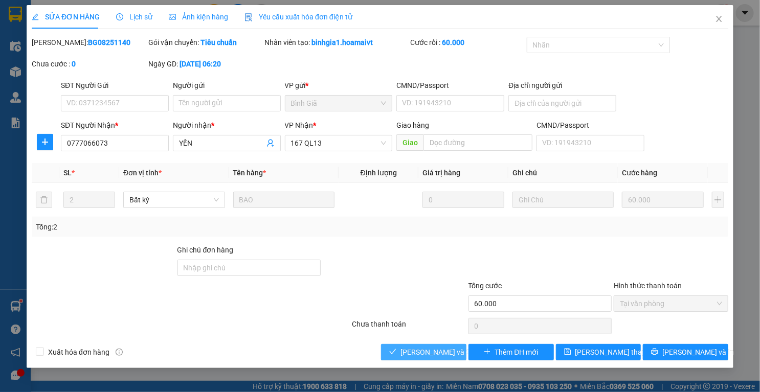
click at [429, 352] on span "[PERSON_NAME] và Giao hàng" at bounding box center [449, 352] width 98 height 11
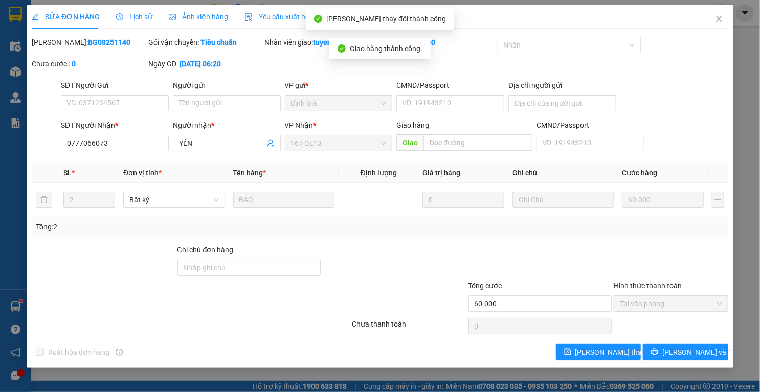
click at [719, 18] on icon "close" at bounding box center [719, 19] width 8 height 8
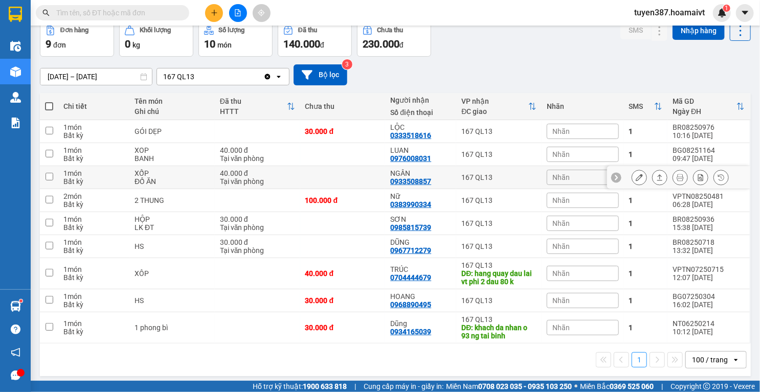
scroll to position [54, 0]
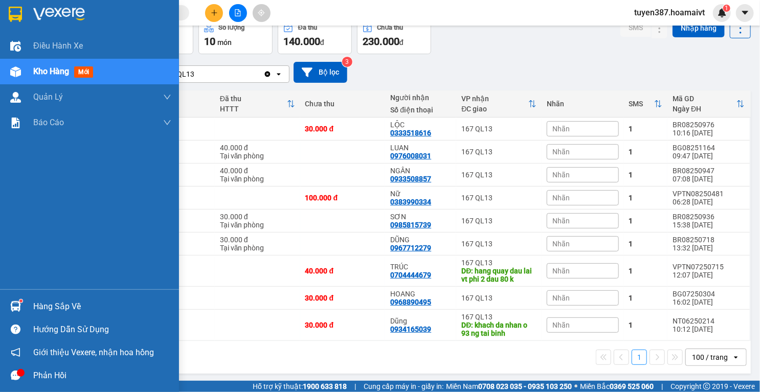
click at [21, 306] on div at bounding box center [16, 306] width 18 height 18
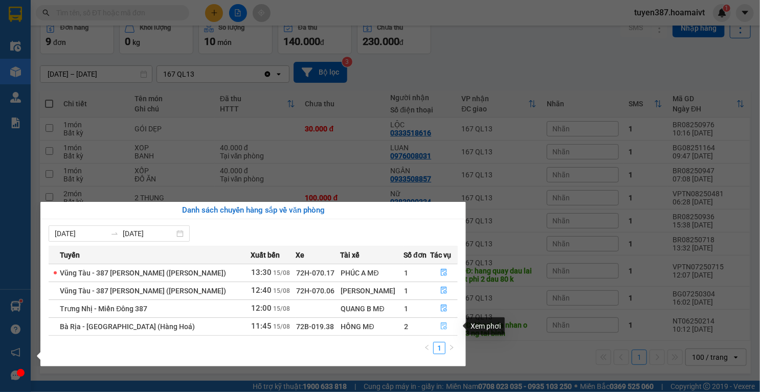
click at [442, 328] on icon "file-done" at bounding box center [444, 326] width 6 height 7
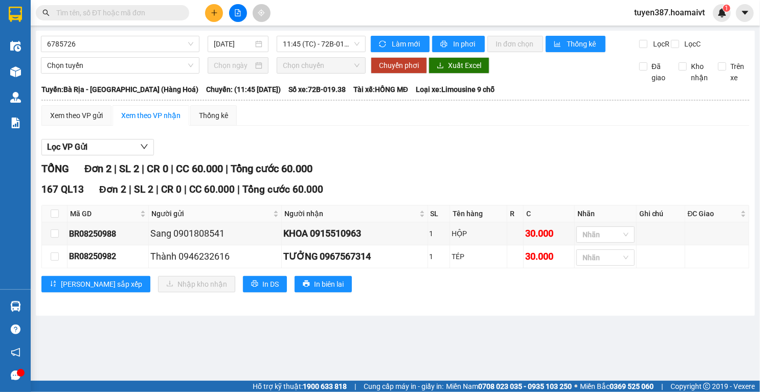
click at [54, 218] on input "checkbox" at bounding box center [55, 214] width 8 height 8
checkbox input "true"
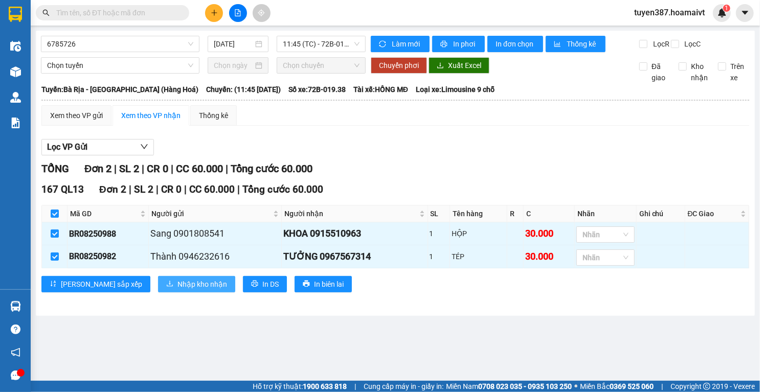
click at [177, 290] on span "Nhập kho nhận" at bounding box center [202, 284] width 50 height 11
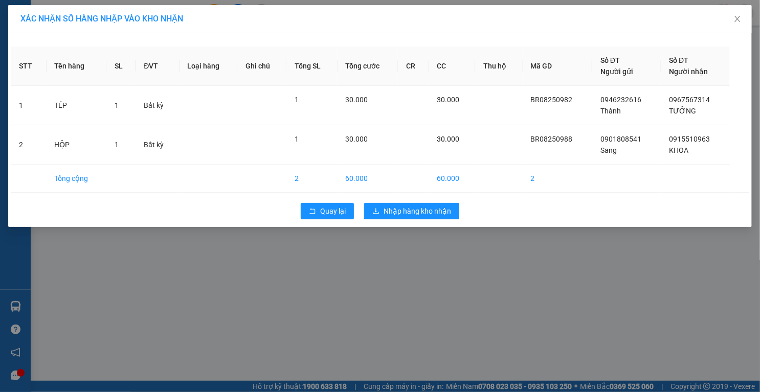
drag, startPoint x: 395, startPoint y: 202, endPoint x: 395, endPoint y: 195, distance: 6.6
click at [395, 199] on div "Quay lại Nhập hàng kho nhận" at bounding box center [380, 211] width 738 height 27
drag, startPoint x: 395, startPoint y: 195, endPoint x: 571, endPoint y: 287, distance: 198.4
click at [571, 287] on div "XÁC NHẬN SỐ HÀNG NHẬP VÀO KHO NHẬN STT Tên hàng SL ĐVT Loại hàng Ghi chú Tổng S…" at bounding box center [380, 196] width 760 height 392
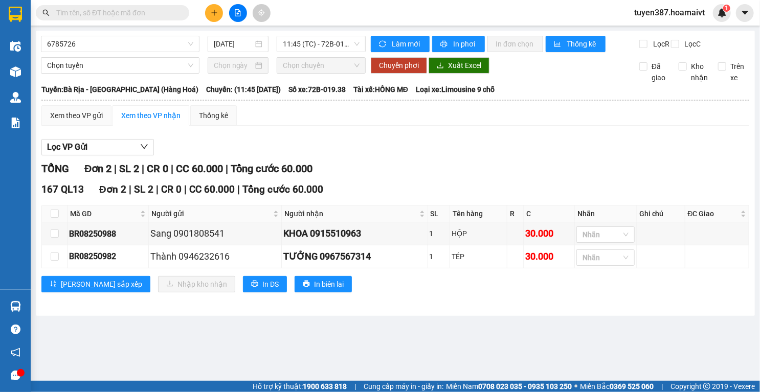
drag, startPoint x: 53, startPoint y: 222, endPoint x: 112, endPoint y: 260, distance: 70.1
click at [53, 218] on input "checkbox" at bounding box center [55, 214] width 8 height 8
checkbox input "true"
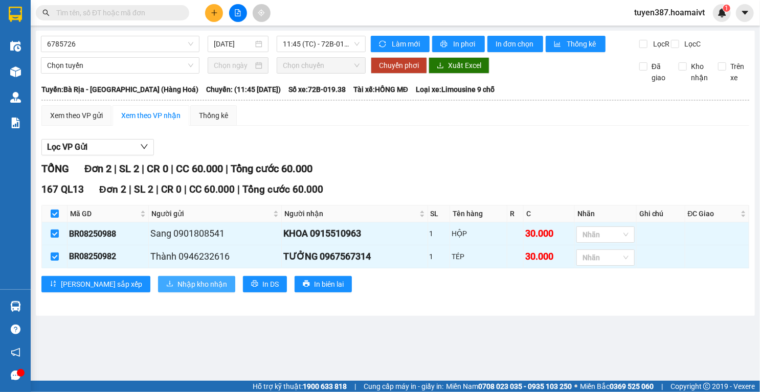
click at [177, 290] on span "Nhập kho nhận" at bounding box center [202, 284] width 50 height 11
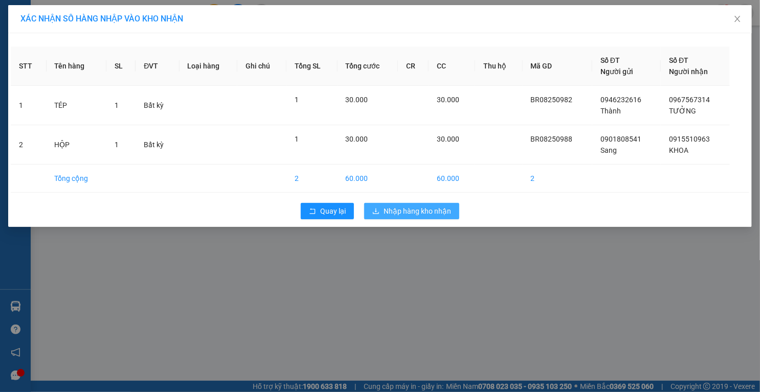
click at [425, 208] on span "Nhập hàng kho nhận" at bounding box center [416, 210] width 67 height 11
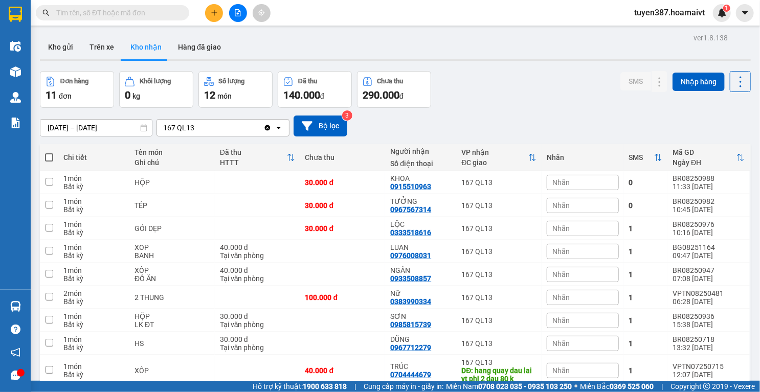
click at [144, 46] on button "Kho nhận" at bounding box center [146, 47] width 48 height 25
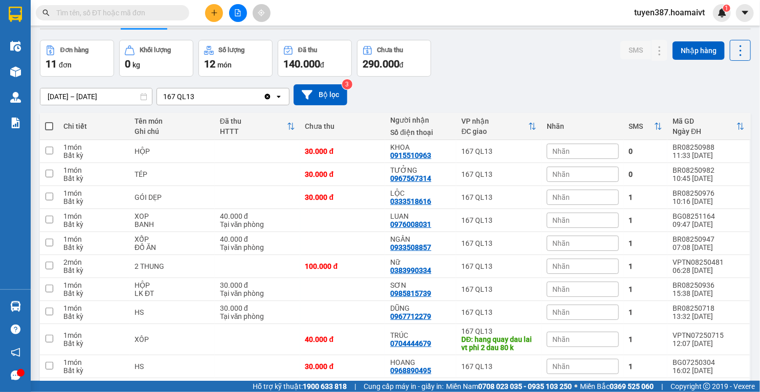
scroll to position [82, 0]
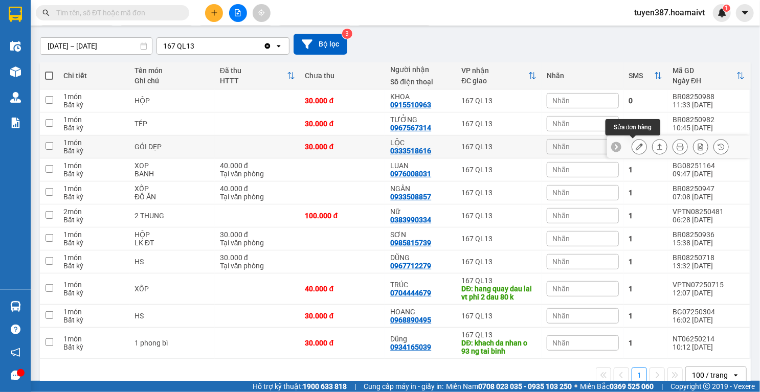
click at [632, 142] on button at bounding box center [639, 147] width 14 height 18
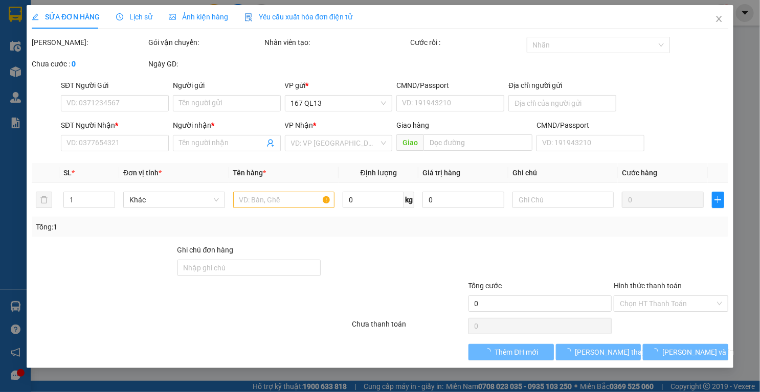
type input "0835209596"
type input "THỦY"
type input "077197007397"
type input "0333518616"
type input "LỘC"
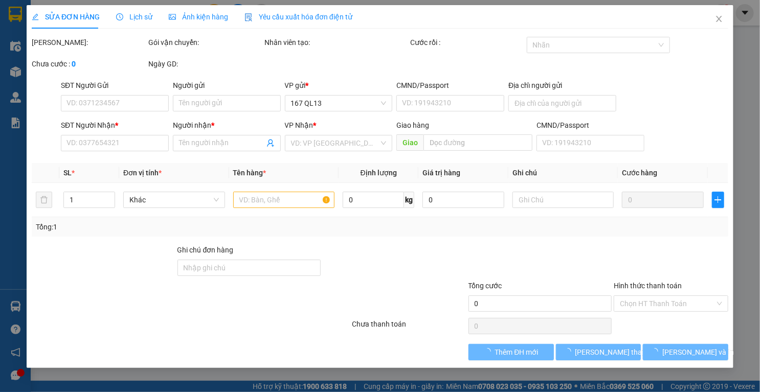
type input "30.000"
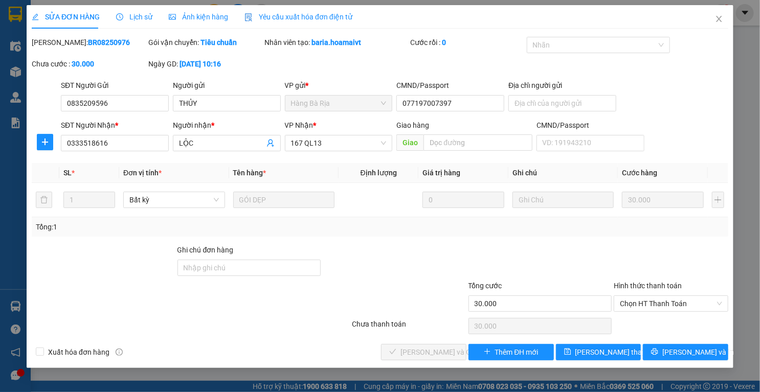
click at [660, 296] on span "Chọn HT Thanh Toán" at bounding box center [670, 303] width 102 height 15
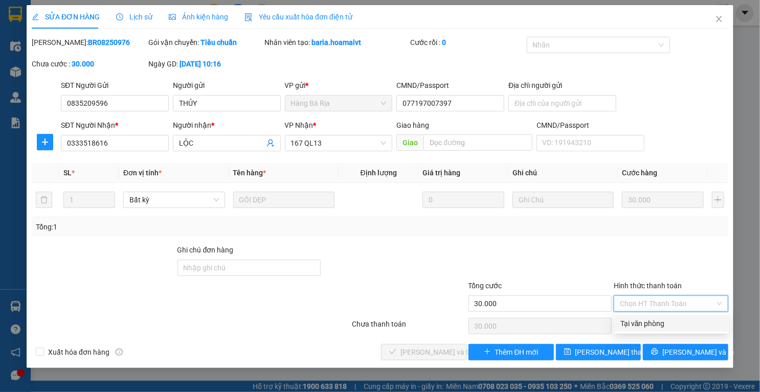
click at [641, 320] on div "Tại văn phòng" at bounding box center [671, 323] width 102 height 11
type input "0"
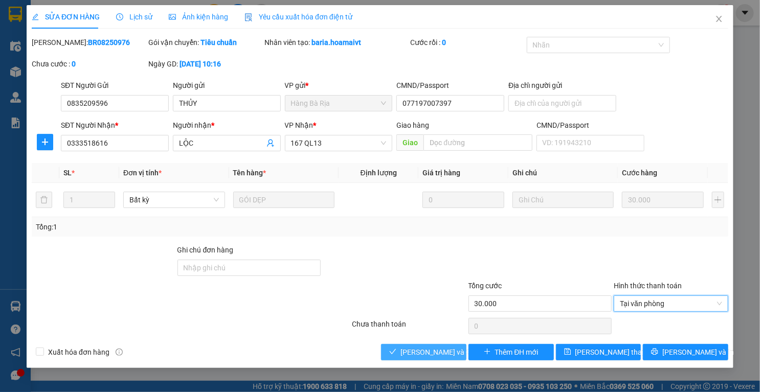
drag, startPoint x: 430, startPoint y: 354, endPoint x: 432, endPoint y: 344, distance: 9.4
click at [430, 353] on span "[PERSON_NAME] và Giao hàng" at bounding box center [449, 352] width 98 height 11
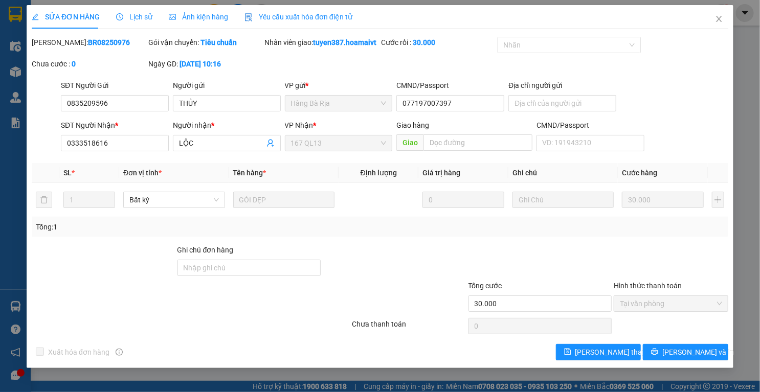
click at [716, 17] on icon "close" at bounding box center [719, 19] width 8 height 8
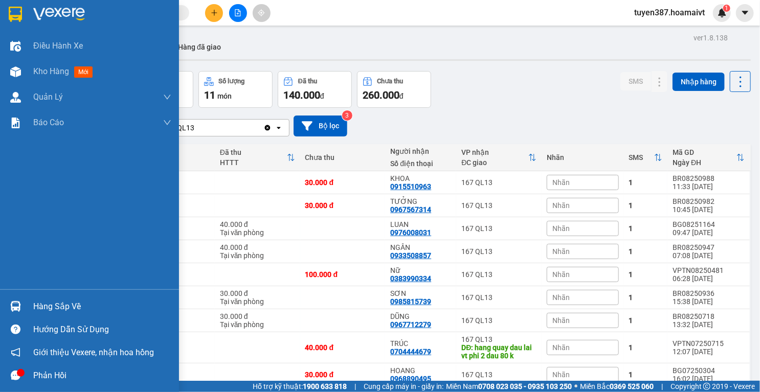
click at [12, 305] on img at bounding box center [15, 306] width 11 height 11
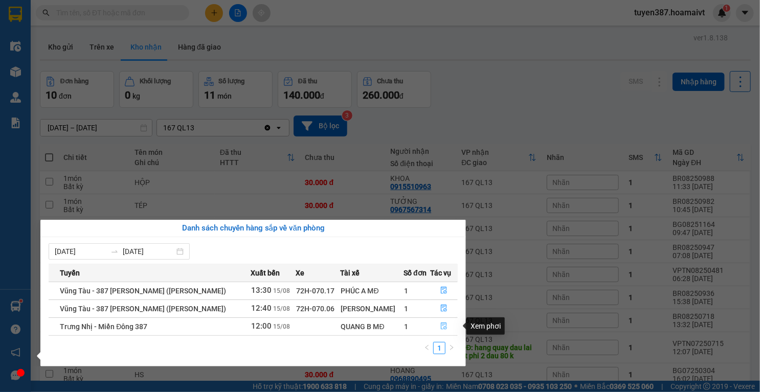
click at [442, 327] on icon "file-done" at bounding box center [444, 326] width 6 height 7
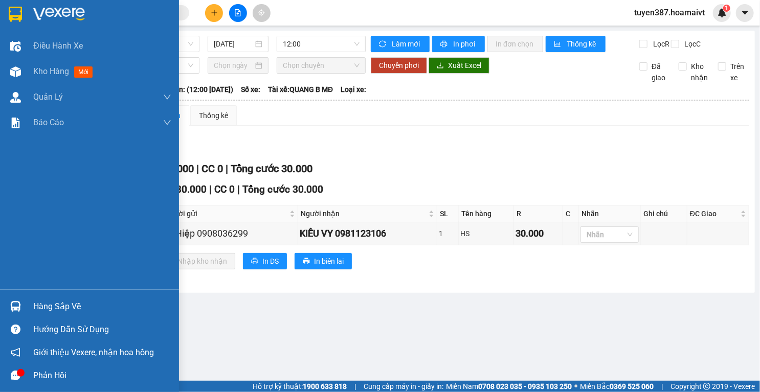
click at [16, 306] on img at bounding box center [15, 306] width 11 height 11
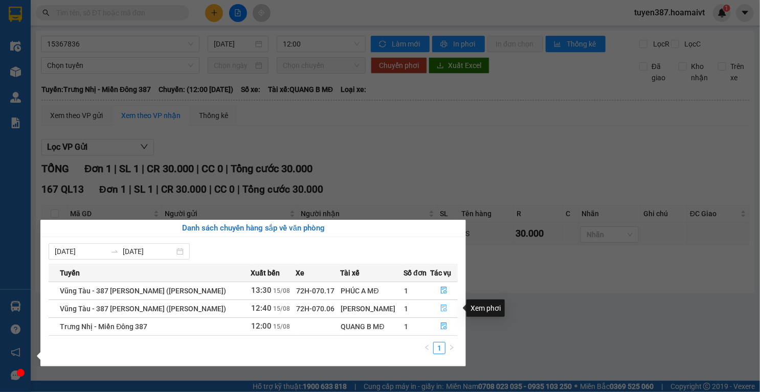
click at [445, 305] on icon "file-done" at bounding box center [443, 308] width 7 height 7
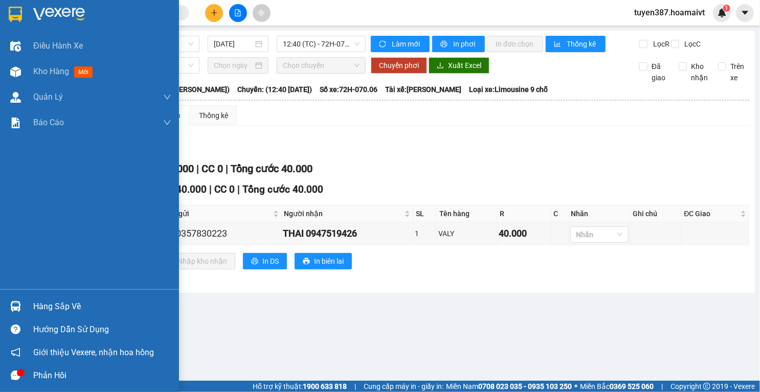
click at [17, 299] on div at bounding box center [16, 306] width 18 height 18
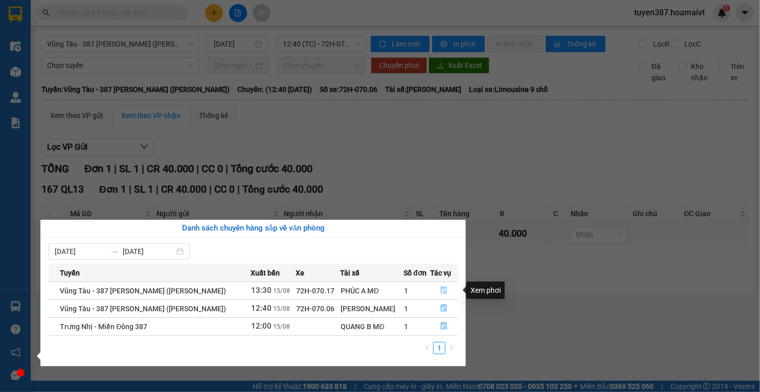
click at [443, 289] on icon "file-done" at bounding box center [443, 290] width 7 height 7
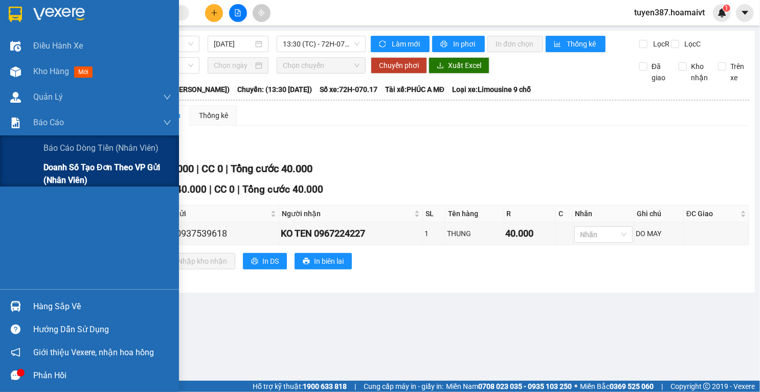
click at [64, 165] on span "Doanh số tạo đơn theo VP gửi (nhân viên)" at bounding box center [107, 174] width 128 height 26
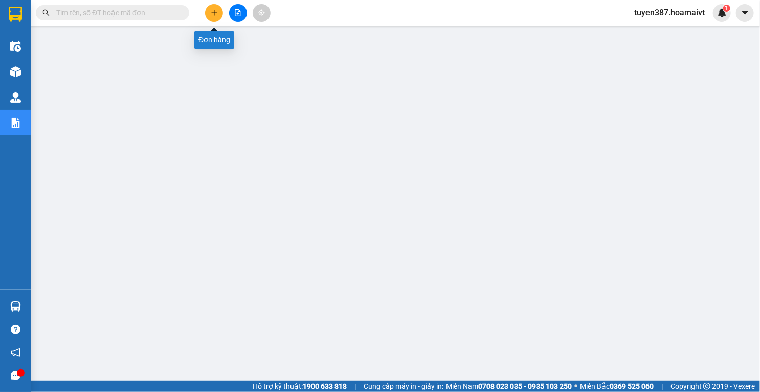
click at [211, 15] on icon "plus" at bounding box center [214, 12] width 7 height 7
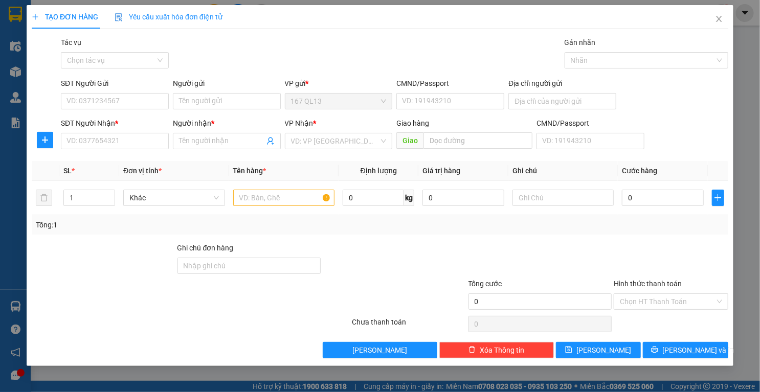
click at [152, 135] on input "SĐT Người Nhận *" at bounding box center [115, 141] width 108 height 16
click at [106, 165] on div "0964741686 - VIET" at bounding box center [115, 161] width 96 height 11
type input "0964741686"
type input "VIET"
type input "0964741686"
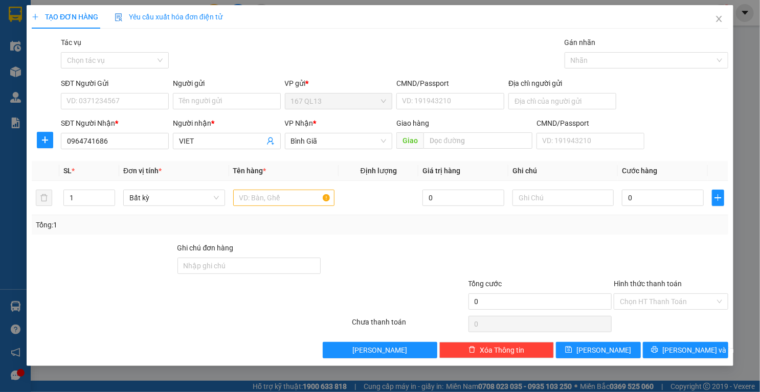
click at [142, 97] on input "SĐT Người Gửi" at bounding box center [115, 101] width 108 height 16
click at [131, 127] on div "0919125425 - minh" at bounding box center [115, 121] width 108 height 16
type input "0919125425"
type input "minh"
type input "087085015976"
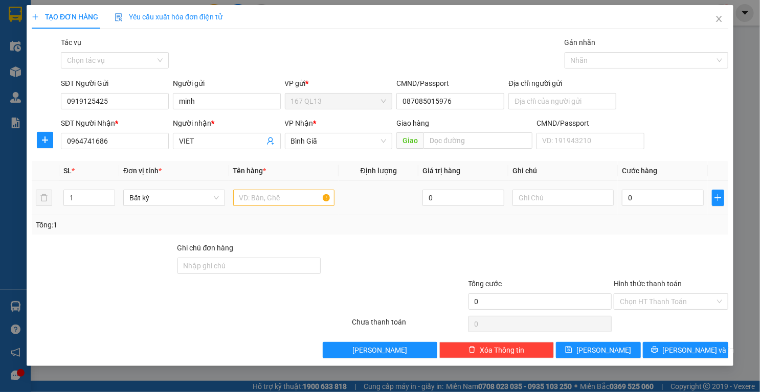
type input "2"
click at [109, 194] on icon "up" at bounding box center [109, 195] width 4 height 4
click at [276, 202] on input "text" at bounding box center [284, 198] width 102 height 16
type input "thung"
click at [675, 202] on input "0" at bounding box center [663, 198] width 82 height 16
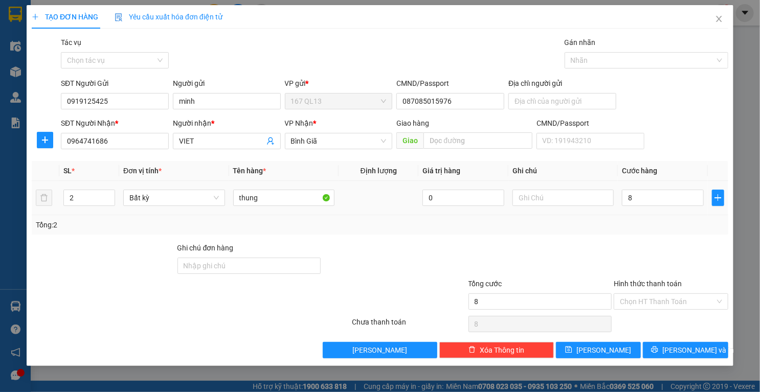
type input "8"
type input "80"
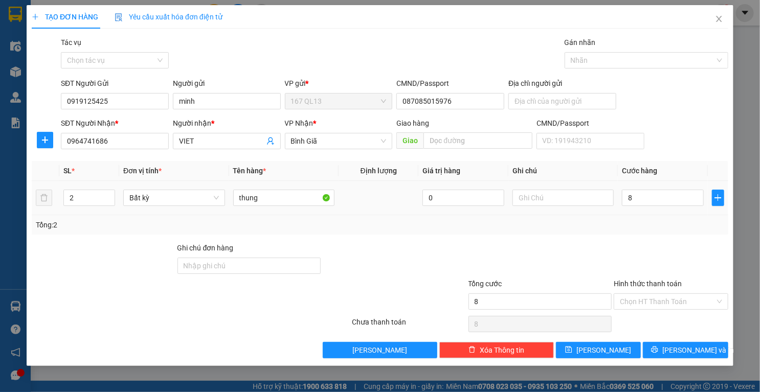
type input "80"
type input "80.000"
drag, startPoint x: 655, startPoint y: 350, endPoint x: 639, endPoint y: 306, distance: 46.4
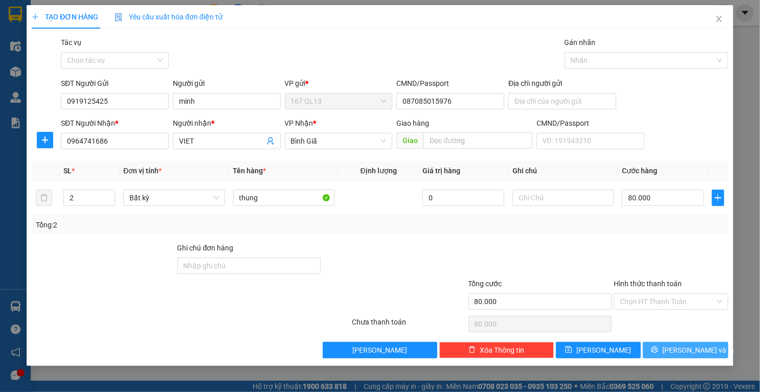
click at [655, 349] on button "[PERSON_NAME] và In" at bounding box center [684, 350] width 85 height 16
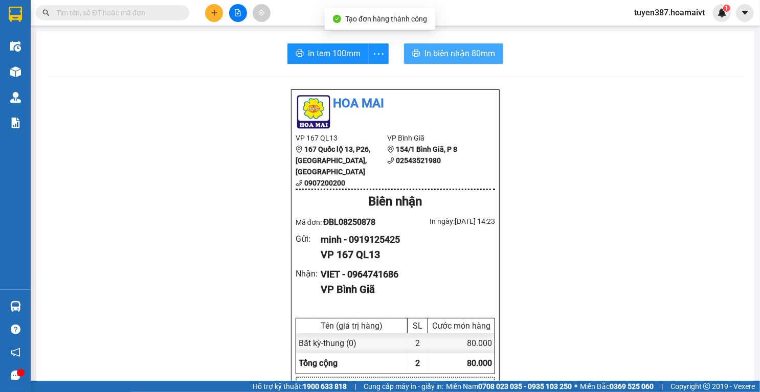
click at [465, 49] on span "In biên nhận 80mm" at bounding box center [459, 53] width 71 height 13
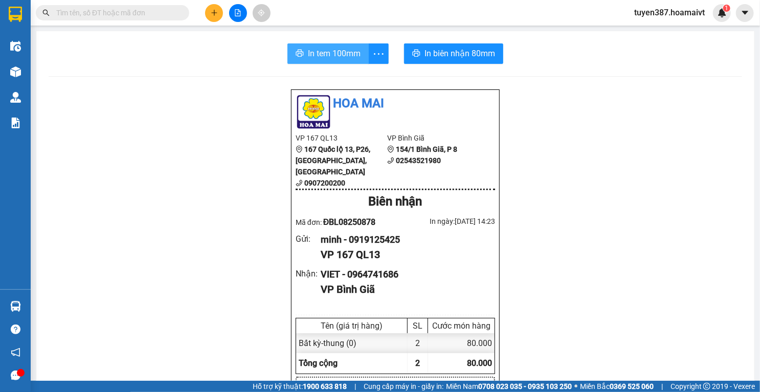
click at [320, 54] on span "In tem 100mm" at bounding box center [334, 53] width 53 height 13
click at [215, 13] on icon "plus" at bounding box center [214, 12] width 7 height 7
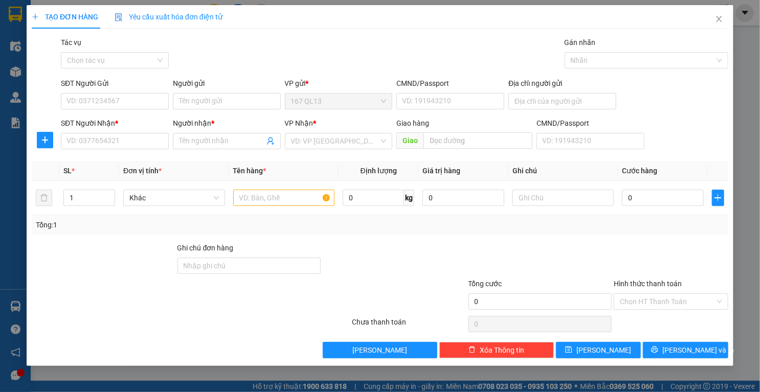
click at [152, 139] on input "SĐT Người Nhận *" at bounding box center [115, 141] width 108 height 16
type input "0937171586"
click at [232, 146] on input "Người nhận *" at bounding box center [221, 140] width 85 height 11
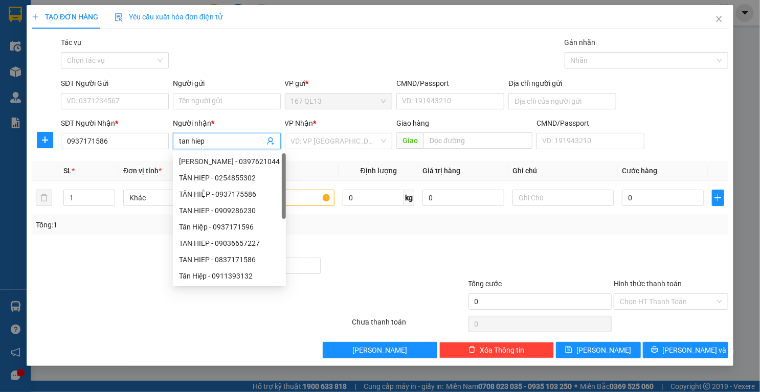
type input "tan hiep"
click at [362, 140] on input "search" at bounding box center [335, 140] width 88 height 15
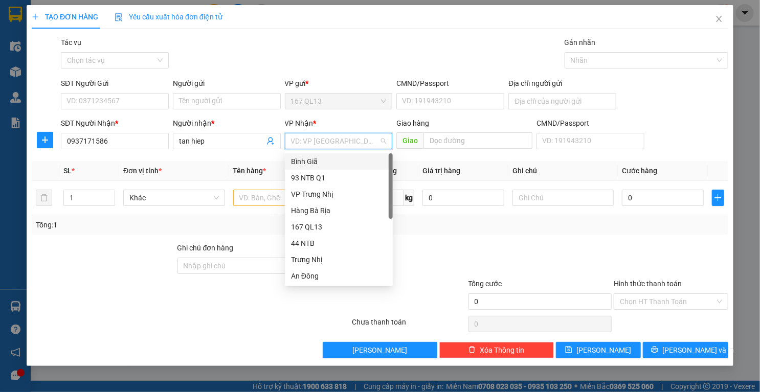
drag, startPoint x: 321, startPoint y: 160, endPoint x: 287, endPoint y: 154, distance: 34.7
click at [320, 159] on div "Bình Giã" at bounding box center [339, 161] width 96 height 11
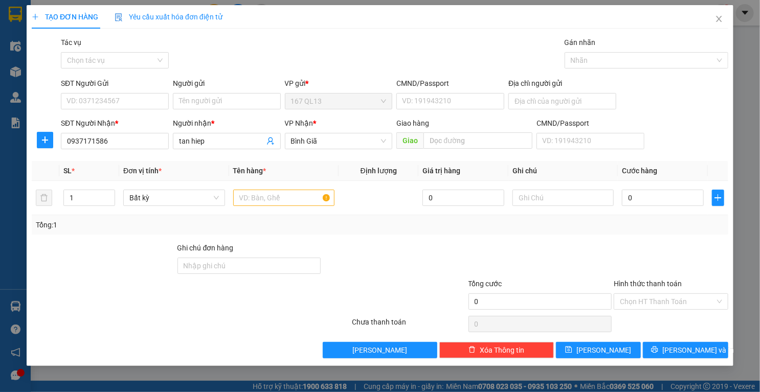
click at [138, 101] on input "SĐT Người Gửi" at bounding box center [115, 101] width 108 height 16
click at [98, 123] on div "0909382197 - LONG" at bounding box center [115, 121] width 96 height 11
type input "0909382197"
type input "LONG"
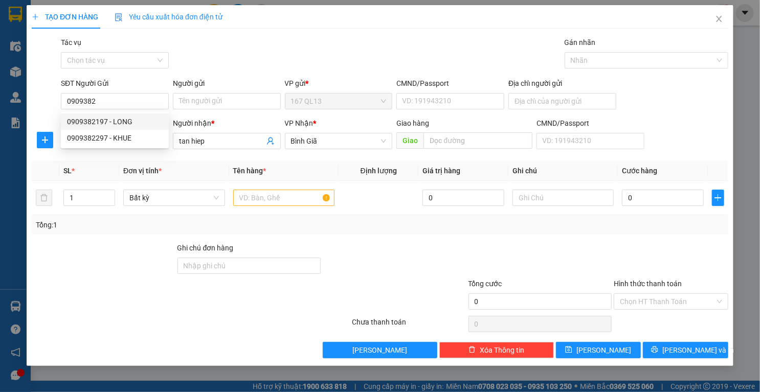
type input "036086002094"
type input "0909382197"
click at [270, 198] on input "text" at bounding box center [284, 198] width 102 height 16
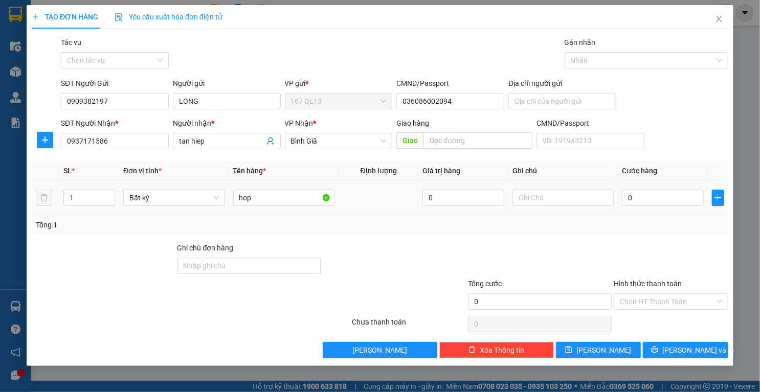
type input "hop"
click at [564, 194] on input "text" at bounding box center [563, 198] width 102 height 16
drag, startPoint x: 664, startPoint y: 200, endPoint x: 662, endPoint y: 193, distance: 7.9
click at [664, 200] on input "0" at bounding box center [663, 198] width 82 height 16
type input "3"
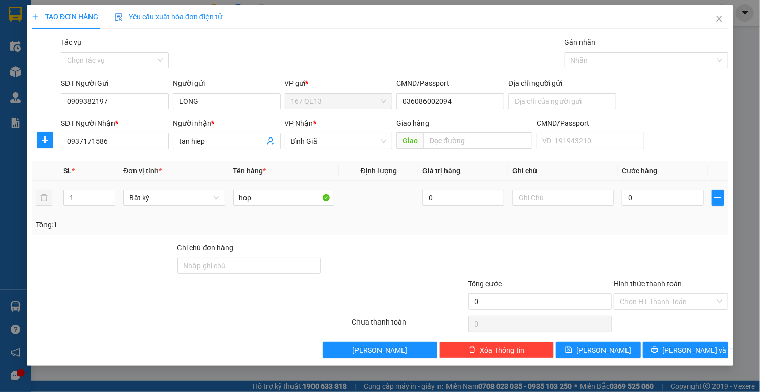
type input "3"
type input "30"
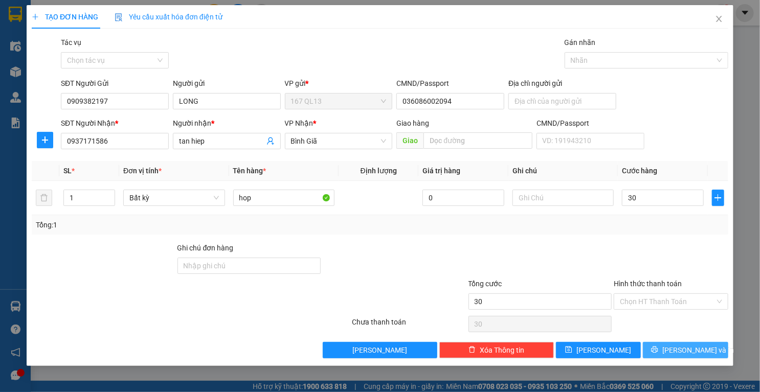
type input "30.000"
click at [656, 349] on button "[PERSON_NAME] và In" at bounding box center [684, 350] width 85 height 16
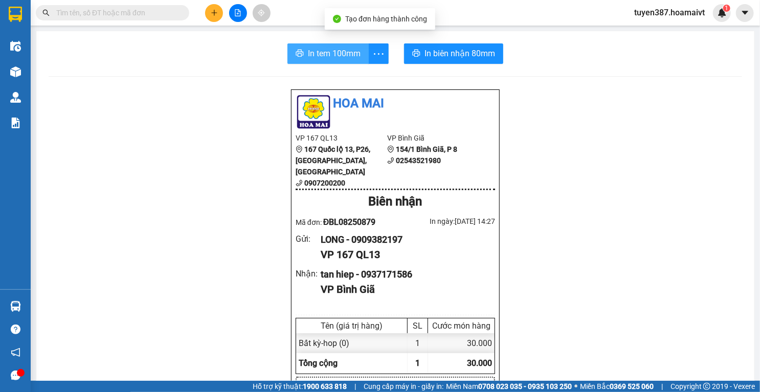
click at [354, 56] on span "In tem 100mm" at bounding box center [334, 53] width 53 height 13
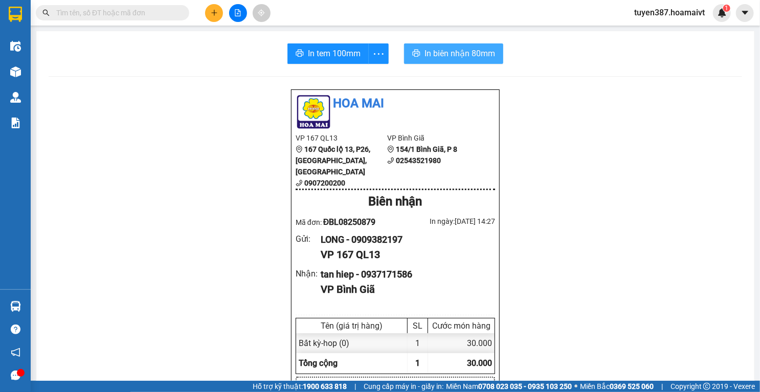
click at [449, 50] on span "In biên nhận 80mm" at bounding box center [459, 53] width 71 height 13
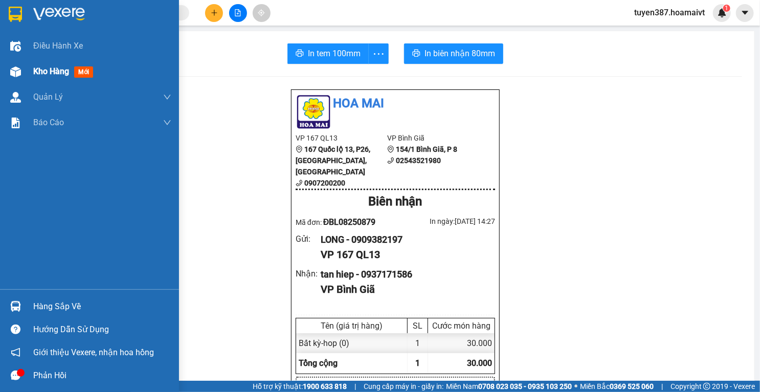
click at [23, 72] on div at bounding box center [16, 72] width 18 height 18
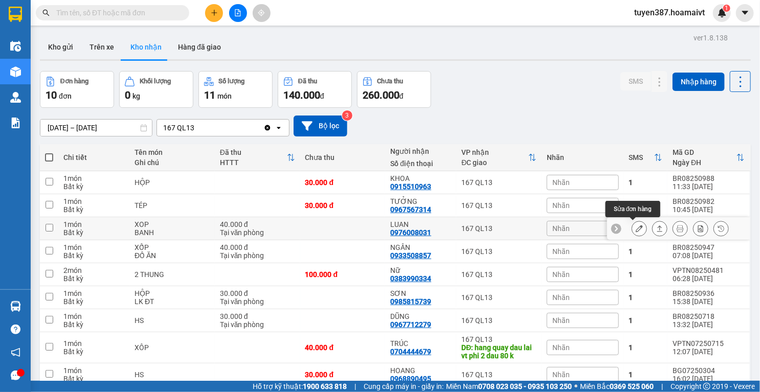
click at [635, 229] on icon at bounding box center [638, 228] width 7 height 7
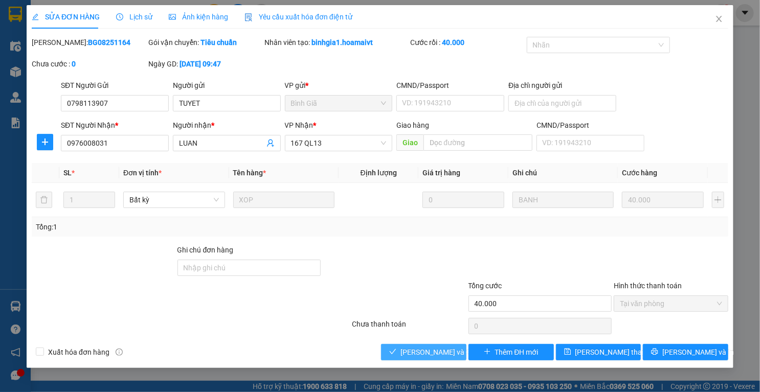
drag, startPoint x: 441, startPoint y: 351, endPoint x: 451, endPoint y: 324, distance: 28.8
click at [442, 349] on span "[PERSON_NAME] và Giao hàng" at bounding box center [449, 352] width 98 height 11
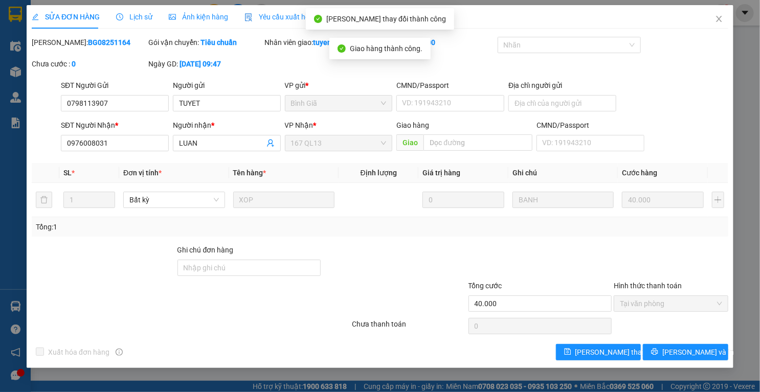
click at [719, 20] on icon "close" at bounding box center [719, 19] width 6 height 6
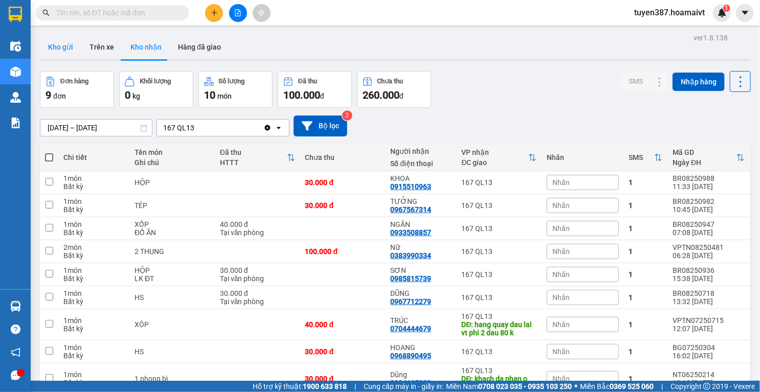
click at [52, 41] on button "Kho gửi" at bounding box center [60, 47] width 41 height 25
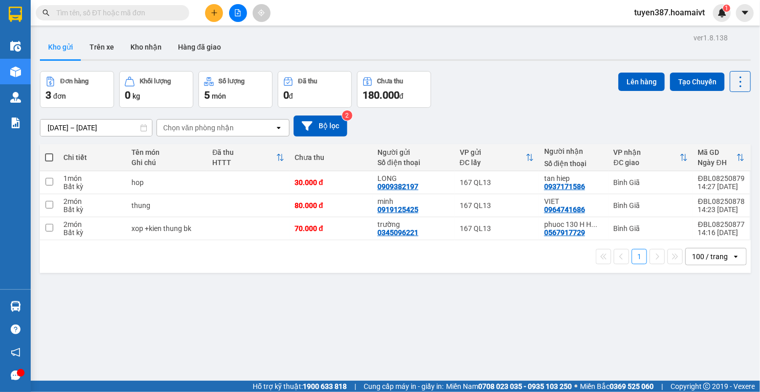
click at [52, 156] on span at bounding box center [49, 157] width 8 height 8
click at [49, 152] on input "checkbox" at bounding box center [49, 152] width 0 height 0
checkbox input "true"
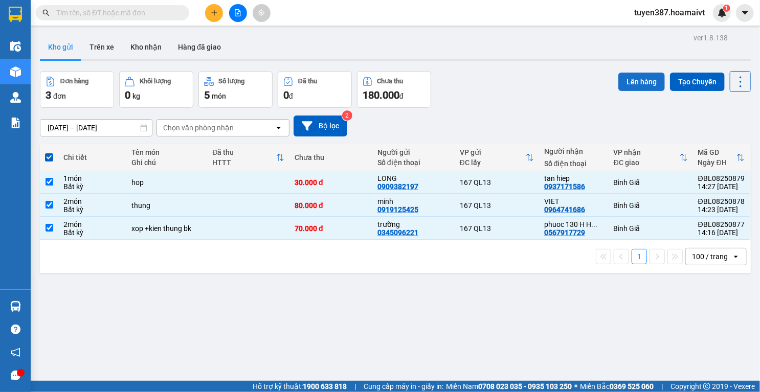
click at [643, 76] on button "Lên hàng" at bounding box center [641, 82] width 47 height 18
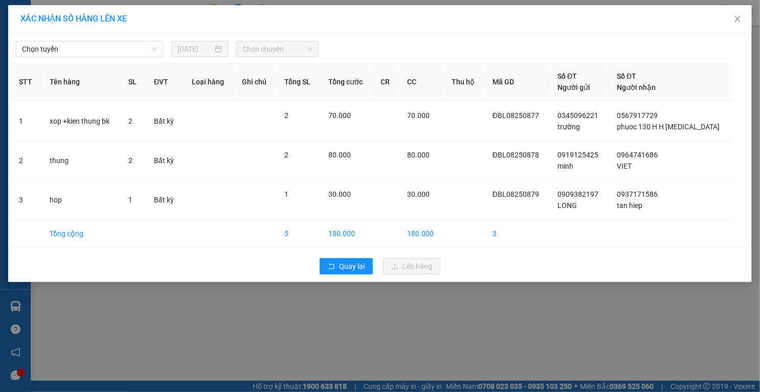
click at [133, 48] on span "Chọn tuyến" at bounding box center [89, 48] width 135 height 15
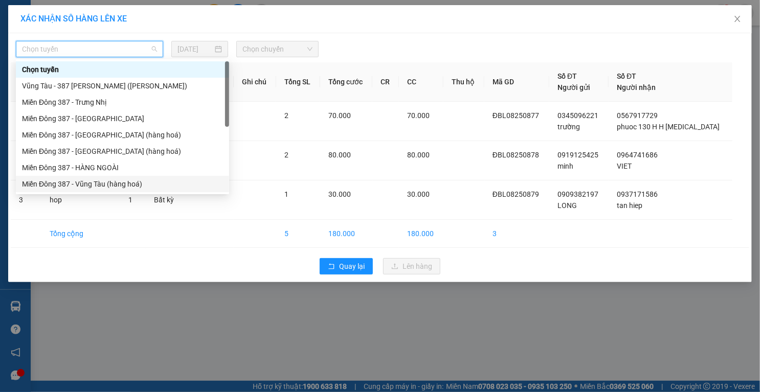
drag, startPoint x: 113, startPoint y: 190, endPoint x: 176, endPoint y: 140, distance: 80.7
click at [119, 183] on div "Miền Đông 387 - Vũng Tàu (hàng hoá)" at bounding box center [122, 184] width 213 height 16
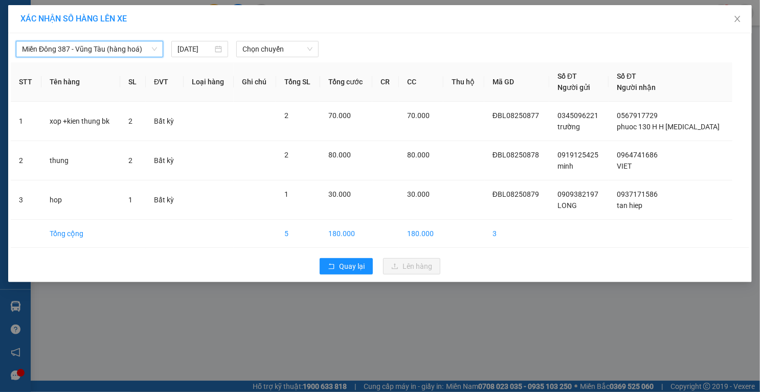
click at [289, 46] on span "Chọn chuyến" at bounding box center [277, 48] width 70 height 15
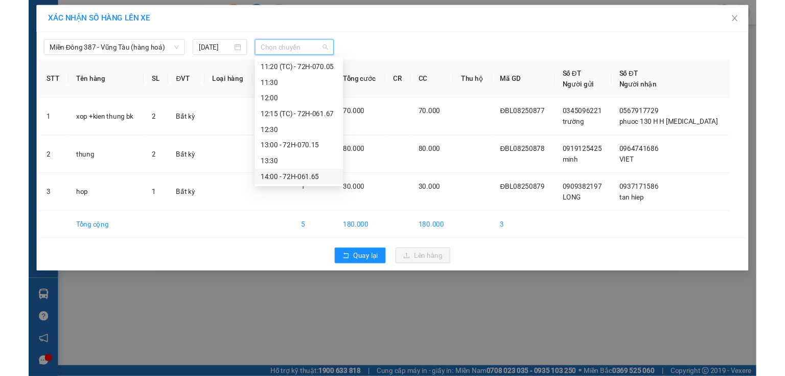
scroll to position [327, 0]
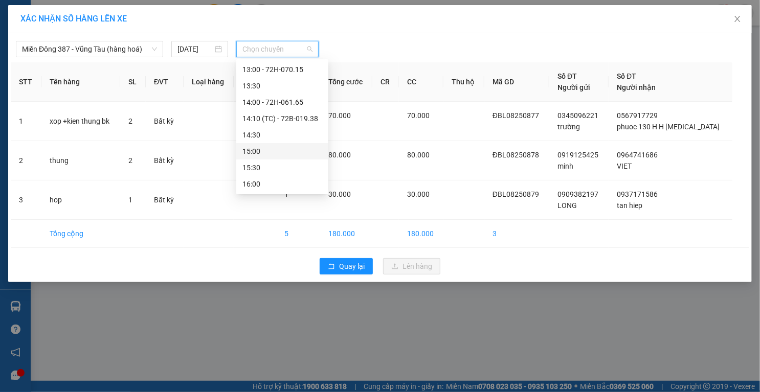
drag, startPoint x: 261, startPoint y: 151, endPoint x: 342, endPoint y: 106, distance: 93.3
click at [261, 151] on div "15:00" at bounding box center [282, 151] width 80 height 11
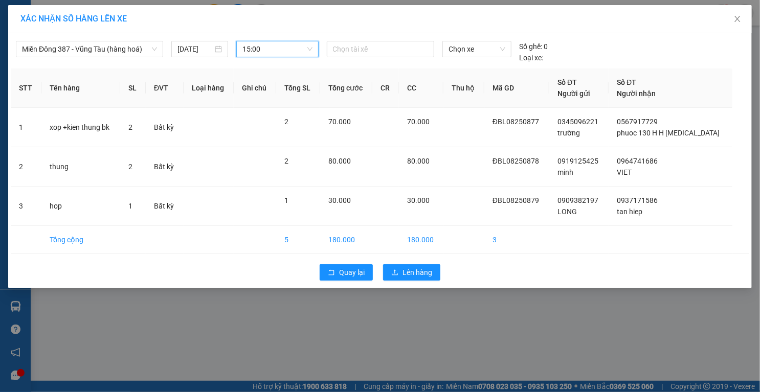
click at [384, 51] on div at bounding box center [380, 49] width 102 height 12
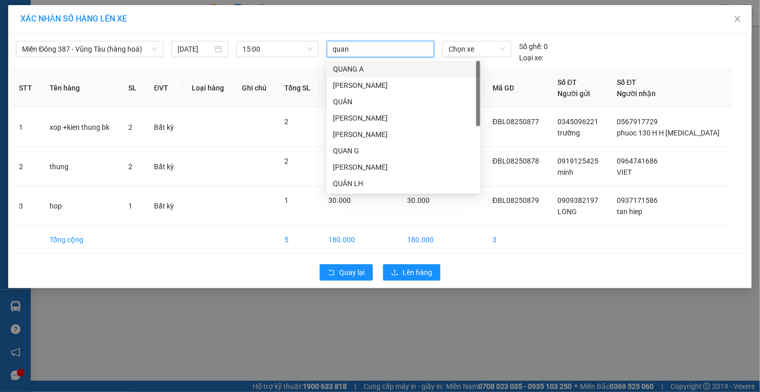
type input "quang"
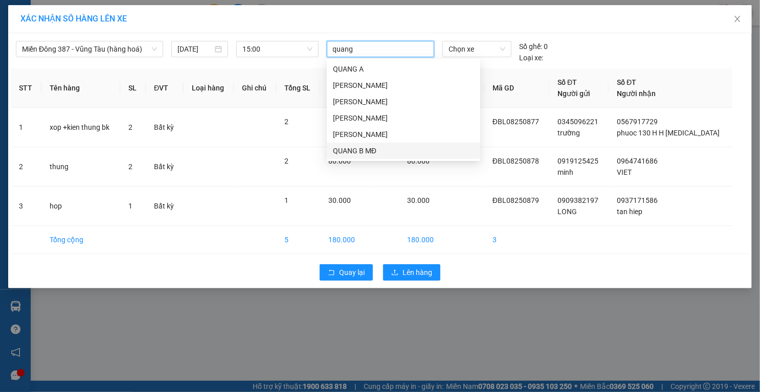
click at [357, 151] on div "QUANG B MĐ" at bounding box center [403, 150] width 141 height 11
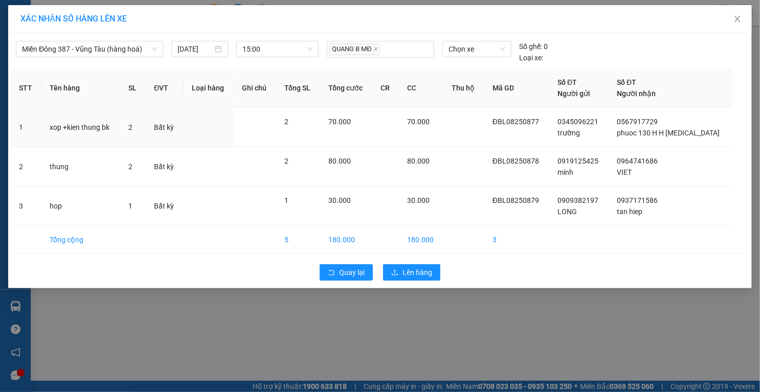
drag, startPoint x: 507, startPoint y: 136, endPoint x: 496, endPoint y: 99, distance: 38.3
click at [484, 131] on td at bounding box center [463, 127] width 41 height 39
click at [492, 50] on span "Chọn xe" at bounding box center [476, 48] width 57 height 15
type input "370"
drag, startPoint x: 476, startPoint y: 66, endPoint x: 458, endPoint y: 114, distance: 51.4
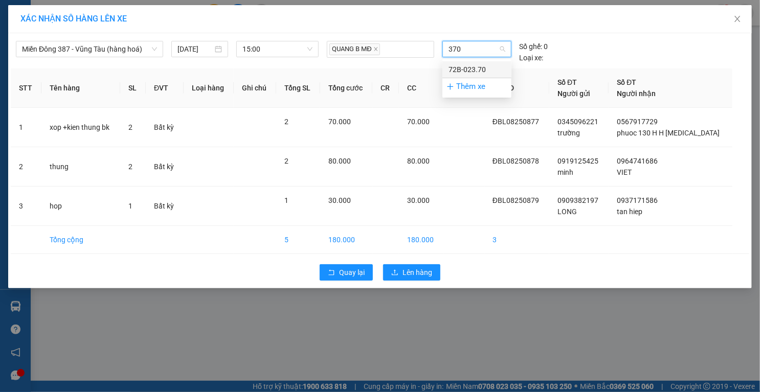
click at [475, 70] on div "72B-023.70" at bounding box center [476, 69] width 57 height 11
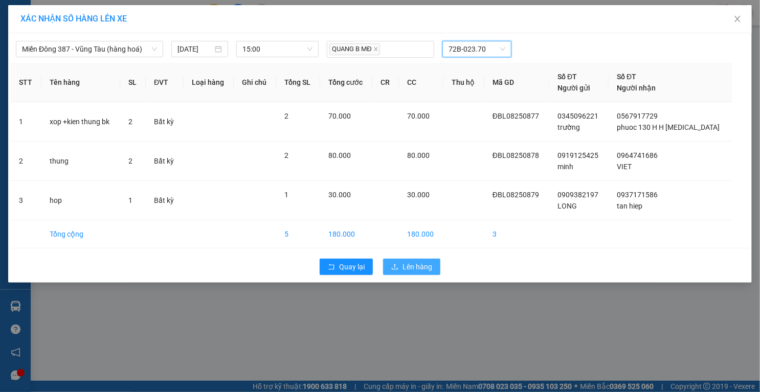
click at [409, 261] on span "Lên hàng" at bounding box center [417, 266] width 30 height 11
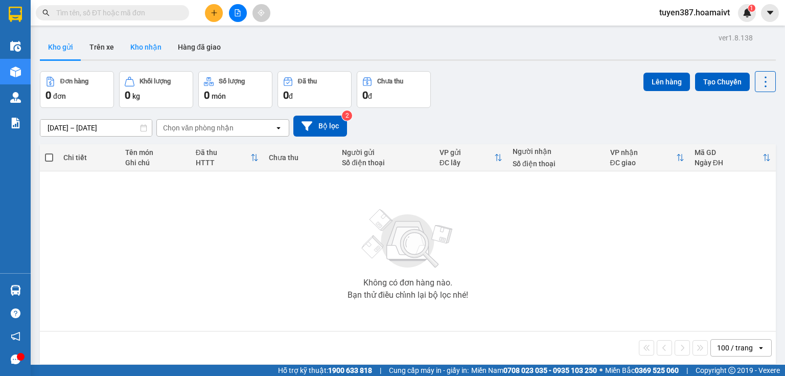
click at [147, 48] on button "Kho nhận" at bounding box center [146, 47] width 48 height 25
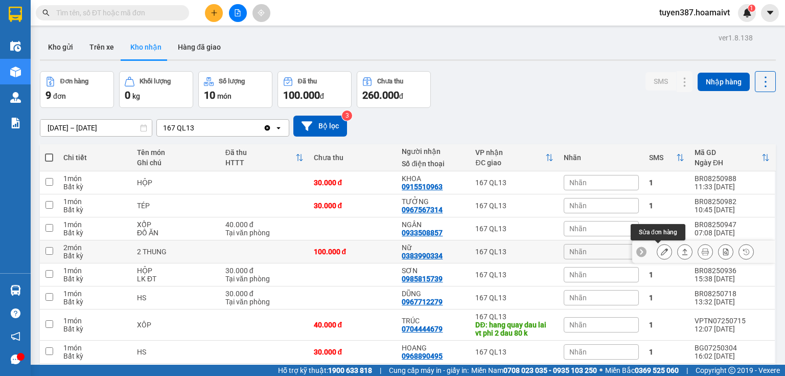
click at [661, 250] on icon at bounding box center [664, 251] width 7 height 7
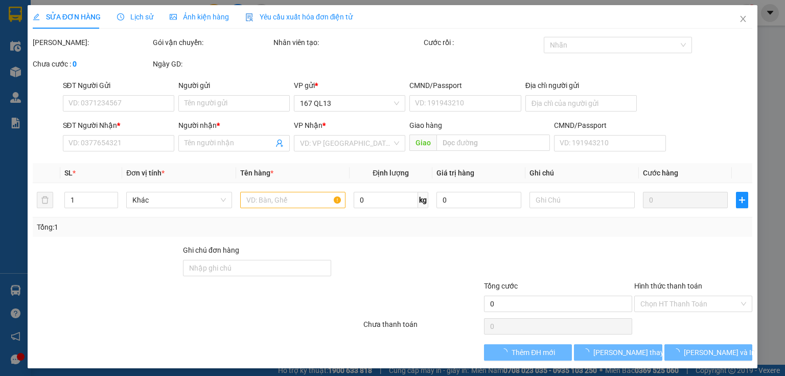
type input "02543501694"
type input "SƠN"
type input "0383990334"
type input "Nữ"
type input "100.000"
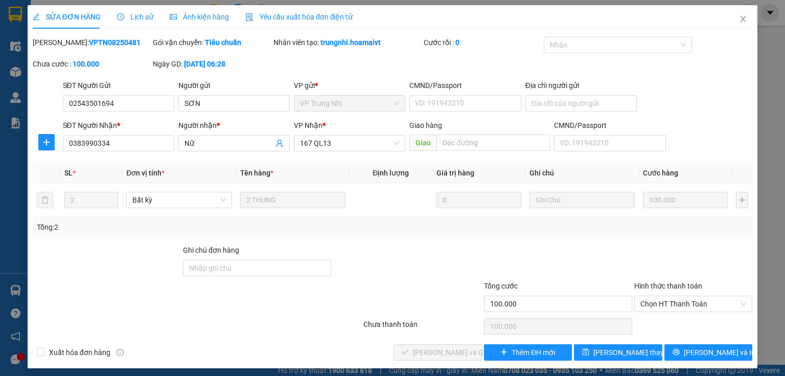
click at [697, 300] on span "Chọn HT Thanh Toán" at bounding box center [693, 303] width 106 height 15
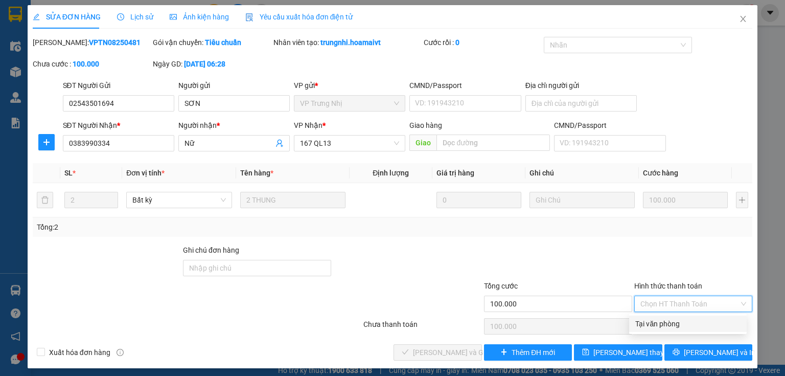
drag, startPoint x: 674, startPoint y: 325, endPoint x: 616, endPoint y: 325, distance: 57.2
click at [673, 325] on div "Tại văn phòng" at bounding box center [687, 323] width 105 height 11
type input "0"
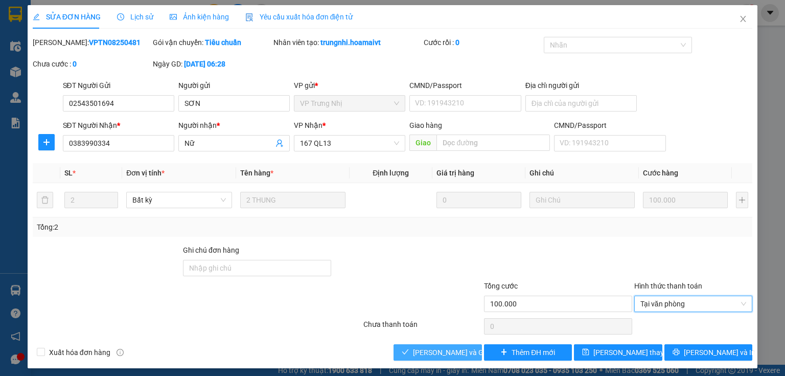
click at [458, 348] on span "[PERSON_NAME] và Giao hàng" at bounding box center [462, 352] width 98 height 11
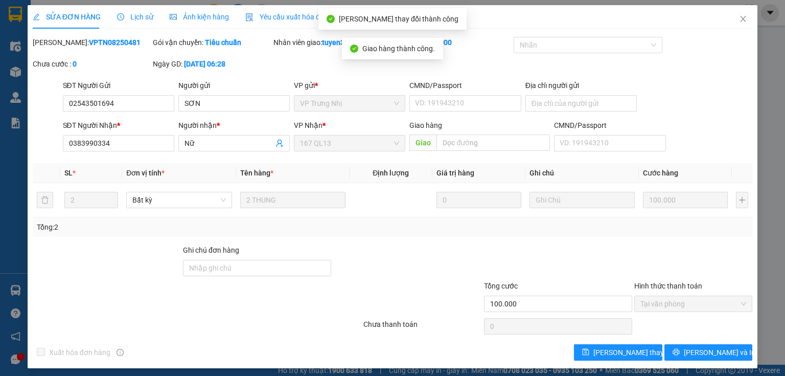
click at [739, 20] on icon "close" at bounding box center [743, 19] width 8 height 8
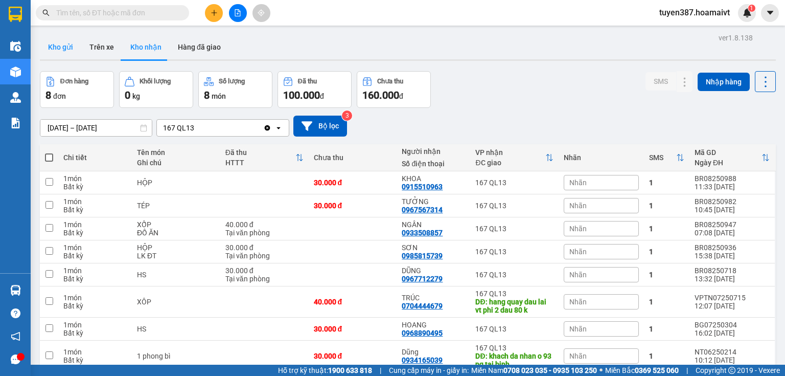
click at [57, 41] on button "Kho gửi" at bounding box center [60, 47] width 41 height 25
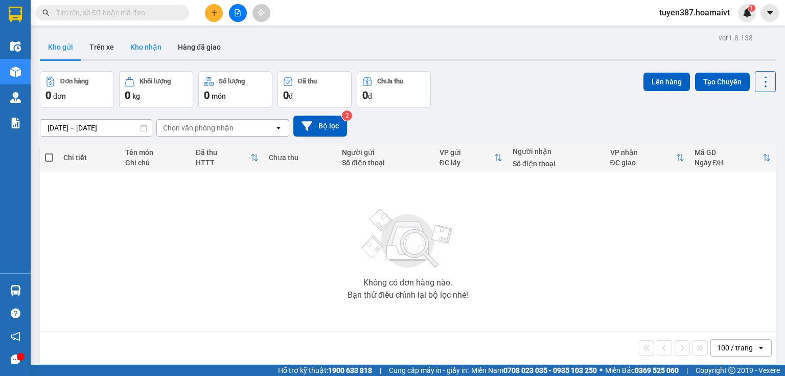
click at [137, 44] on button "Kho nhận" at bounding box center [146, 47] width 48 height 25
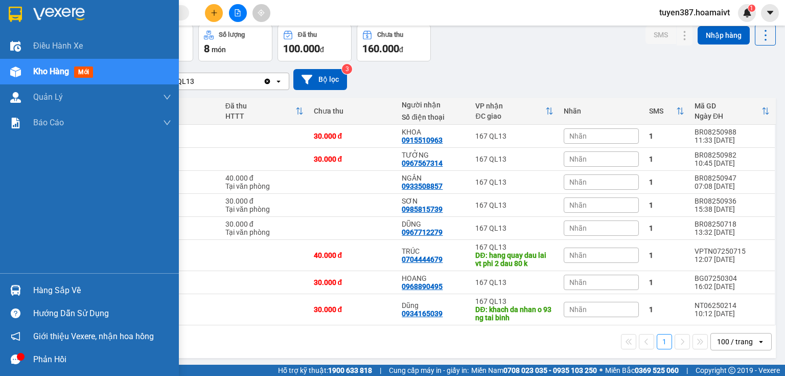
scroll to position [47, 0]
click at [15, 288] on img at bounding box center [15, 290] width 11 height 11
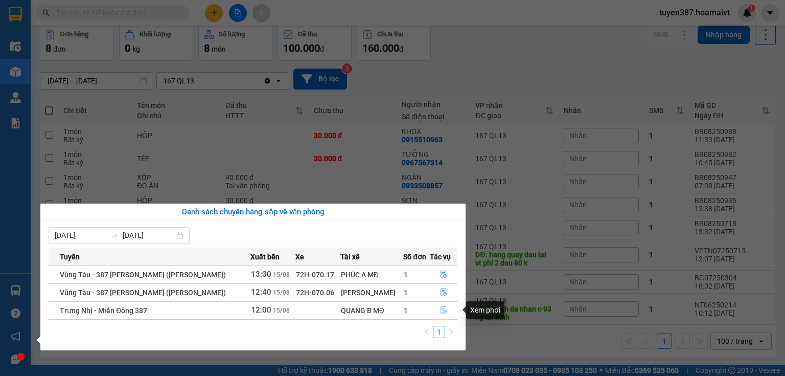
click at [446, 309] on button "button" at bounding box center [443, 310] width 27 height 16
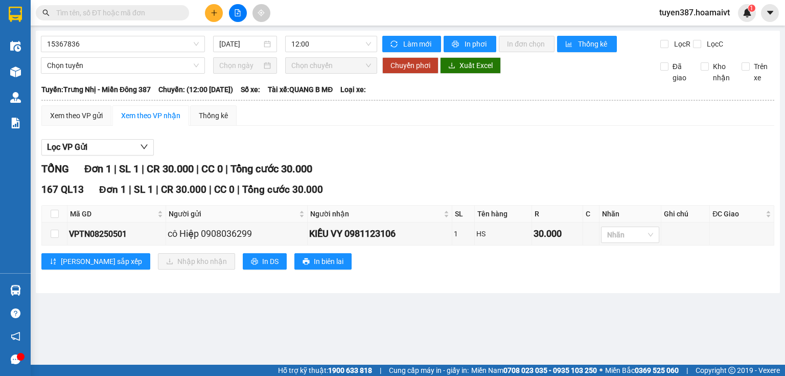
click at [54, 213] on input "checkbox" at bounding box center [55, 214] width 8 height 8
checkbox input "true"
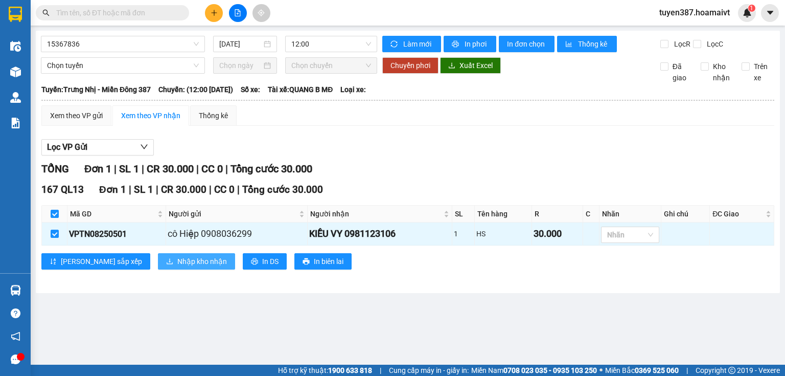
click at [177, 260] on span "Nhập kho nhận" at bounding box center [202, 261] width 50 height 11
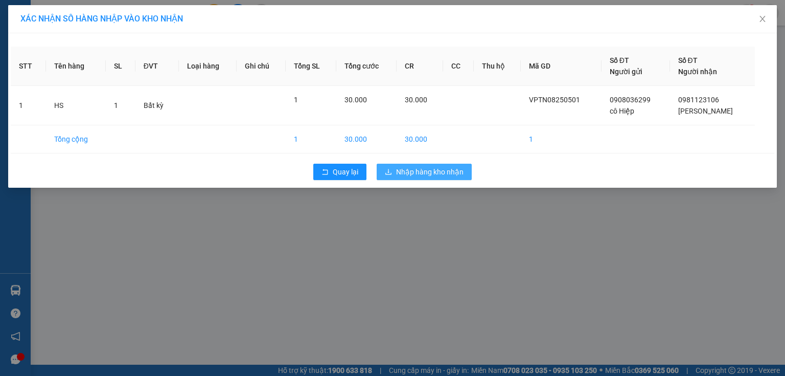
click at [414, 174] on span "Nhập hàng kho nhận" at bounding box center [429, 171] width 67 height 11
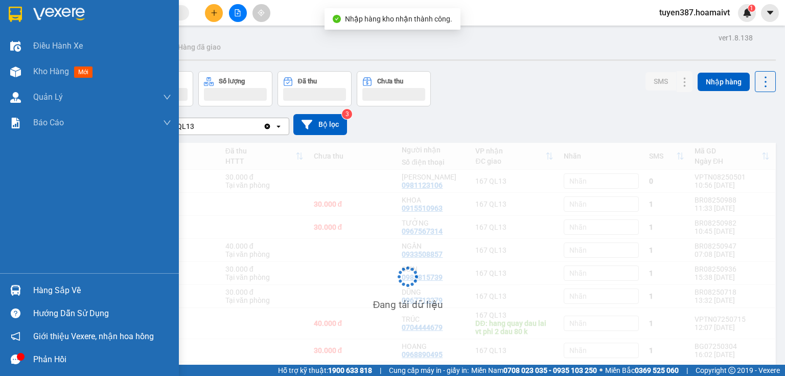
click at [18, 287] on img at bounding box center [15, 290] width 11 height 11
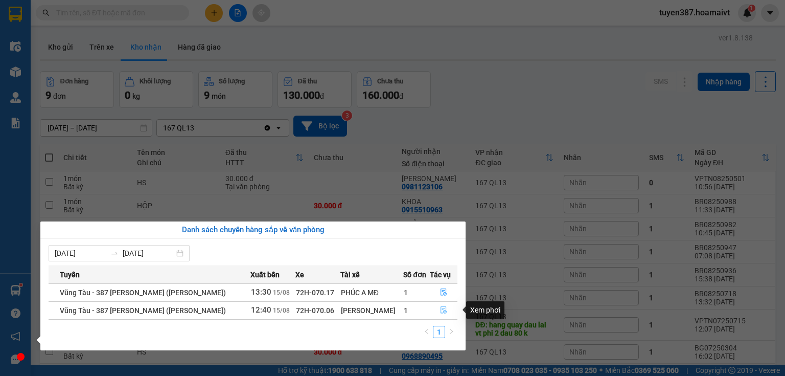
click at [442, 316] on button "button" at bounding box center [443, 310] width 27 height 16
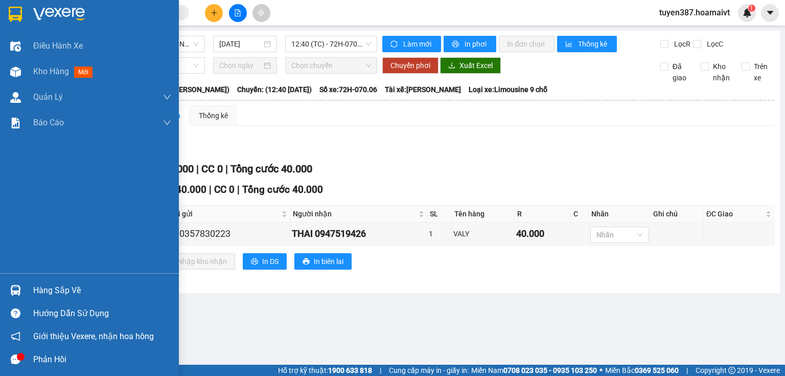
click at [18, 294] on img at bounding box center [15, 290] width 11 height 11
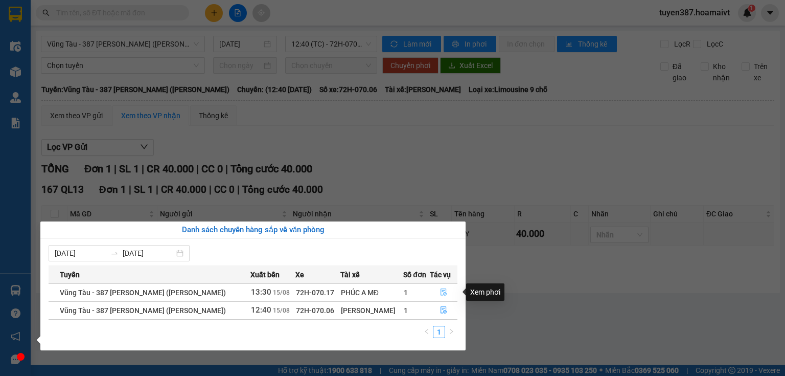
click at [448, 292] on button "button" at bounding box center [443, 292] width 27 height 16
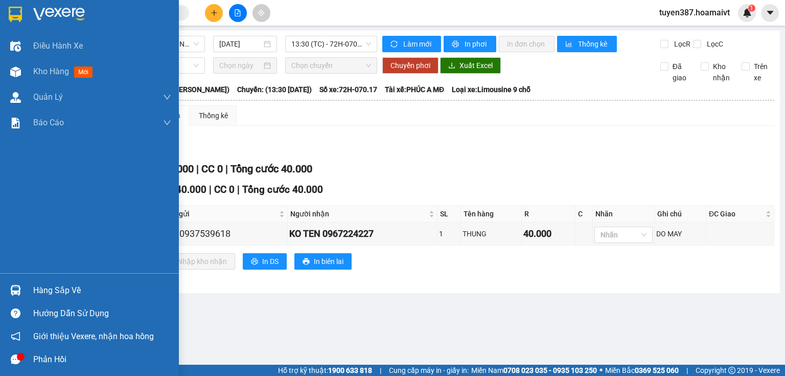
click at [21, 290] on div at bounding box center [16, 290] width 18 height 18
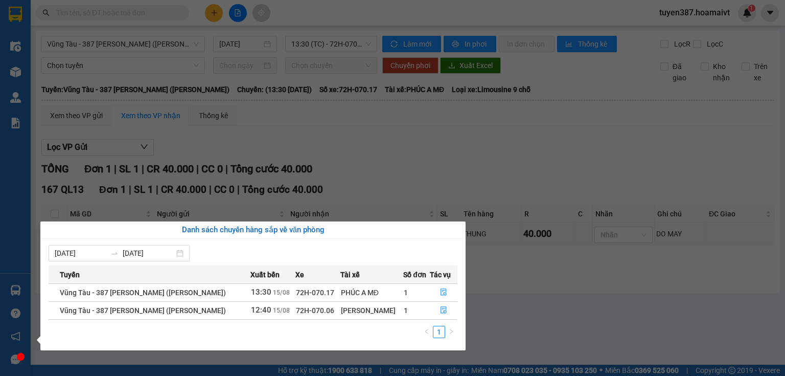
click at [525, 333] on section "Kết quả tìm kiếm ( 0 ) Bộ lọc No Data tuyen387.hoamaivt 1 Điều hành xe Kho hàng…" at bounding box center [392, 188] width 785 height 376
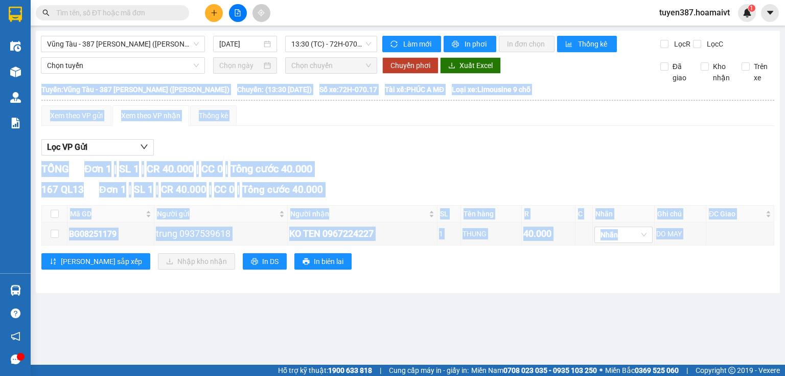
click at [525, 333] on main "Vũng Tàu - 387 Đinh Bộ Lĩnh (Hàng Hoá) 15/08/2025 13:30 (TC) - 72H-070.17 Làm m…" at bounding box center [392, 182] width 785 height 364
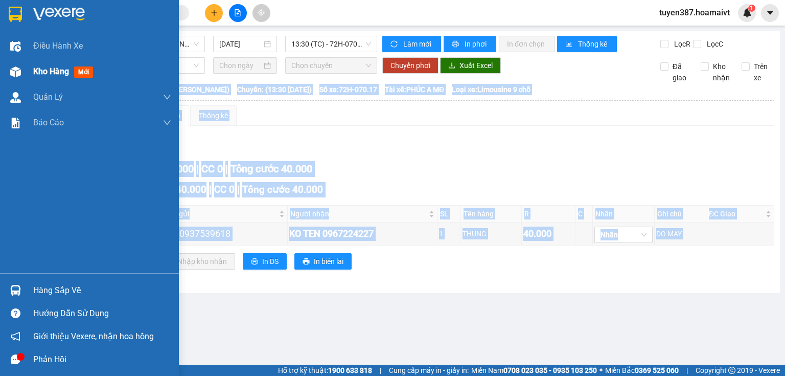
click at [41, 68] on span "Kho hàng" at bounding box center [51, 71] width 36 height 10
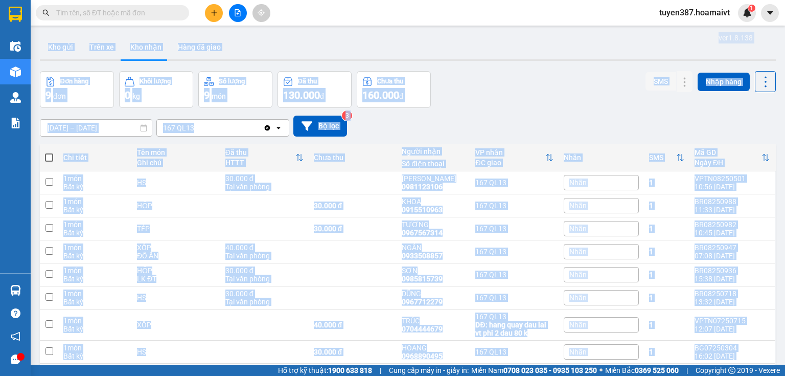
click at [143, 49] on button "Kho nhận" at bounding box center [146, 47] width 48 height 25
click at [143, 45] on button "Kho nhận" at bounding box center [146, 47] width 48 height 25
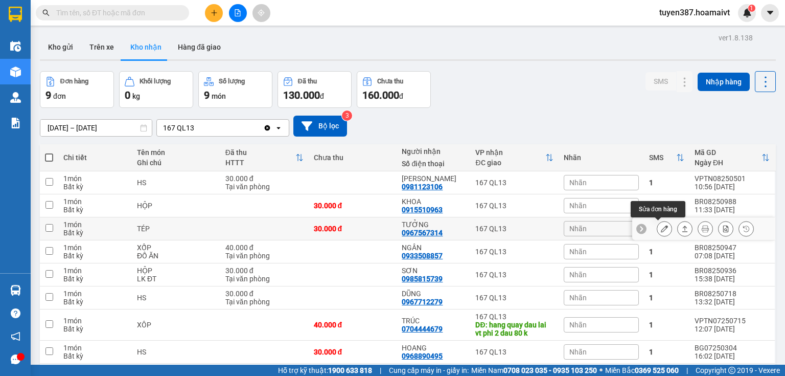
click at [661, 225] on icon at bounding box center [664, 228] width 7 height 7
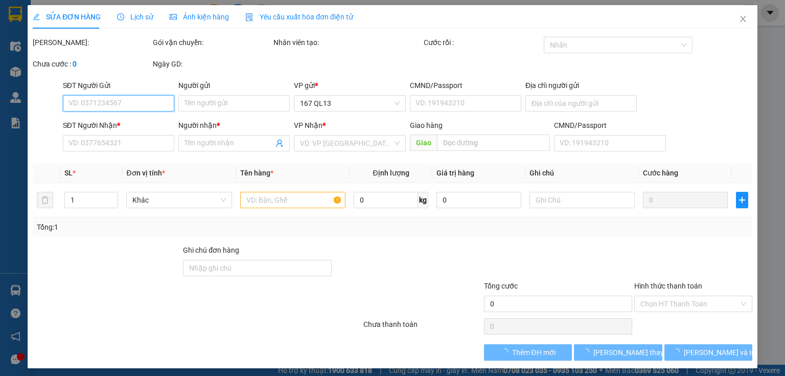
type input "0946232616"
type input "Thành"
type input "077084001681"
type input "0967567314"
type input "TƯỞNG"
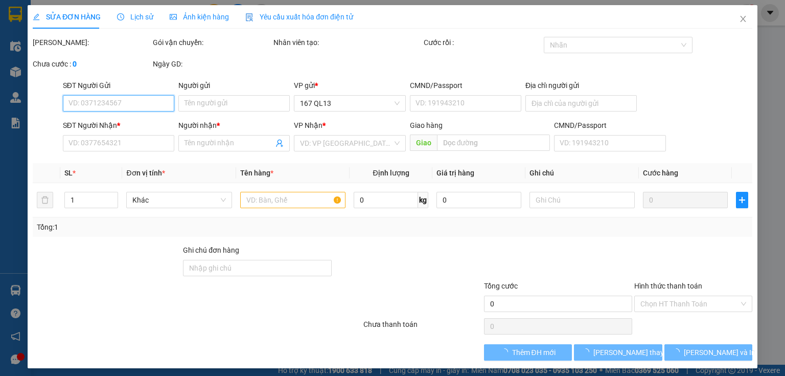
type input "30.000"
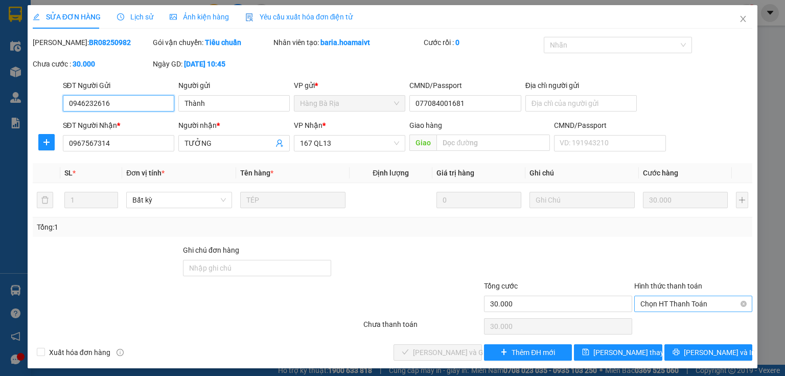
click at [694, 299] on span "Chọn HT Thanh Toán" at bounding box center [693, 303] width 106 height 15
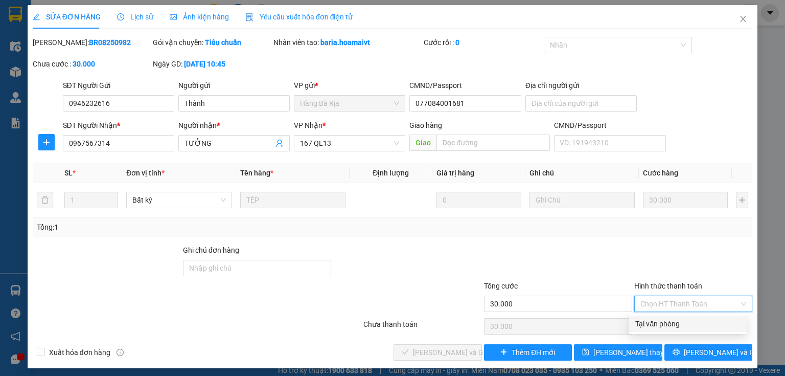
click at [667, 321] on div "Tại văn phòng" at bounding box center [687, 323] width 105 height 11
type input "0"
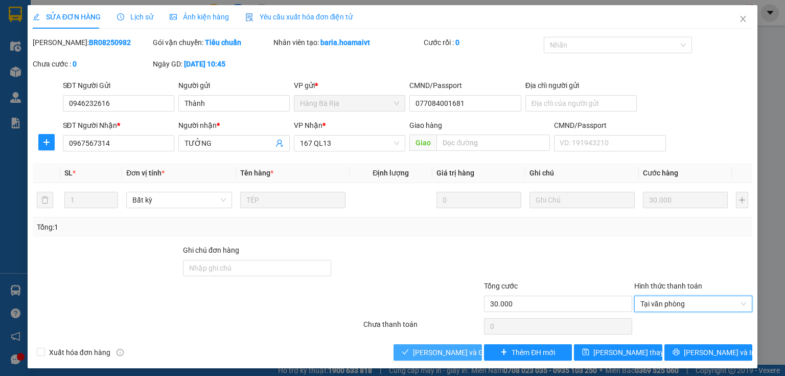
click at [433, 352] on span "[PERSON_NAME] và Giao hàng" at bounding box center [462, 352] width 98 height 11
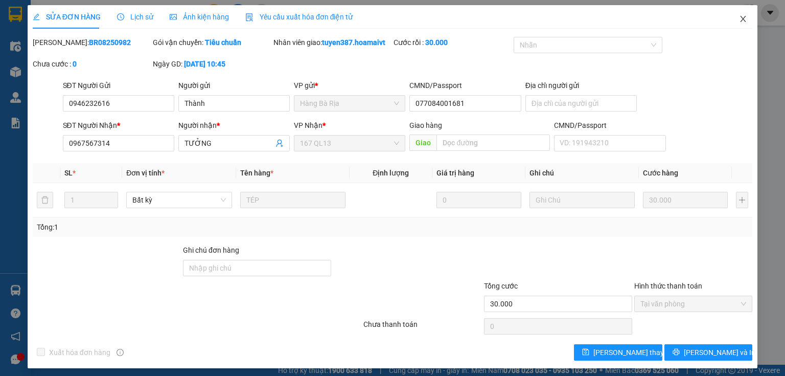
click at [739, 18] on icon "close" at bounding box center [743, 19] width 8 height 8
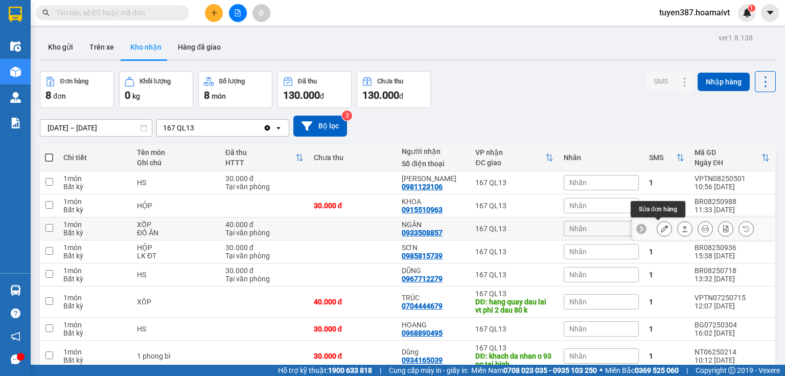
click at [662, 223] on button at bounding box center [664, 229] width 14 height 18
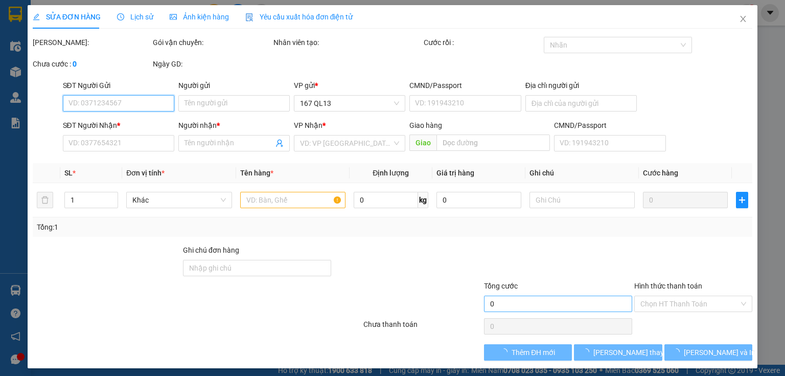
type input "0933885729"
type input "HÙNG"
type input "0933508857"
type input "NGÂN"
type input "40.000"
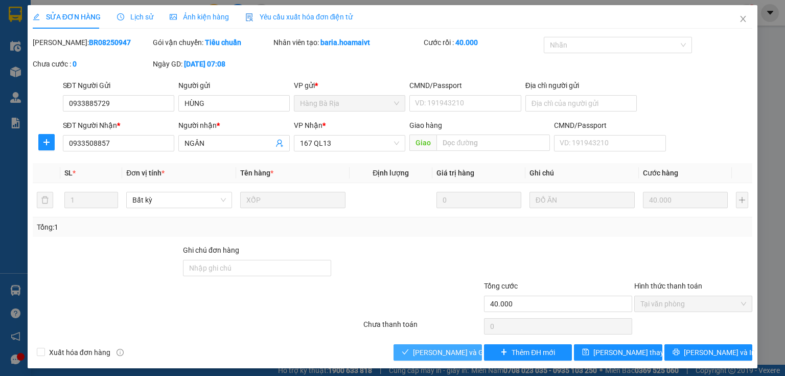
click at [460, 351] on span "[PERSON_NAME] và Giao hàng" at bounding box center [462, 352] width 98 height 11
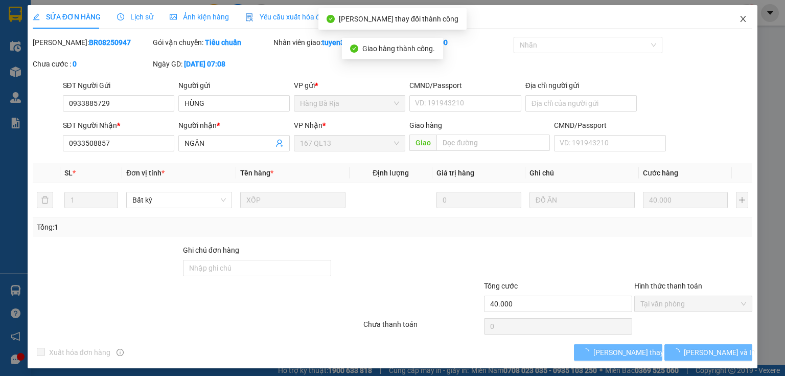
click at [739, 16] on icon "close" at bounding box center [743, 19] width 8 height 8
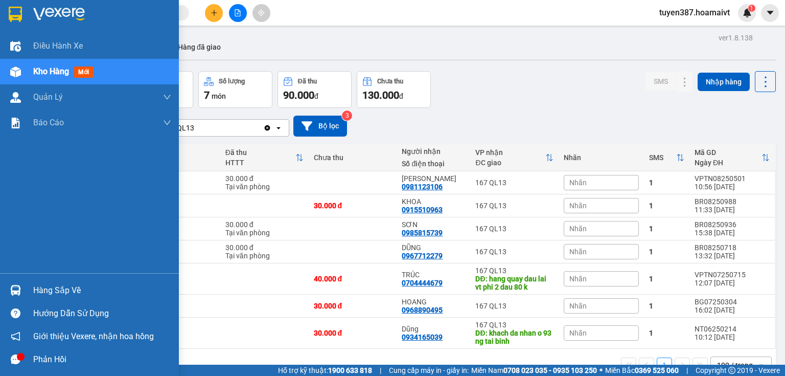
click at [12, 287] on img at bounding box center [15, 290] width 11 height 11
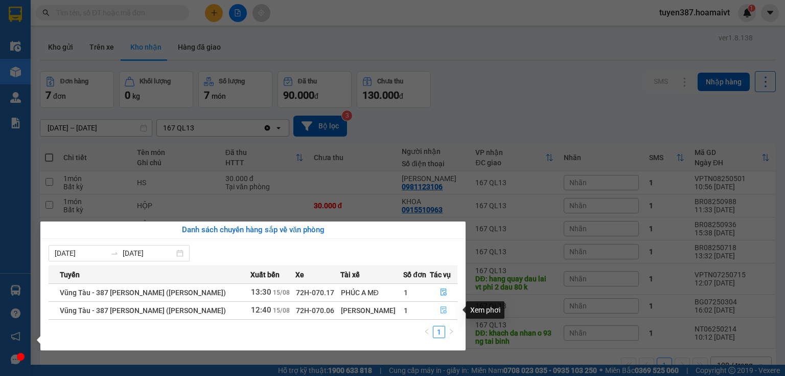
click at [445, 308] on icon "file-done" at bounding box center [443, 309] width 7 height 7
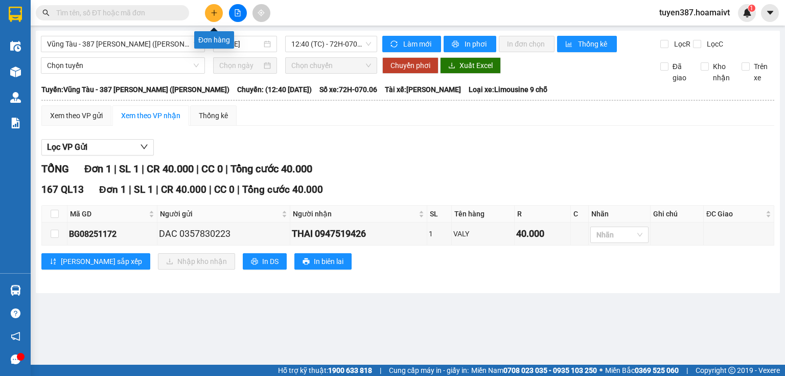
click at [213, 9] on icon "plus" at bounding box center [214, 12] width 7 height 7
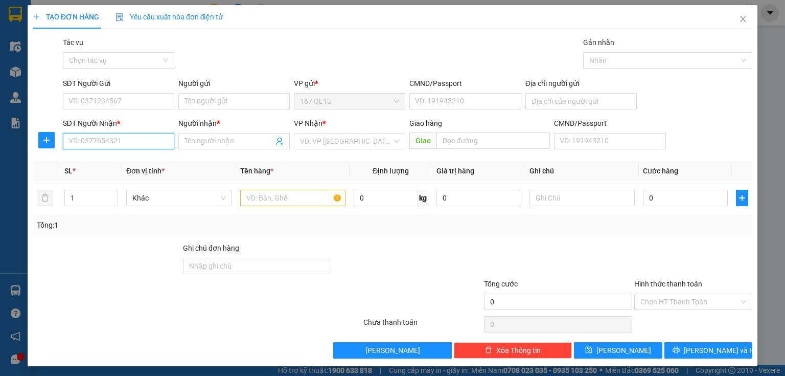
click at [142, 140] on input "SĐT Người Nhận *" at bounding box center [118, 141] width 111 height 16
click at [103, 164] on div "0909955389 - hang" at bounding box center [117, 161] width 98 height 11
type input "0909955389"
type input "hang"
type input "0909955389"
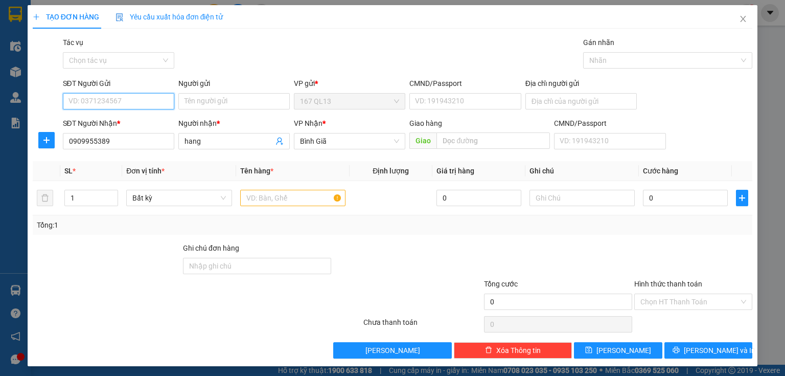
click at [139, 103] on input "SĐT Người Gửi" at bounding box center [118, 101] width 111 height 16
click at [106, 122] on div "0909437977 - nga" at bounding box center [117, 121] width 98 height 11
type input "0909437977"
type input "nga"
click at [283, 196] on input "text" at bounding box center [292, 198] width 105 height 16
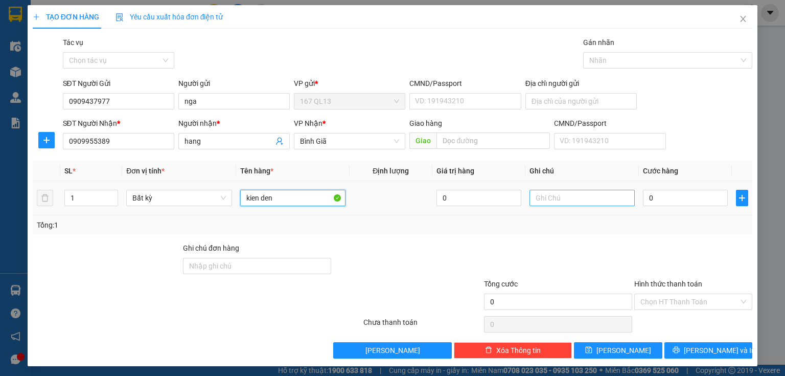
type input "kien den"
click at [580, 190] on input "text" at bounding box center [582, 198] width 105 height 16
type input "ao"
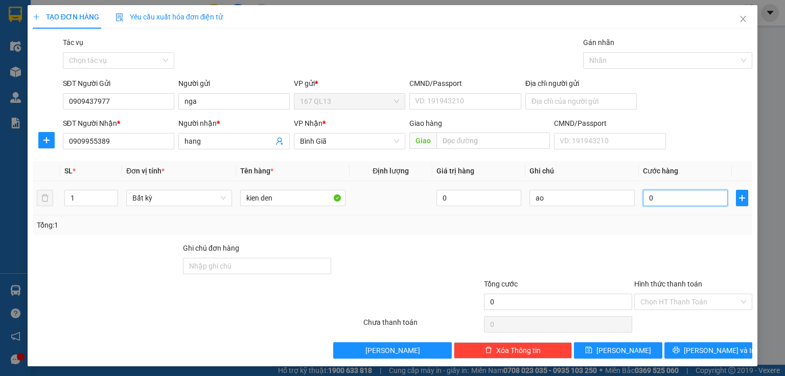
click at [706, 201] on input "0" at bounding box center [685, 198] width 85 height 16
type input "5"
type input "50"
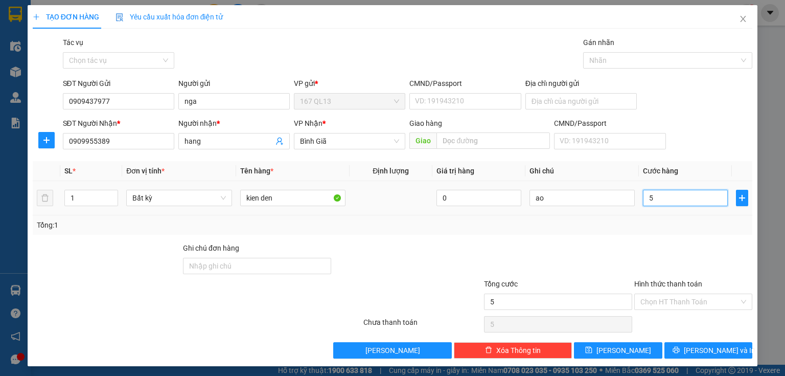
type input "50"
type input "50.000"
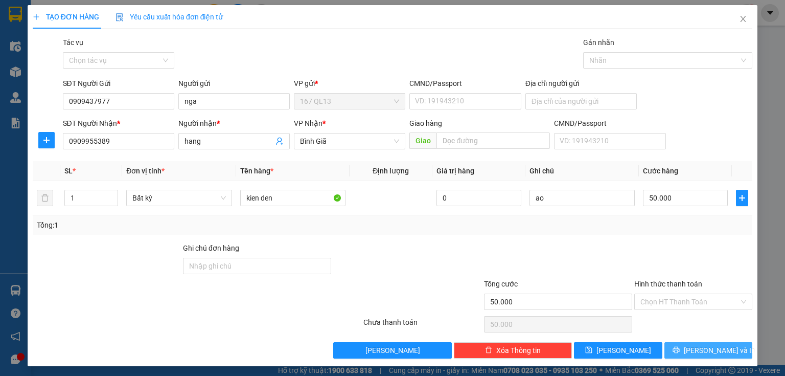
click at [679, 348] on button "[PERSON_NAME] và In" at bounding box center [708, 350] width 88 height 16
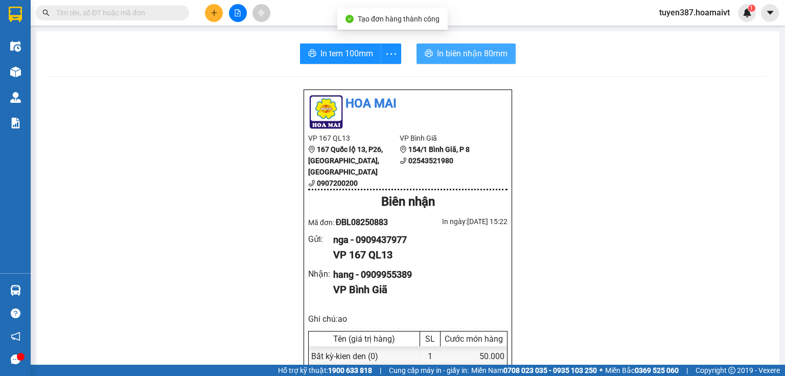
click at [454, 52] on span "In biên nhận 80mm" at bounding box center [472, 53] width 71 height 13
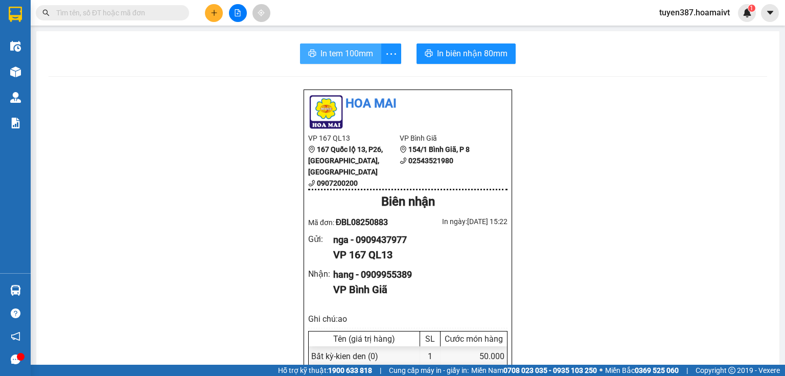
click at [329, 50] on span "In tem 100mm" at bounding box center [346, 53] width 53 height 13
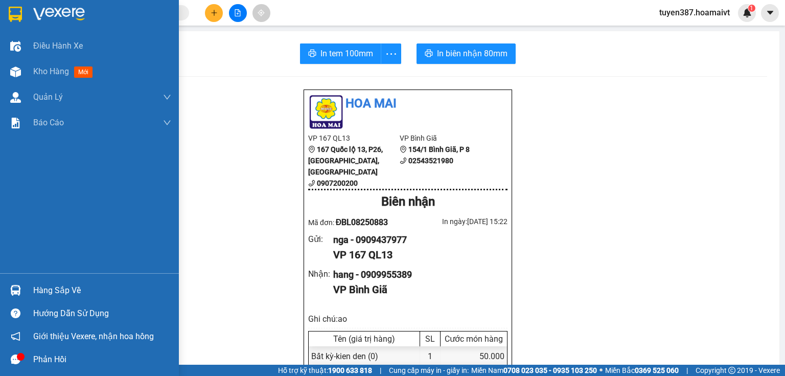
click at [47, 291] on div "Hàng sắp về" at bounding box center [102, 290] width 138 height 15
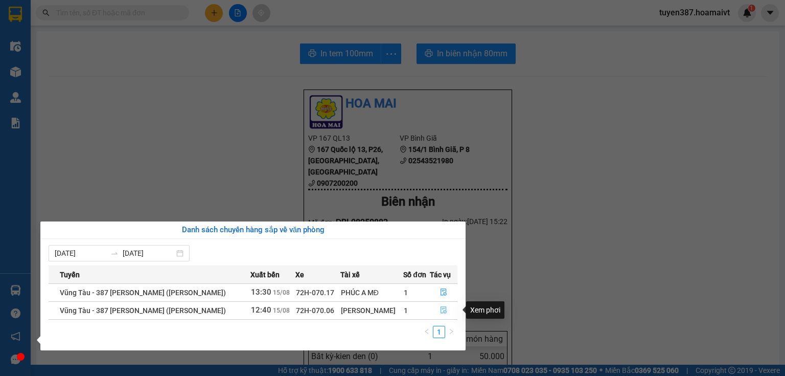
click at [441, 313] on icon "file-done" at bounding box center [444, 310] width 6 height 7
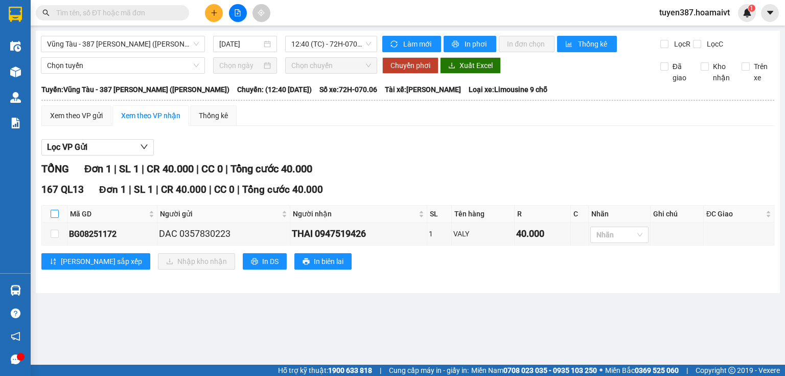
click at [55, 211] on input "checkbox" at bounding box center [55, 214] width 8 height 8
checkbox input "true"
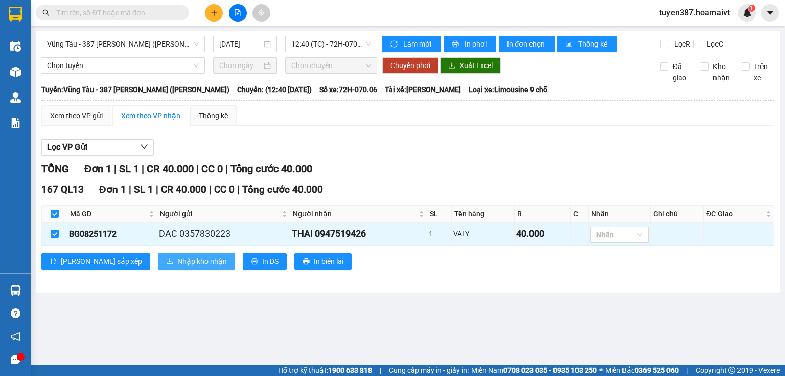
click at [179, 261] on span "Nhập kho nhận" at bounding box center [202, 261] width 50 height 11
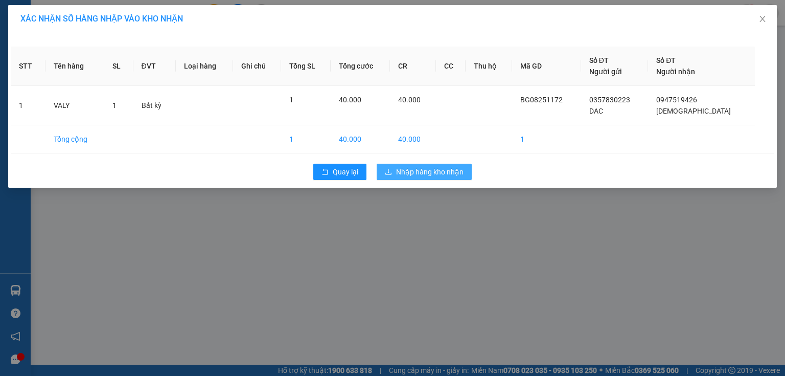
click at [425, 167] on span "Nhập hàng kho nhận" at bounding box center [429, 171] width 67 height 11
